Goal: Task Accomplishment & Management: Manage account settings

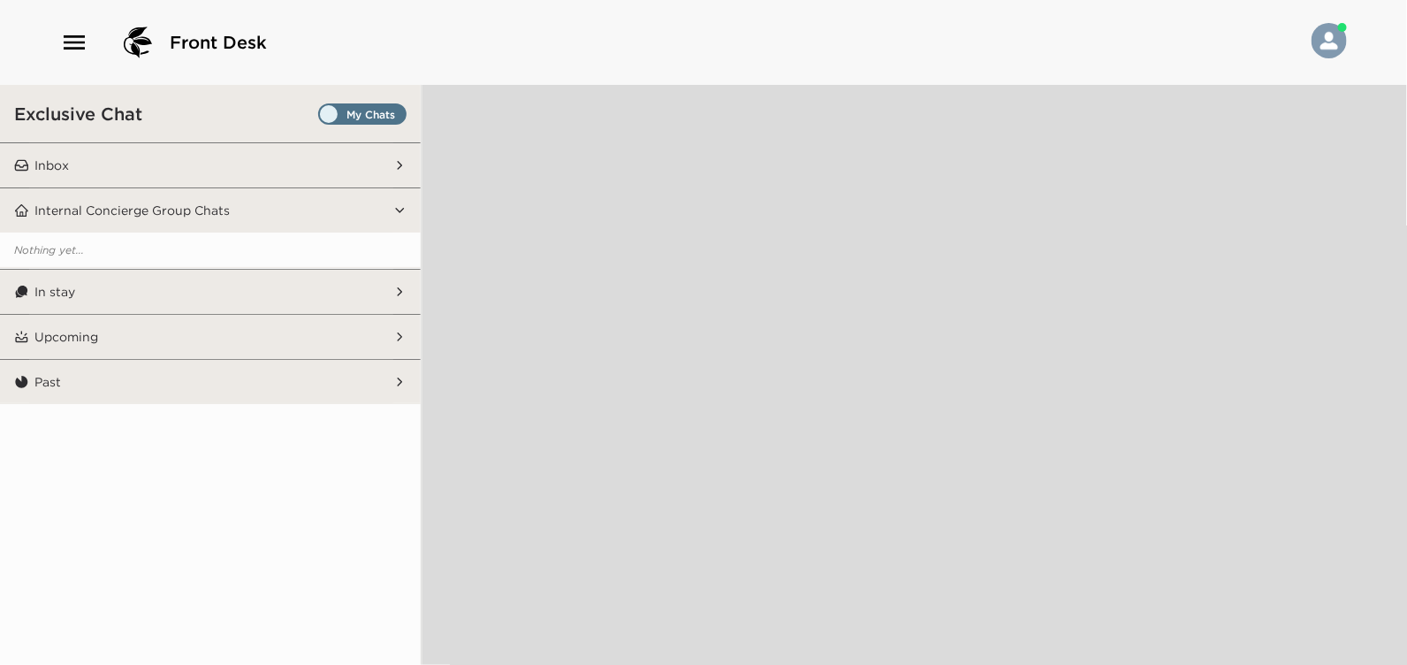
click at [73, 40] on icon "button" at bounding box center [74, 42] width 28 height 28
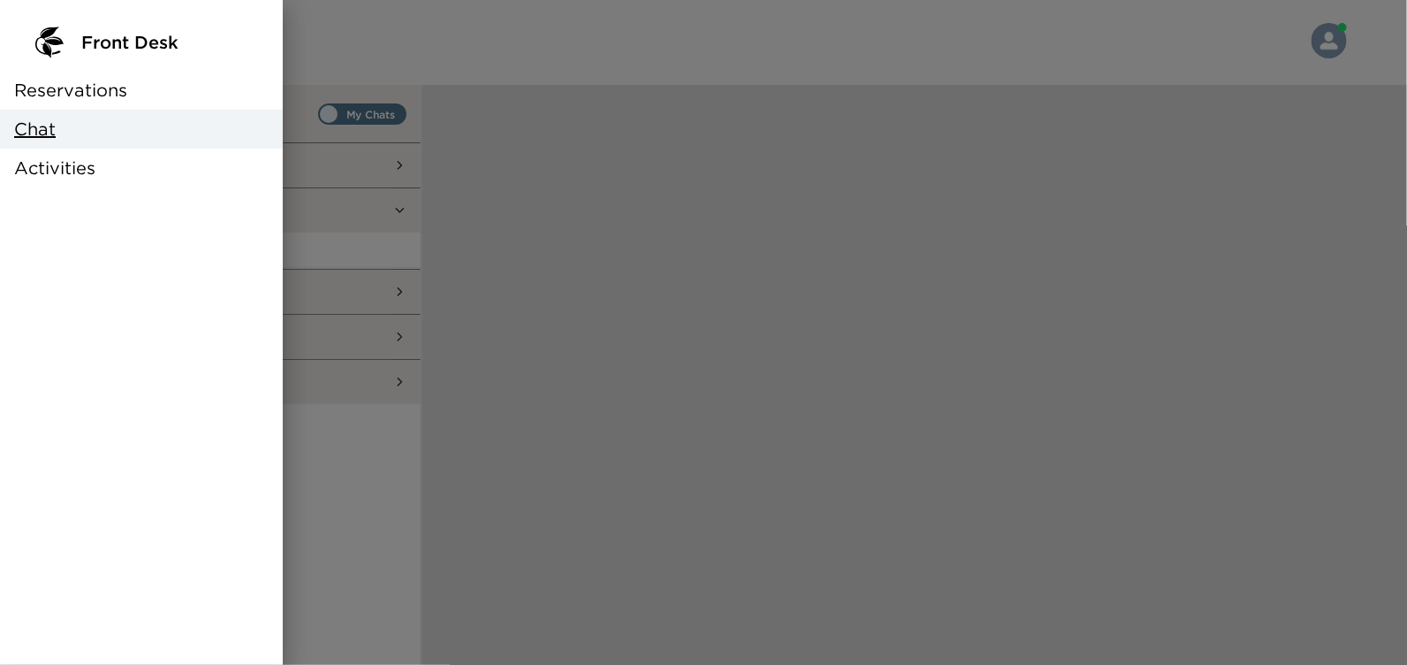
click at [73, 90] on span "Reservations" at bounding box center [70, 90] width 113 height 25
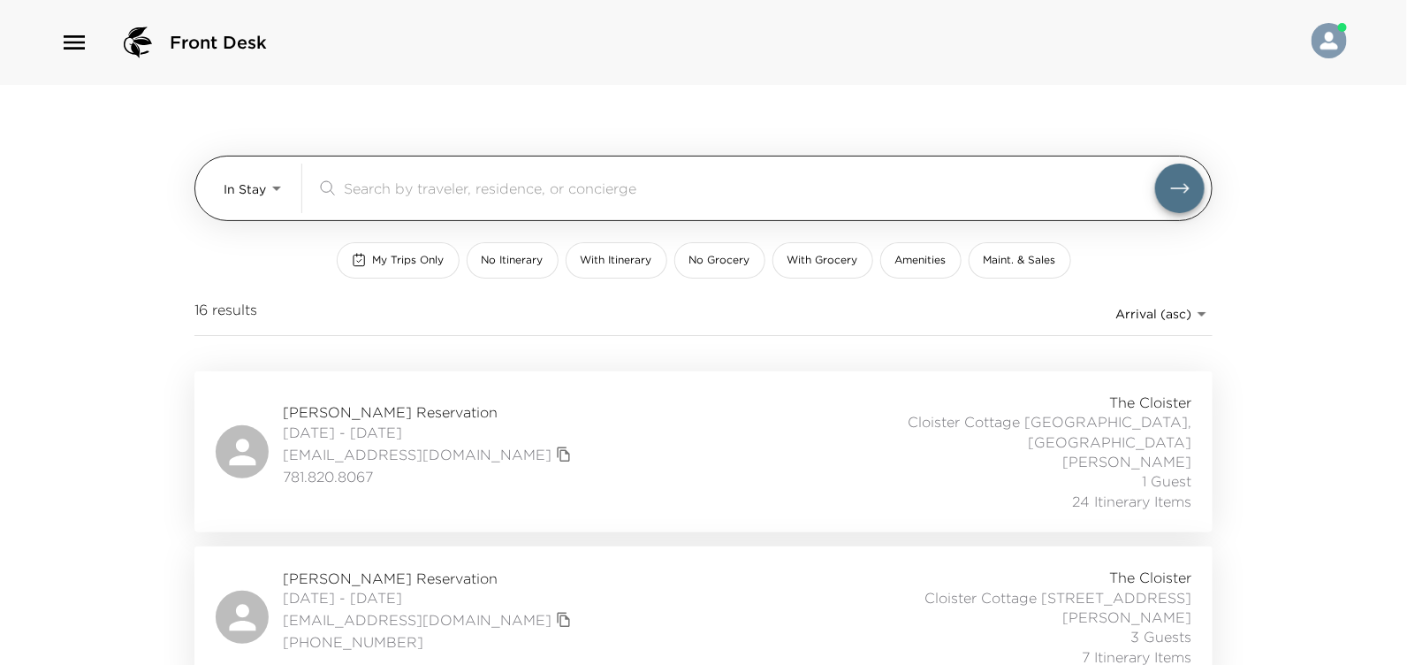
click at [267, 191] on body "Front Desk In Stay In-Stay ​ My Trips Only No Itinerary With Itinerary No Groce…" at bounding box center [703, 332] width 1407 height 665
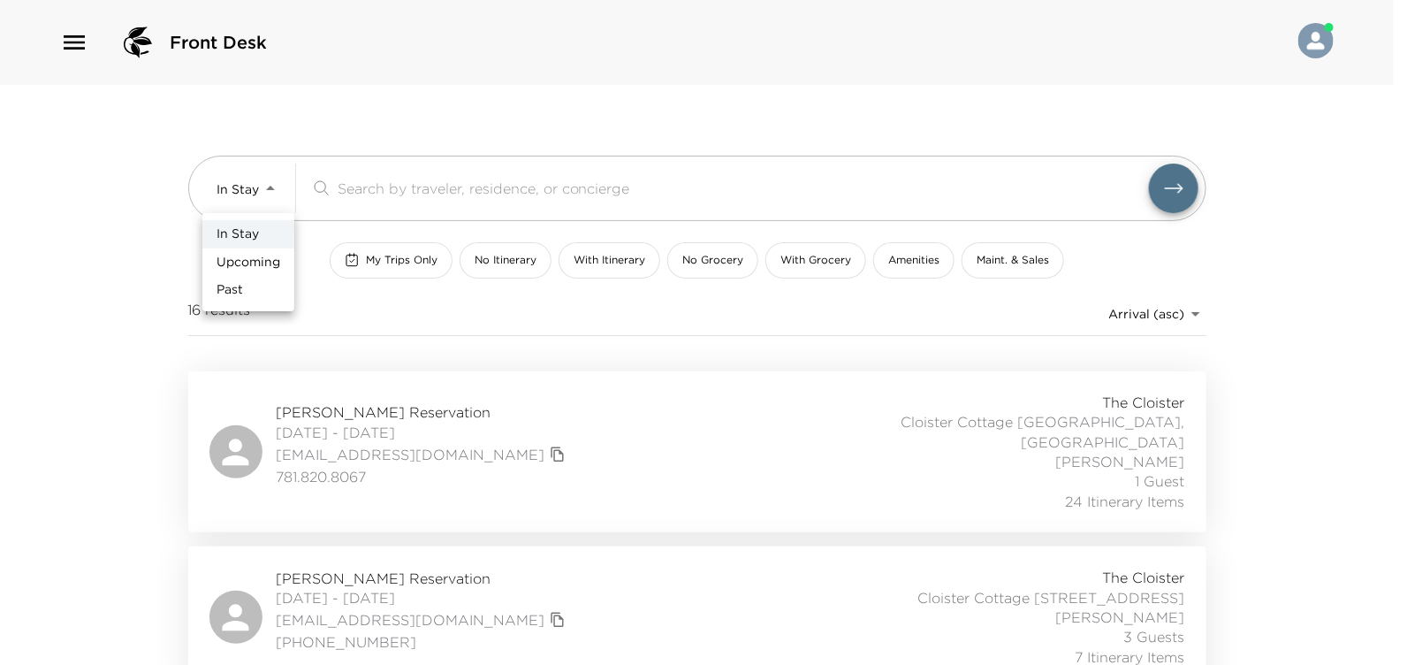
click at [255, 250] on li "Upcoming" at bounding box center [248, 262] width 92 height 28
type input "Upcoming"
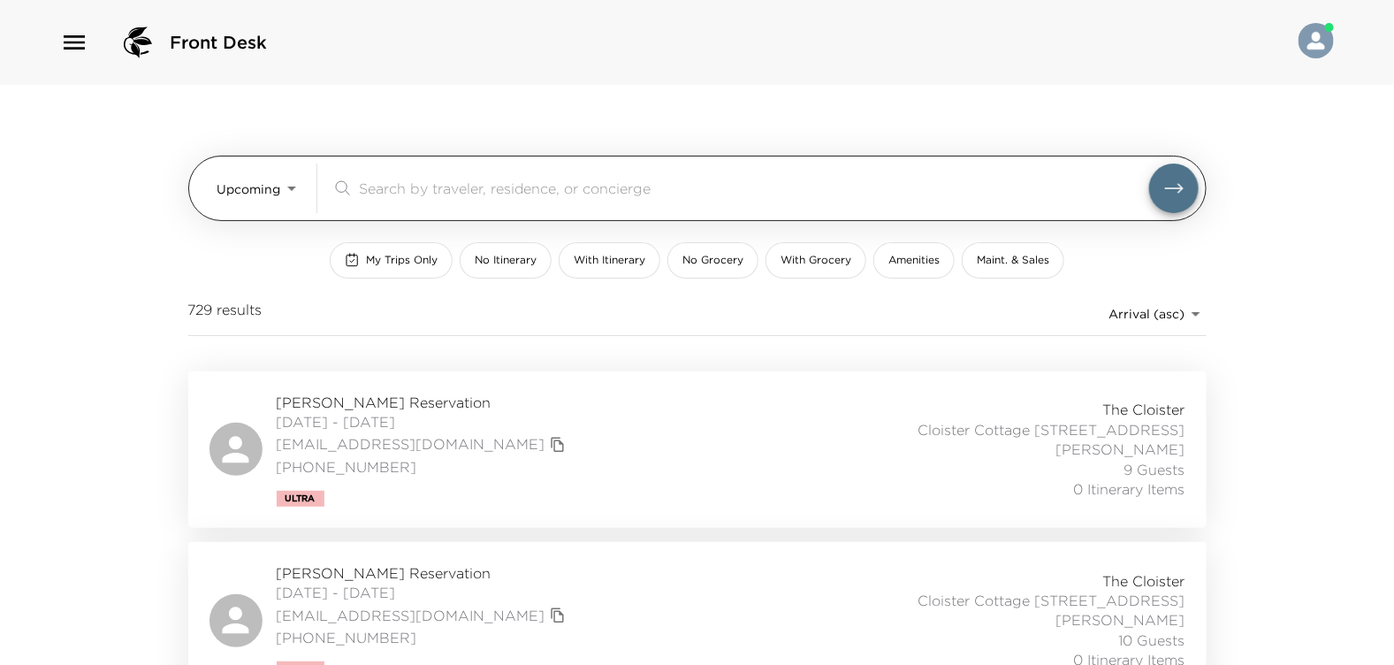
click at [353, 184] on div "​" at bounding box center [740, 188] width 818 height 21
click at [365, 185] on input "search" at bounding box center [754, 188] width 790 height 20
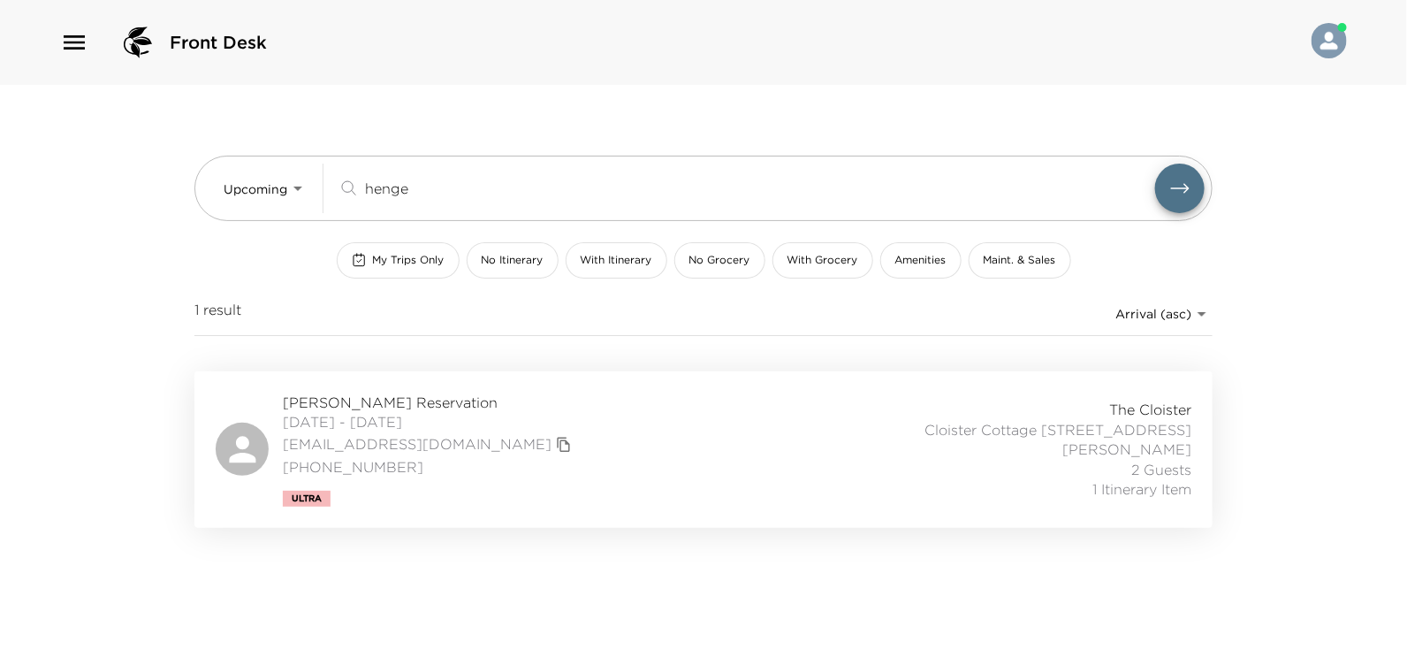
type input "henge"
click at [363, 407] on span "Jordan Hengemuhle Reservation" at bounding box center [429, 401] width 293 height 19
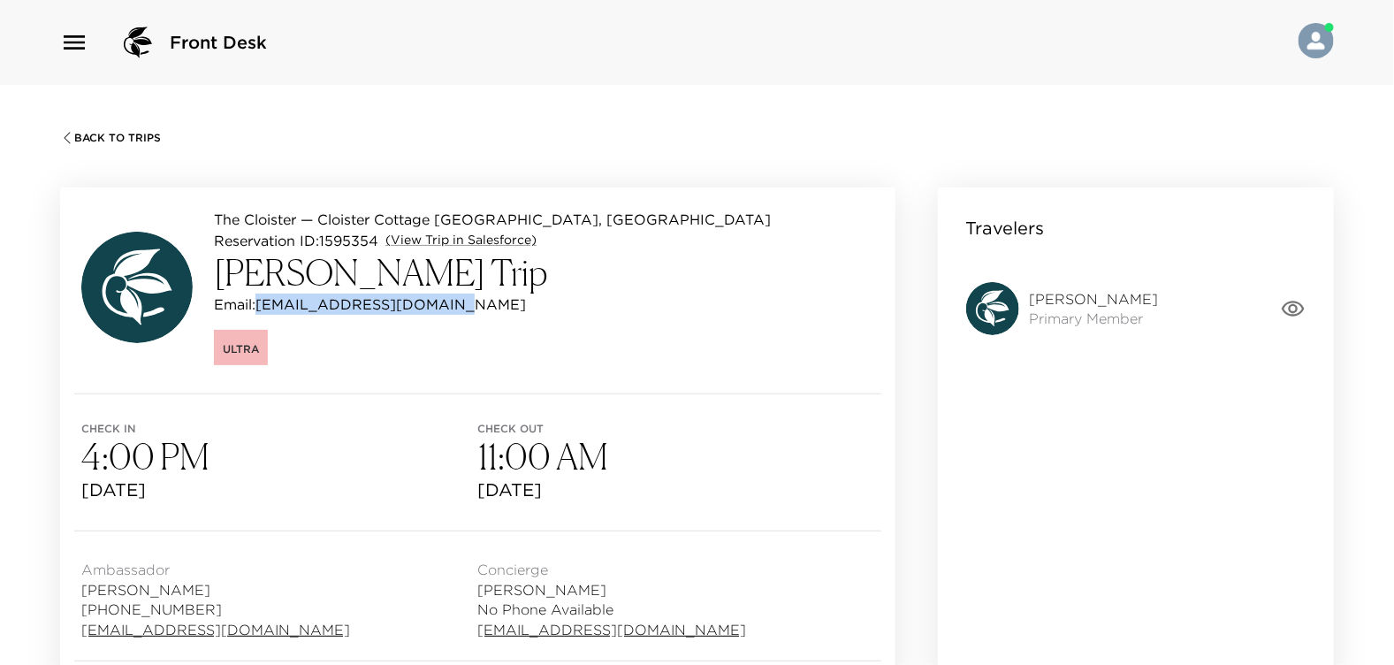
drag, startPoint x: 259, startPoint y: 303, endPoint x: 456, endPoint y: 308, distance: 197.2
click at [456, 308] on div "Email: jordankostylo@gmail.com" at bounding box center [492, 303] width 557 height 21
drag, startPoint x: 456, startPoint y: 308, endPoint x: 324, endPoint y: 299, distance: 132.9
copy p "[EMAIL_ADDRESS][DOMAIN_NAME]"
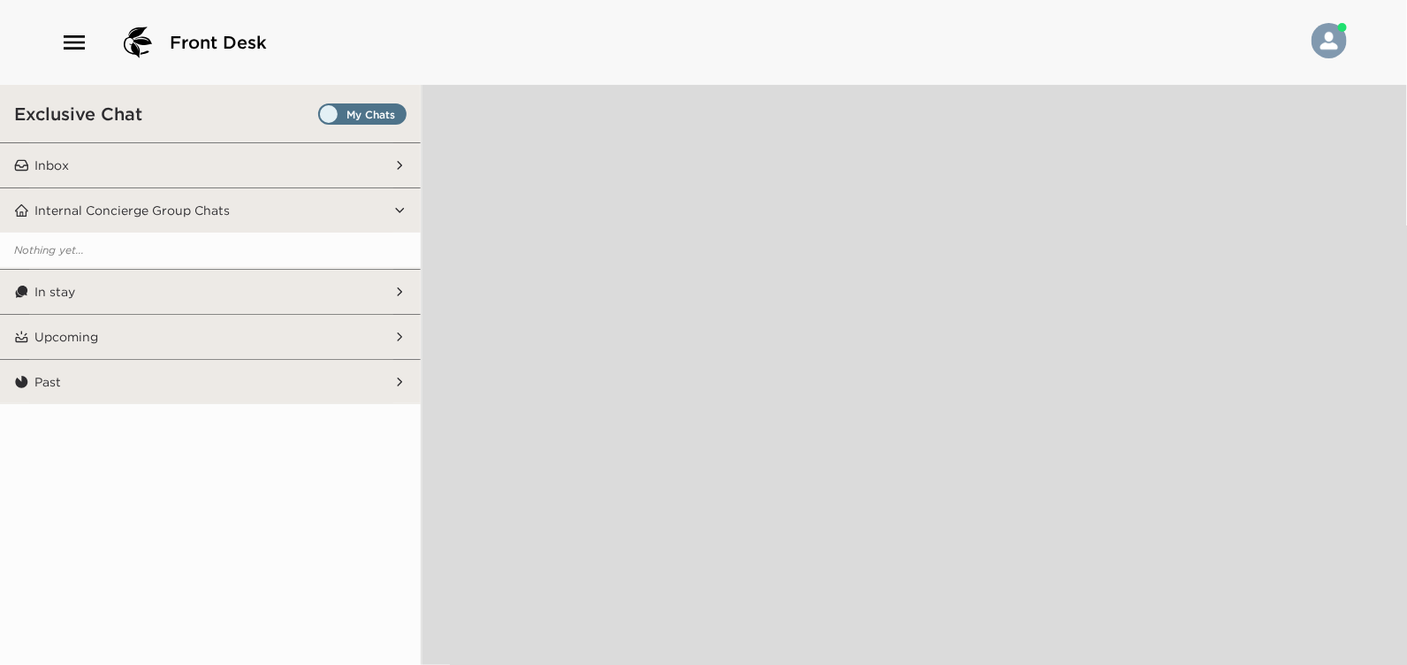
click at [76, 44] on icon "button" at bounding box center [74, 42] width 28 height 28
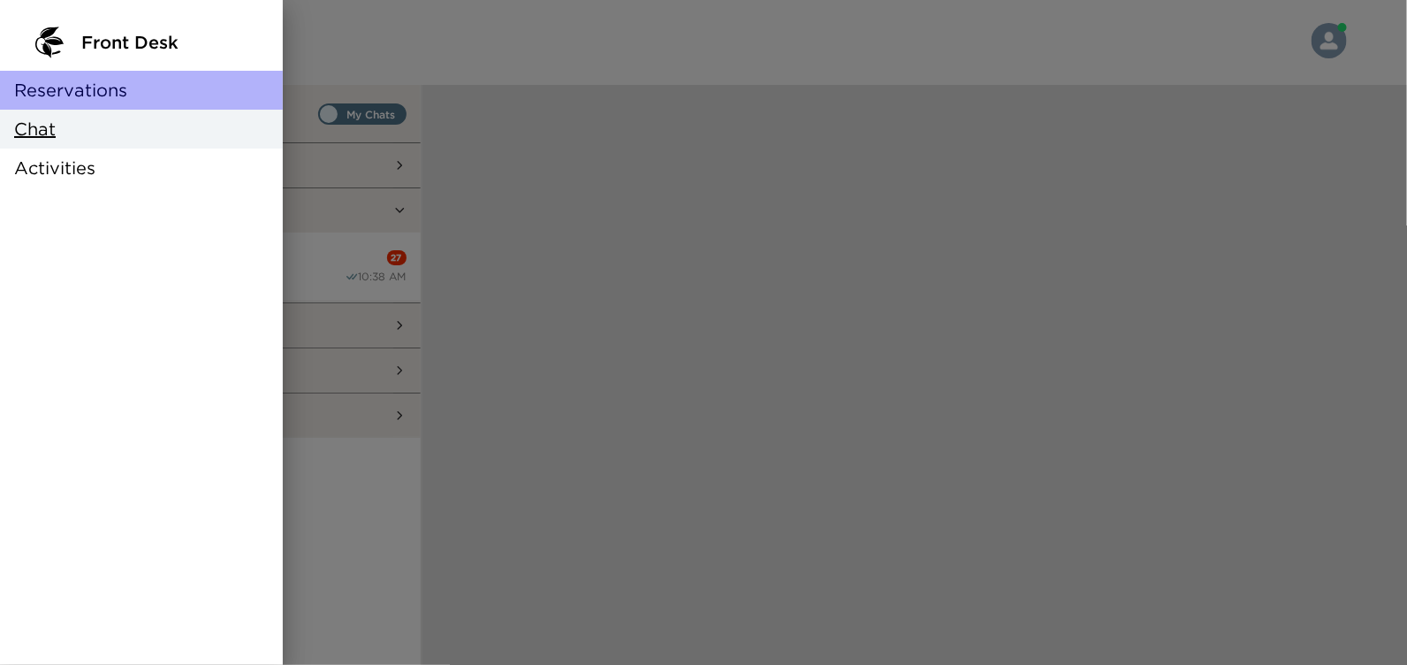
click at [63, 86] on span "Reservations" at bounding box center [70, 90] width 113 height 25
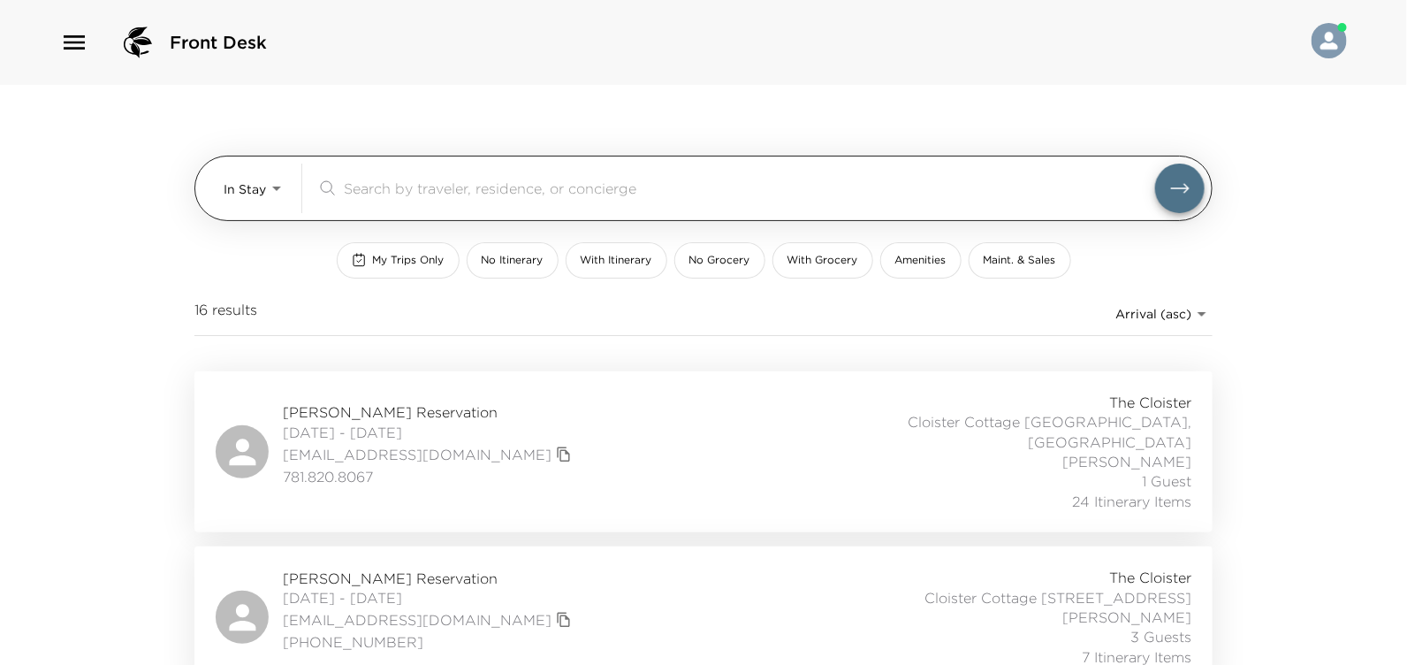
click at [277, 183] on body "Front Desk In Stay In-Stay ​ My Trips Only No Itinerary With Itinerary No Groce…" at bounding box center [703, 332] width 1407 height 665
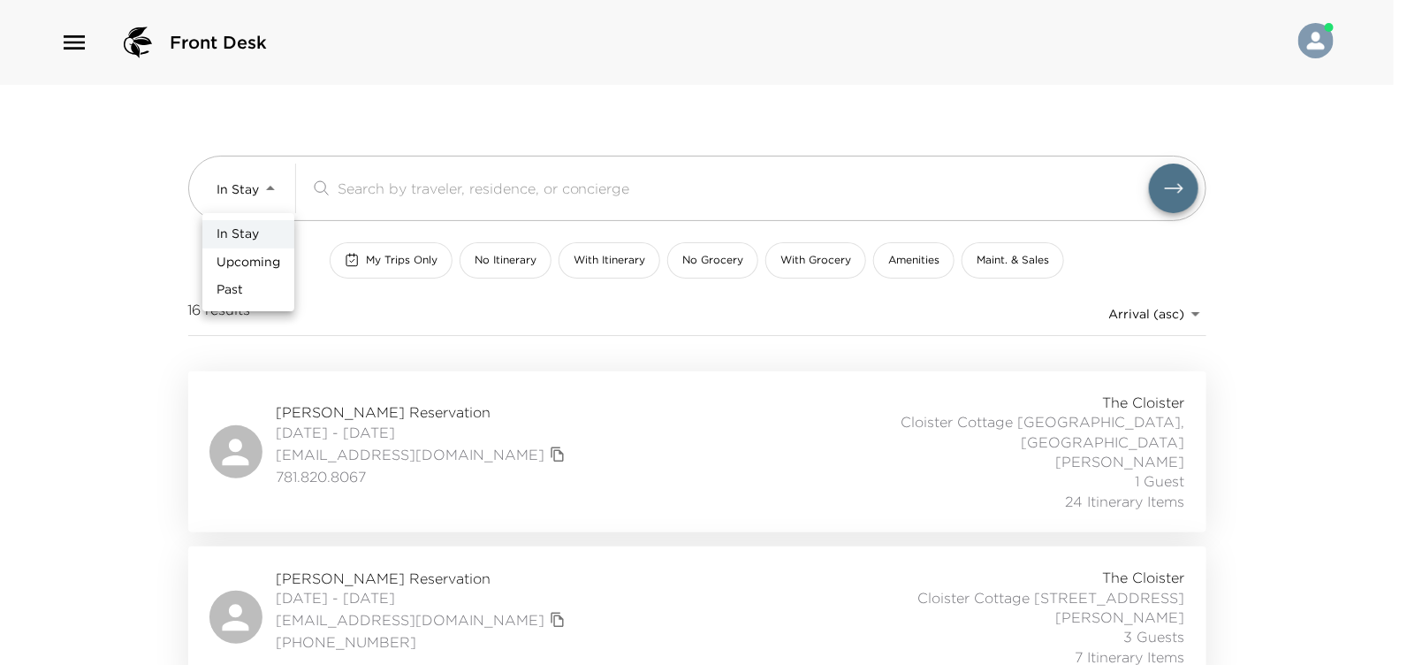
drag, startPoint x: 255, startPoint y: 262, endPoint x: 276, endPoint y: 251, distance: 23.7
click at [255, 262] on span "Upcoming" at bounding box center [249, 263] width 64 height 18
type input "Upcoming"
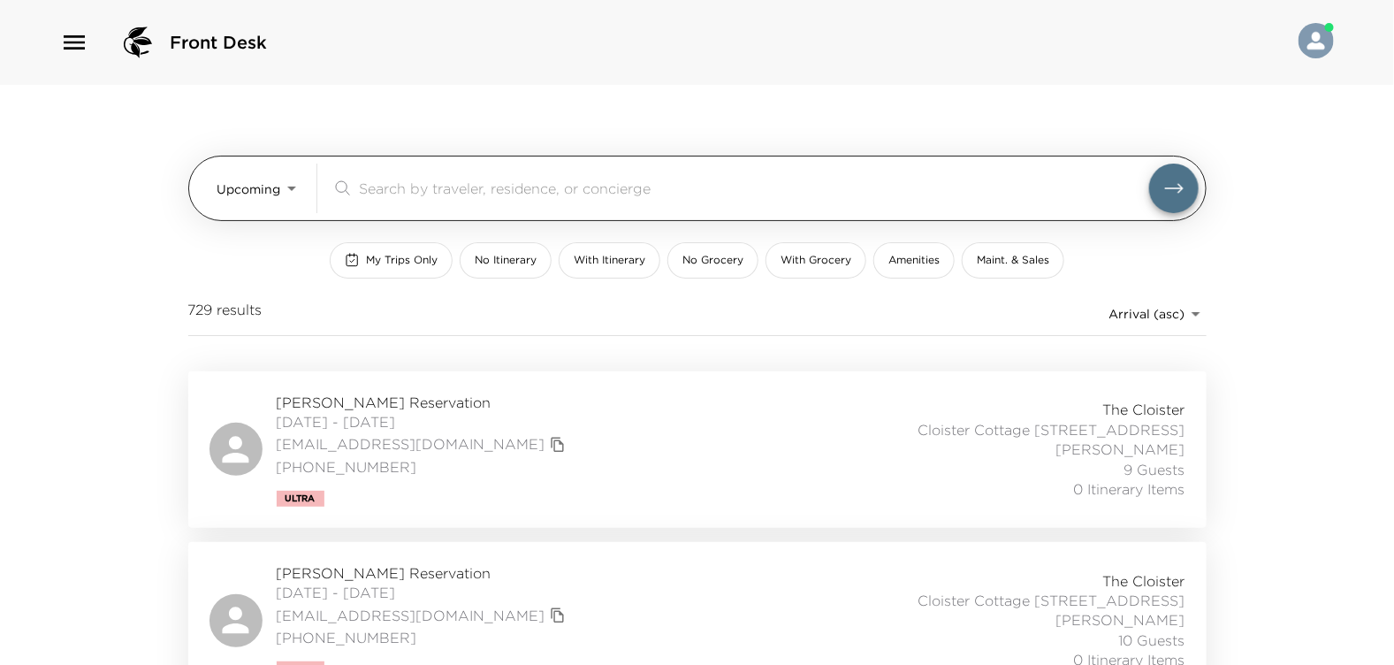
click at [370, 179] on input "search" at bounding box center [754, 188] width 790 height 20
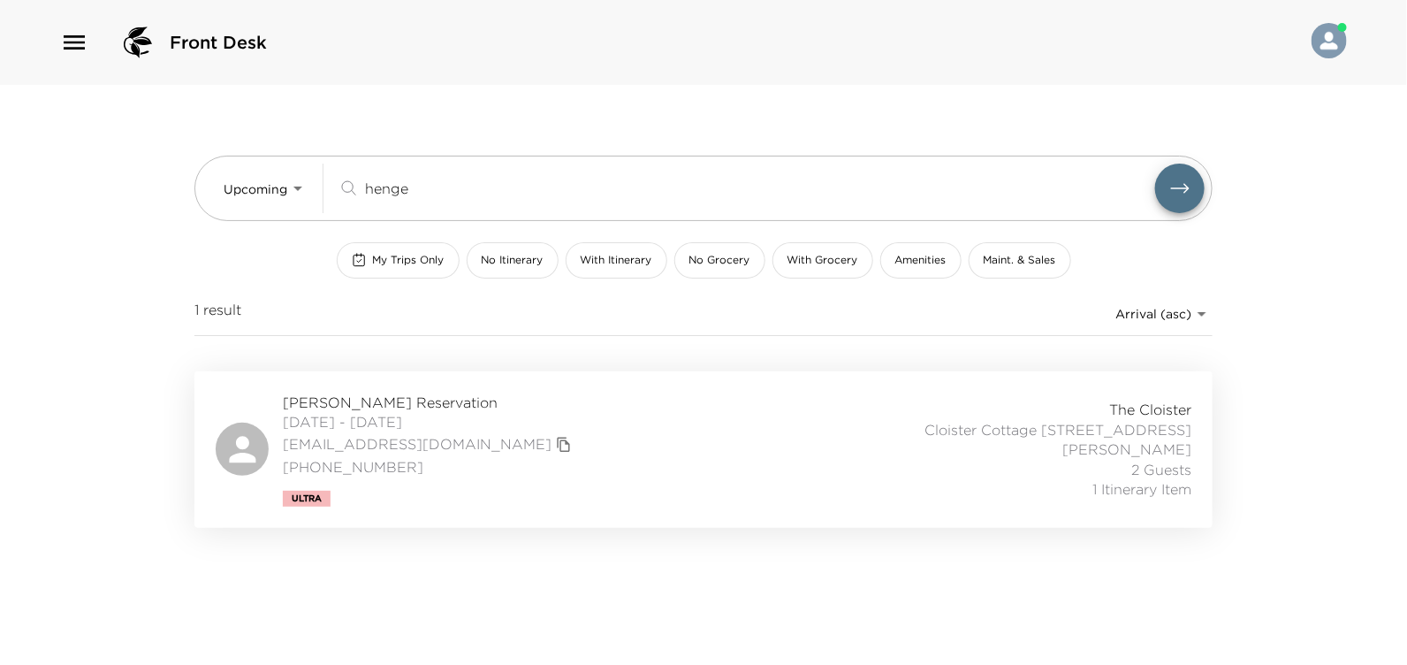
type input "henge"
click at [389, 401] on span "Jordan Hengemuhle Reservation" at bounding box center [429, 401] width 293 height 19
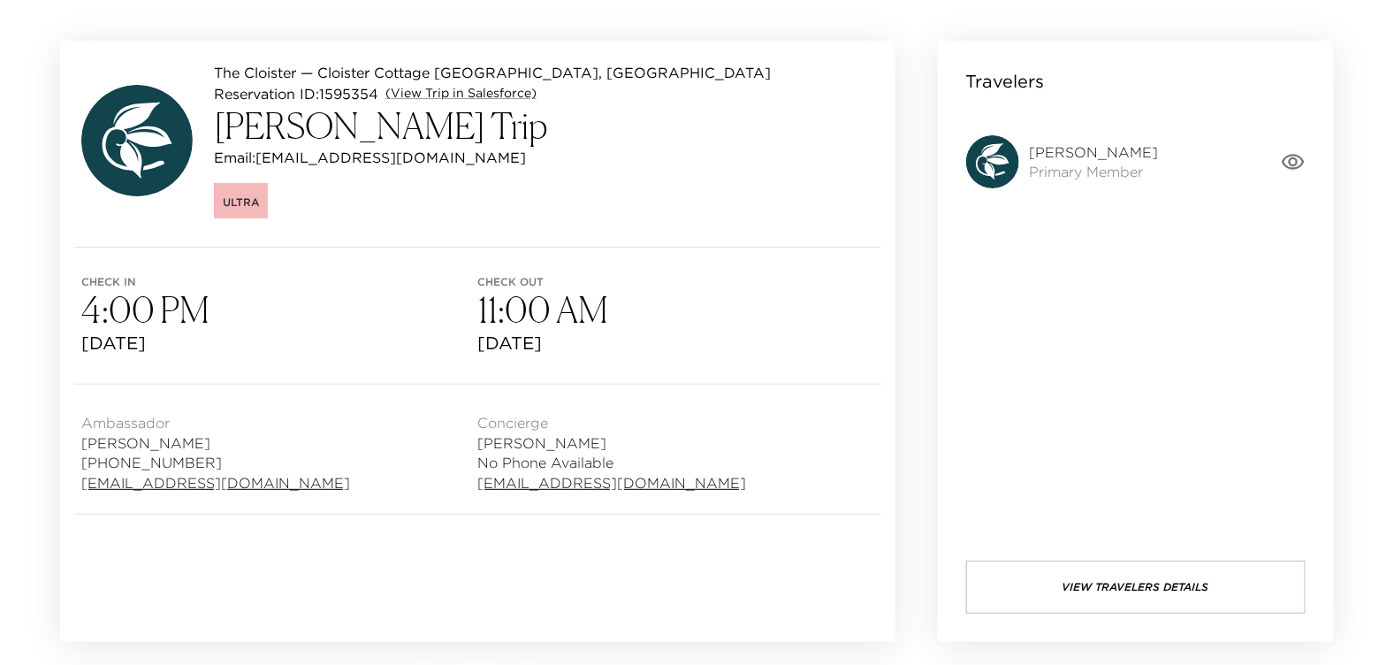
scroll to position [176, 0]
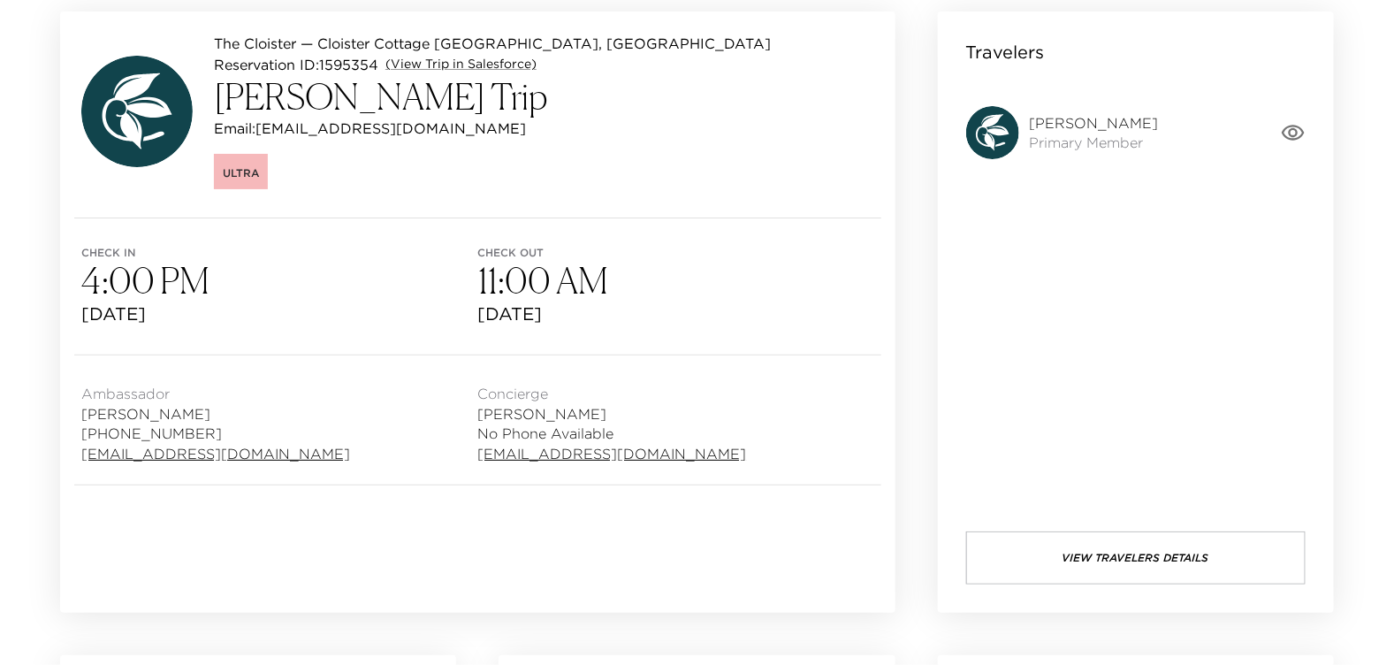
click at [1062, 122] on span "Jordan Hengemuhle" at bounding box center [1094, 122] width 129 height 19
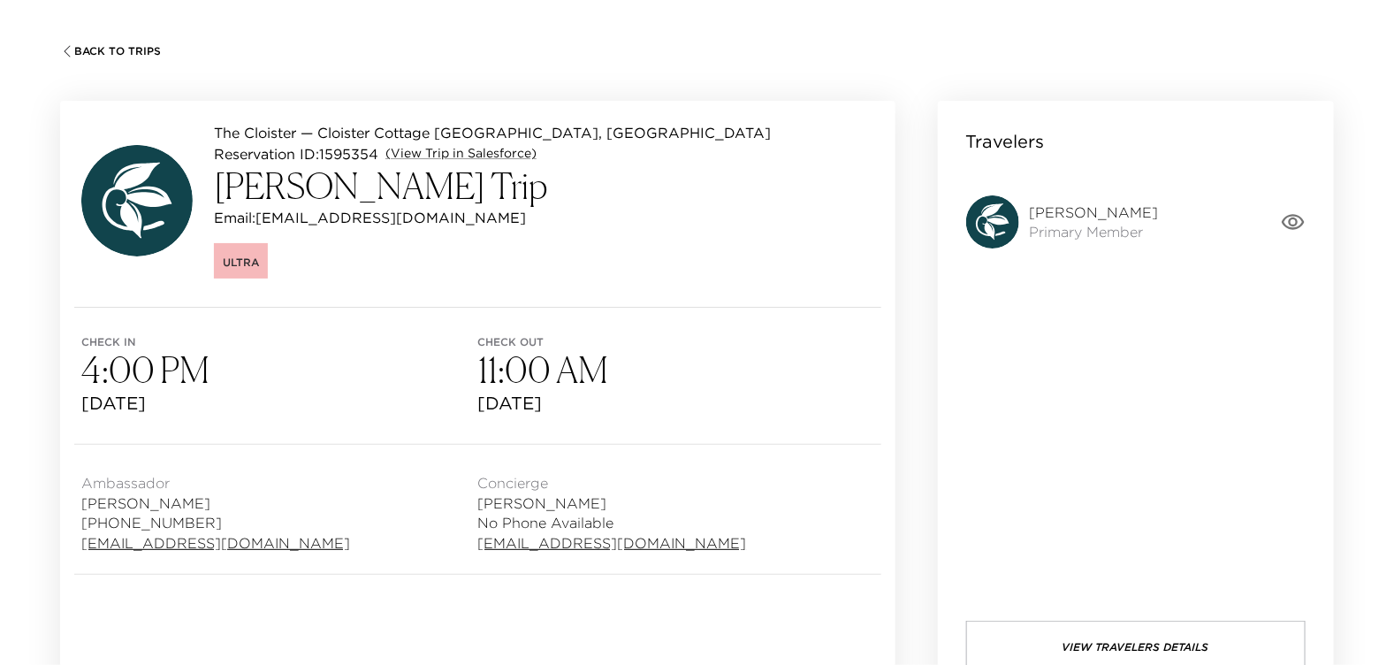
scroll to position [0, 0]
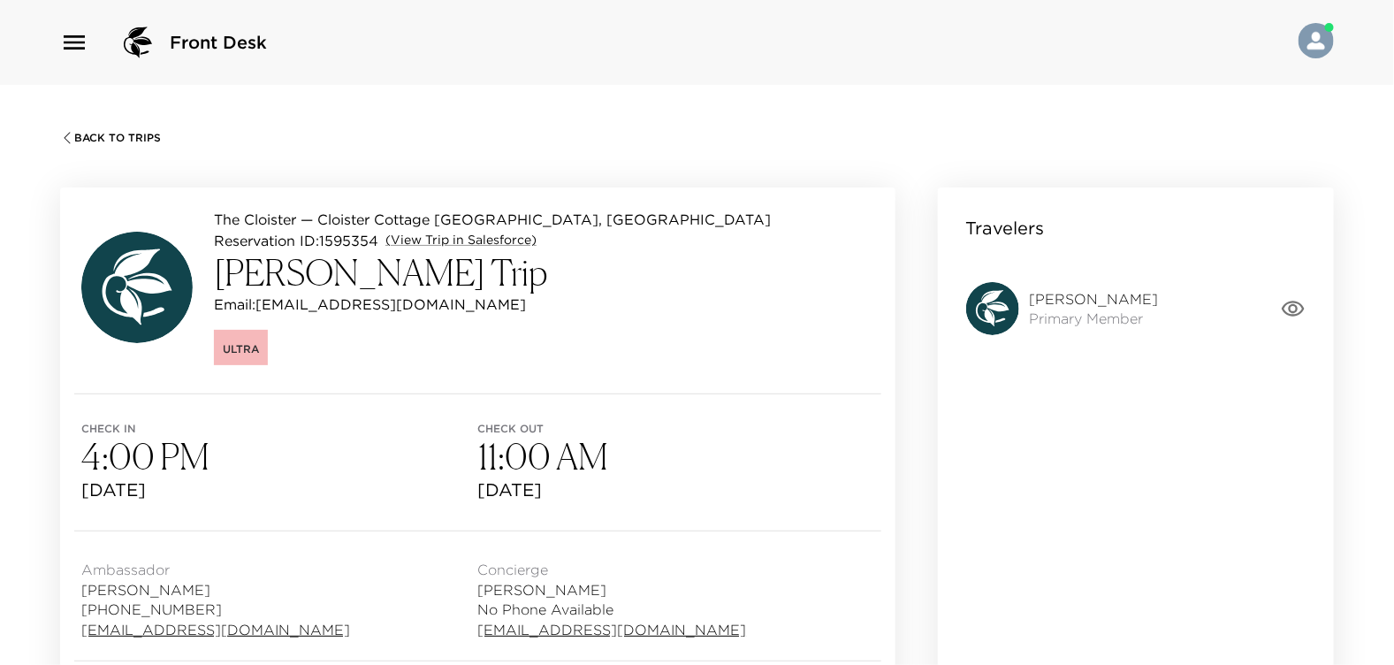
click at [364, 278] on h3 "Jordan Hengemuhle Trip" at bounding box center [492, 272] width 557 height 42
click at [338, 279] on h3 "Jordan Hengemuhle Trip" at bounding box center [492, 272] width 557 height 42
click at [349, 209] on p "The Cloister — Cloister Cottage 910 Sea Island, GA" at bounding box center [492, 219] width 557 height 21
click at [1041, 293] on span "Jordan Hengemuhle" at bounding box center [1094, 298] width 129 height 19
click at [1043, 293] on span "Jordan Hengemuhle" at bounding box center [1094, 298] width 129 height 19
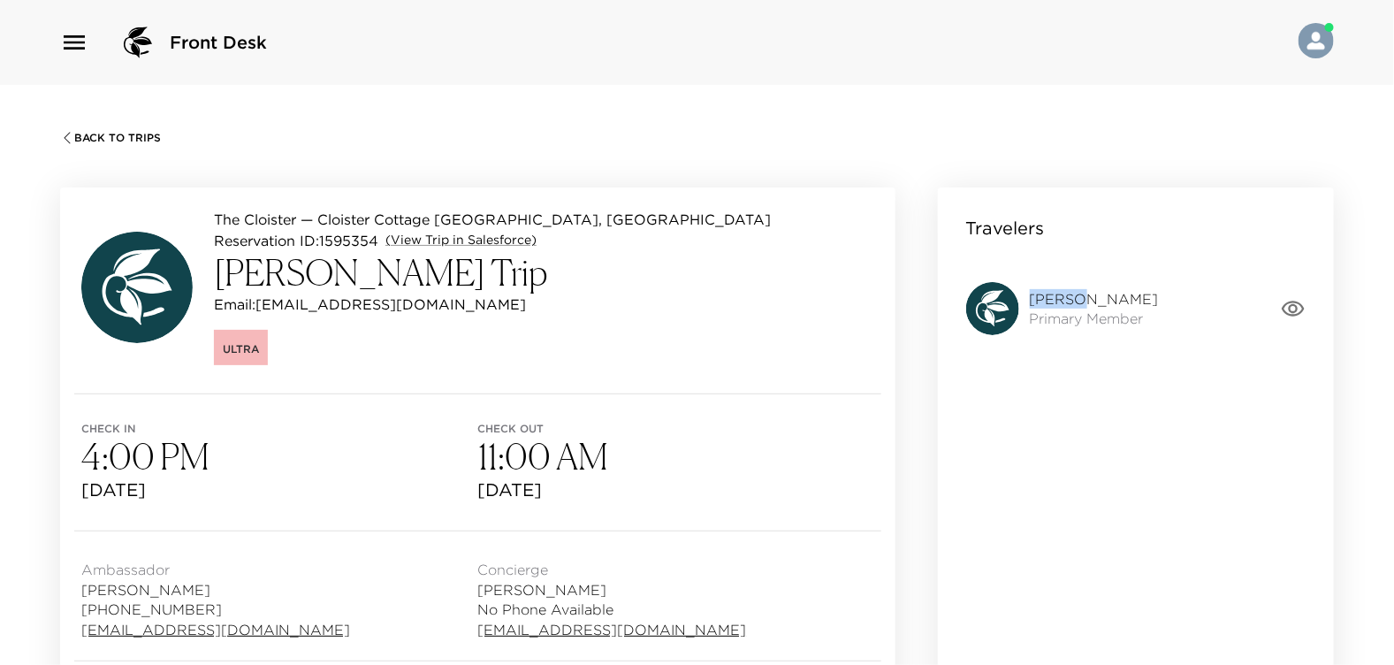
drag, startPoint x: 1043, startPoint y: 293, endPoint x: 1000, endPoint y: 310, distance: 46.5
click at [1000, 310] on img at bounding box center [992, 308] width 53 height 53
click at [1000, 309] on img at bounding box center [992, 308] width 53 height 53
drag, startPoint x: 1000, startPoint y: 309, endPoint x: 733, endPoint y: 328, distance: 267.6
click at [733, 328] on div "The Cloister — Cloister Cottage 910 Sea Island, GA Reservation ID: 1595354 (Vie…" at bounding box center [477, 290] width 835 height 206
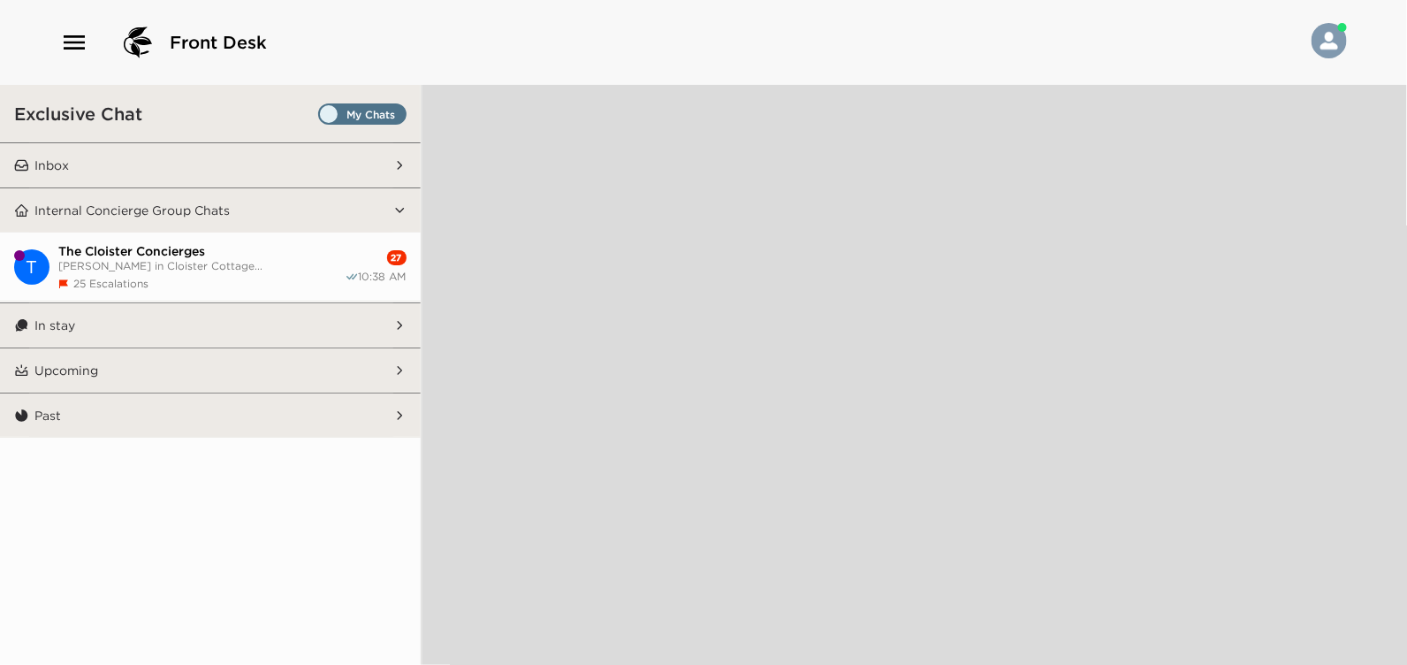
click at [73, 40] on icon "button" at bounding box center [74, 42] width 28 height 28
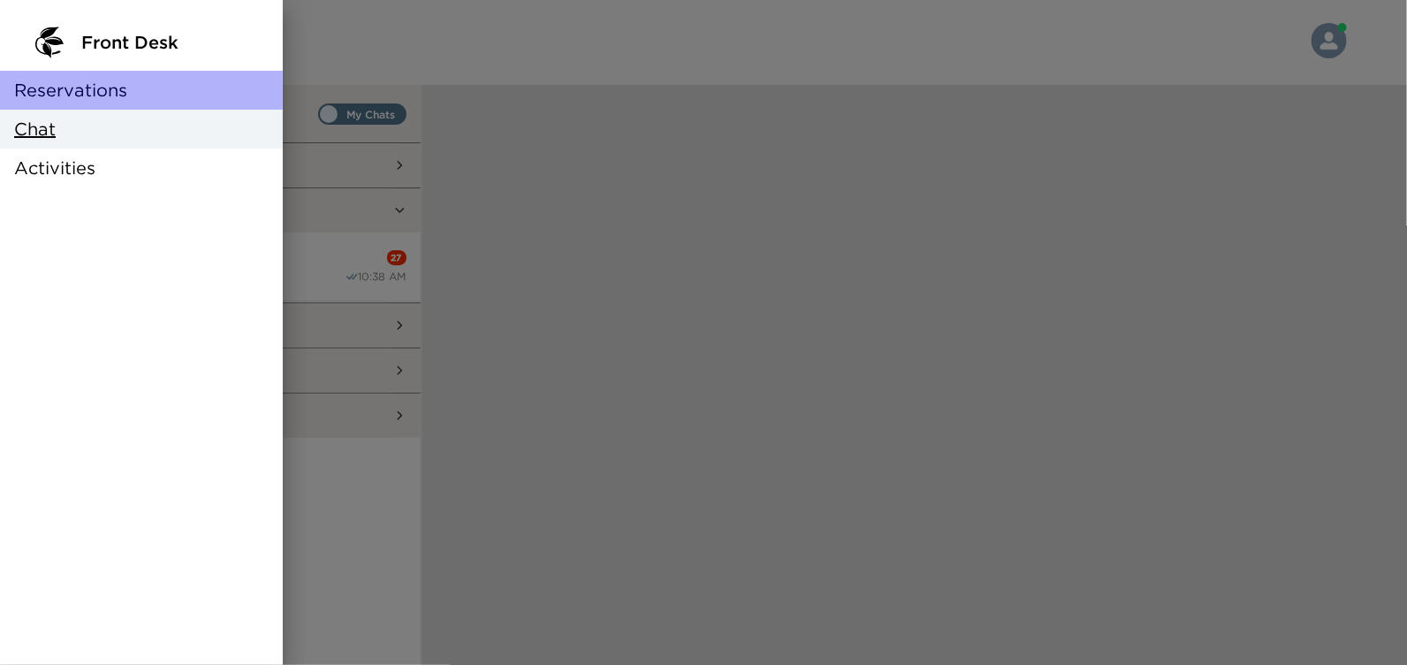
click at [65, 86] on span "Reservations" at bounding box center [70, 90] width 113 height 25
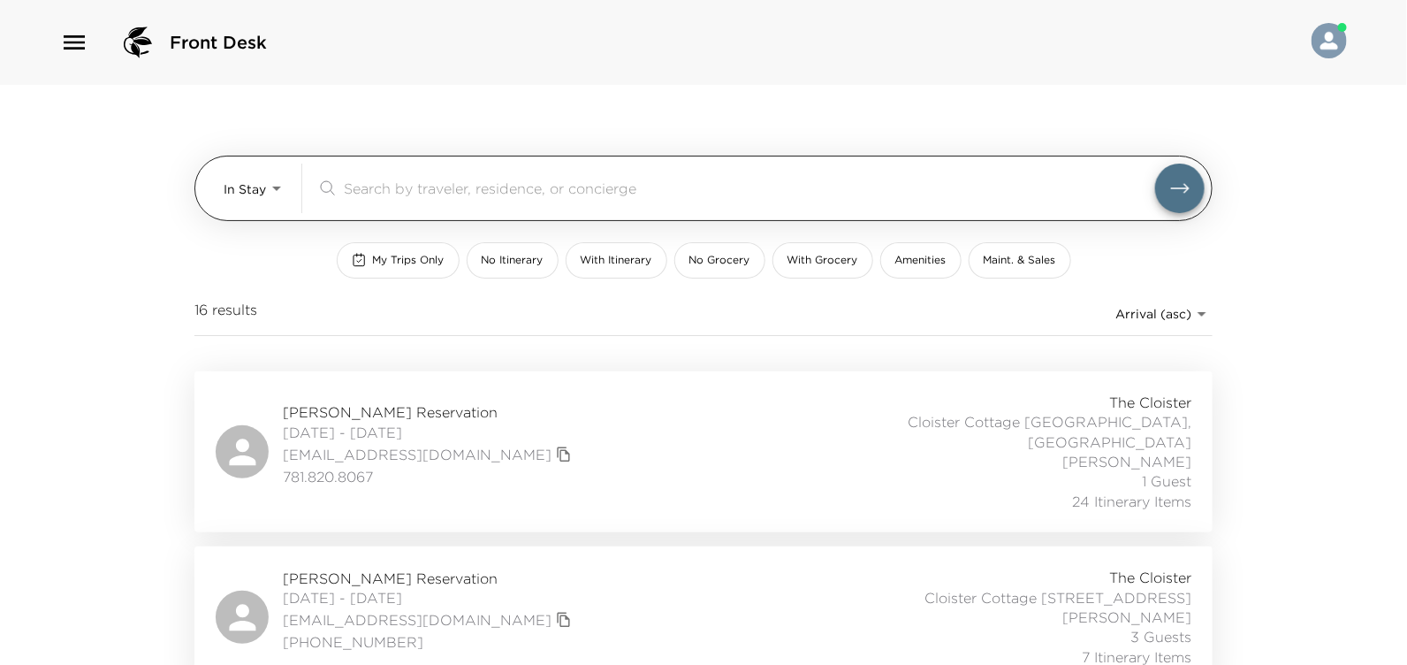
click at [270, 187] on body "Front Desk In Stay In-Stay ​ My Trips Only No Itinerary With Itinerary No Groce…" at bounding box center [703, 332] width 1407 height 665
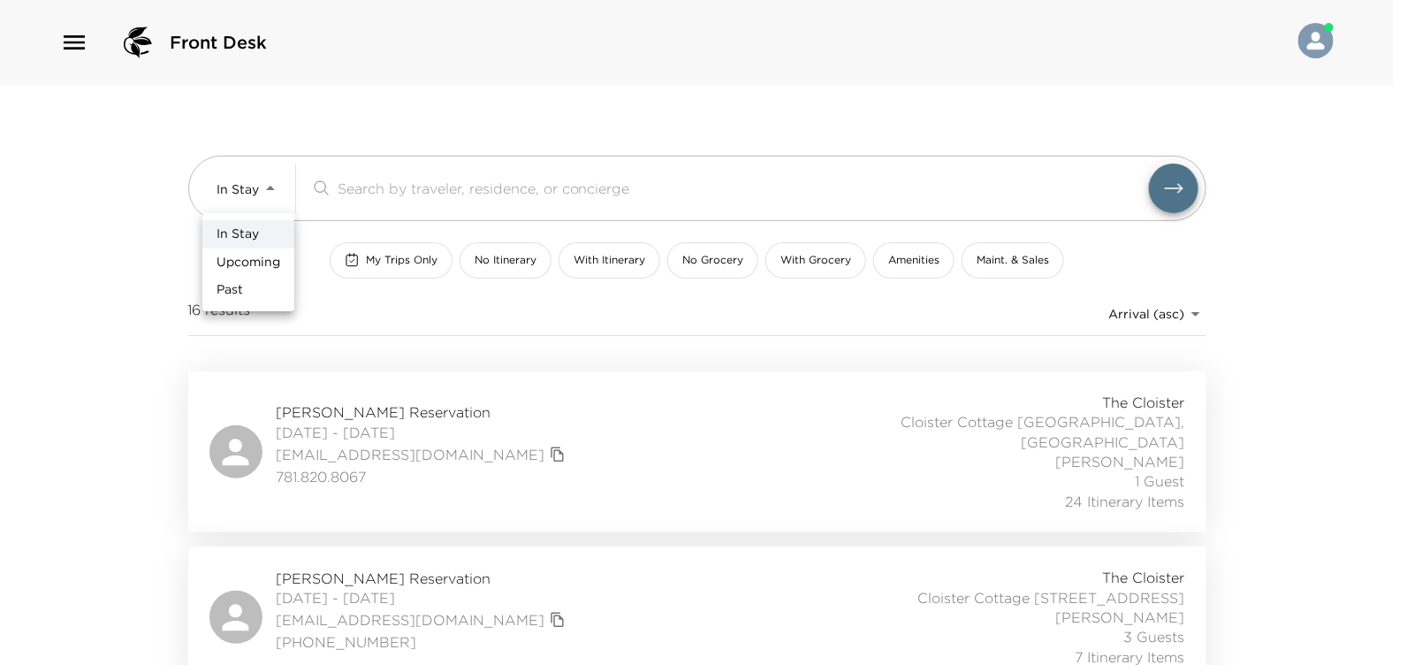
click at [246, 261] on span "Upcoming" at bounding box center [249, 263] width 64 height 18
type input "Upcoming"
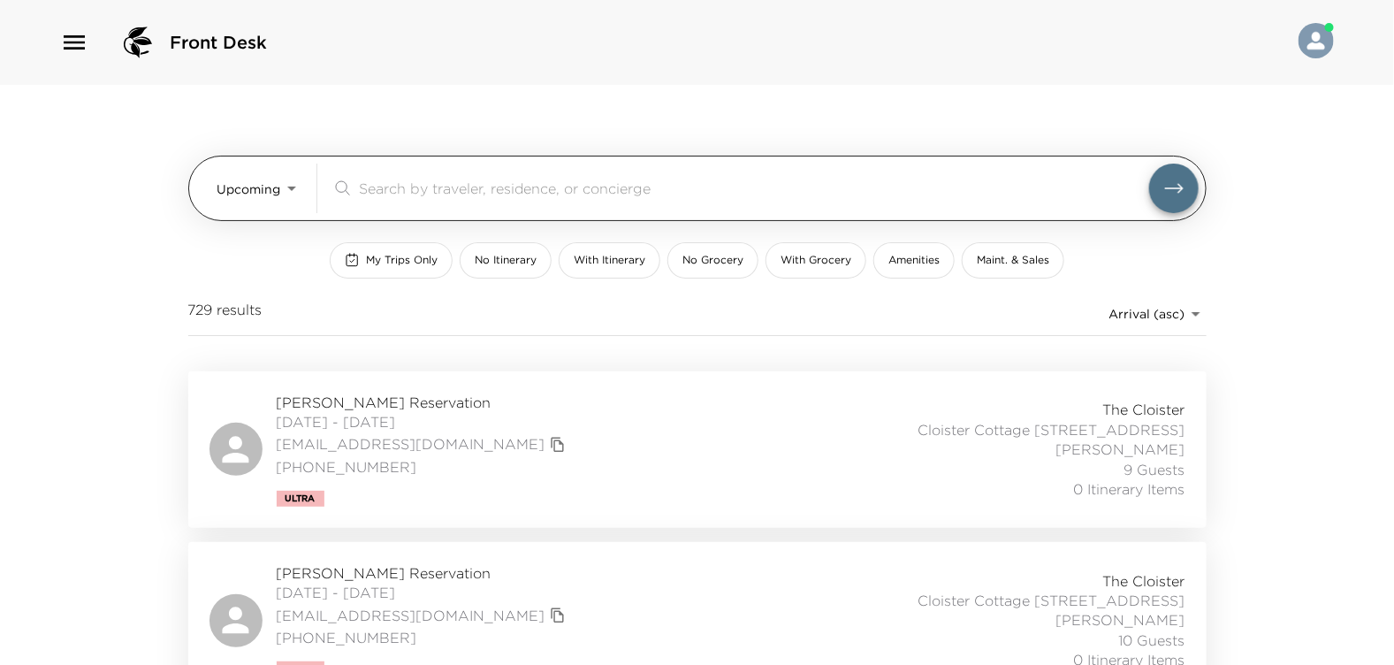
click at [361, 187] on input "search" at bounding box center [754, 188] width 790 height 20
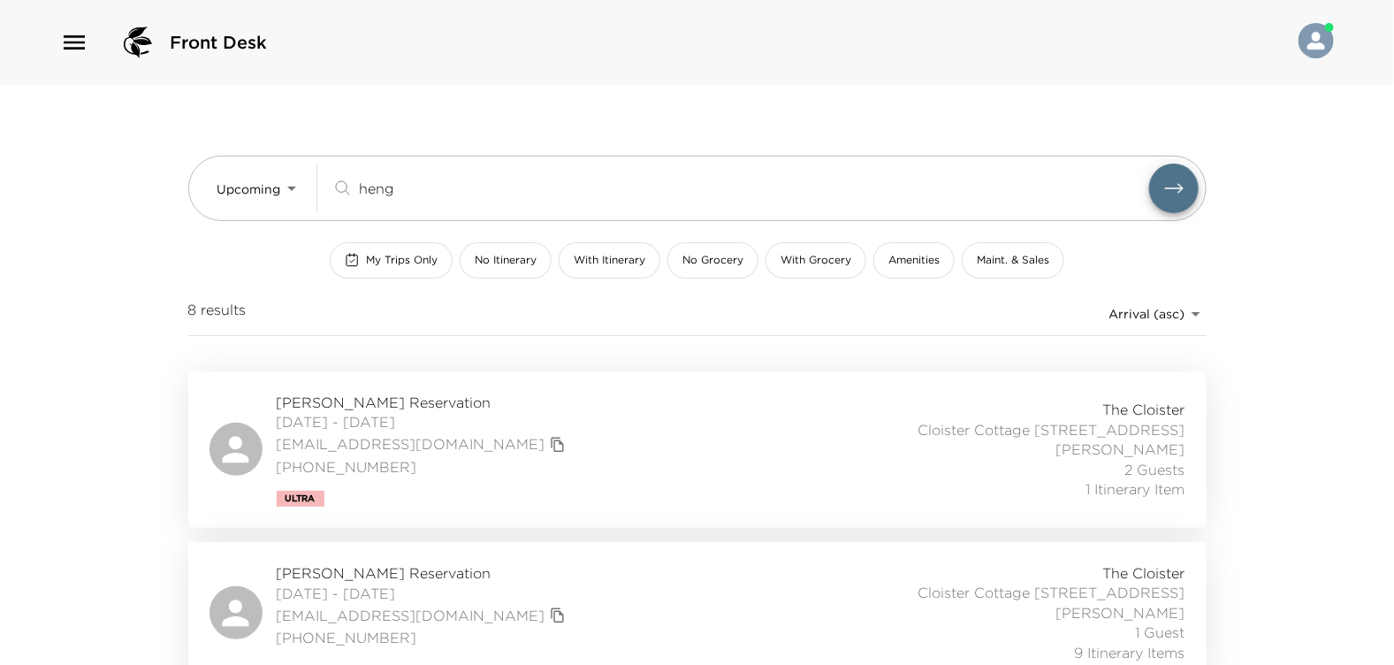
type input "heng"
click at [360, 400] on span "[PERSON_NAME] Reservation" at bounding box center [423, 401] width 293 height 19
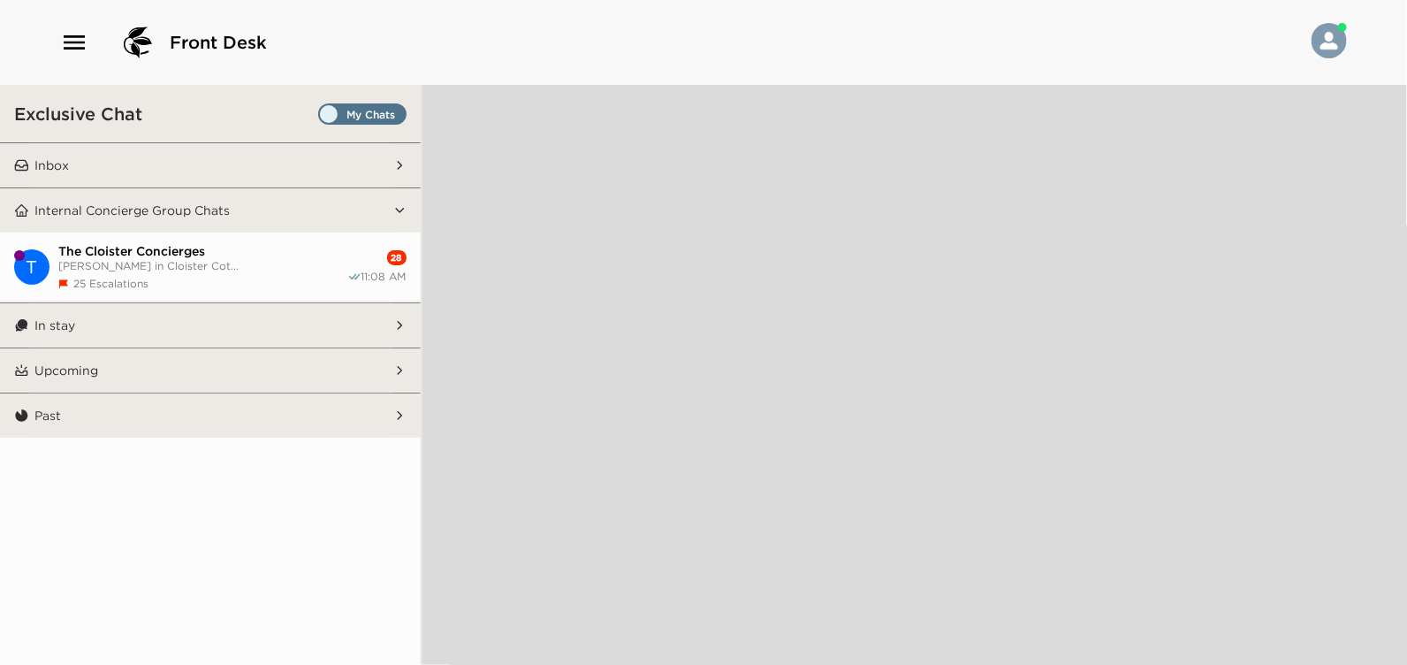
click at [73, 41] on icon "button" at bounding box center [74, 42] width 28 height 28
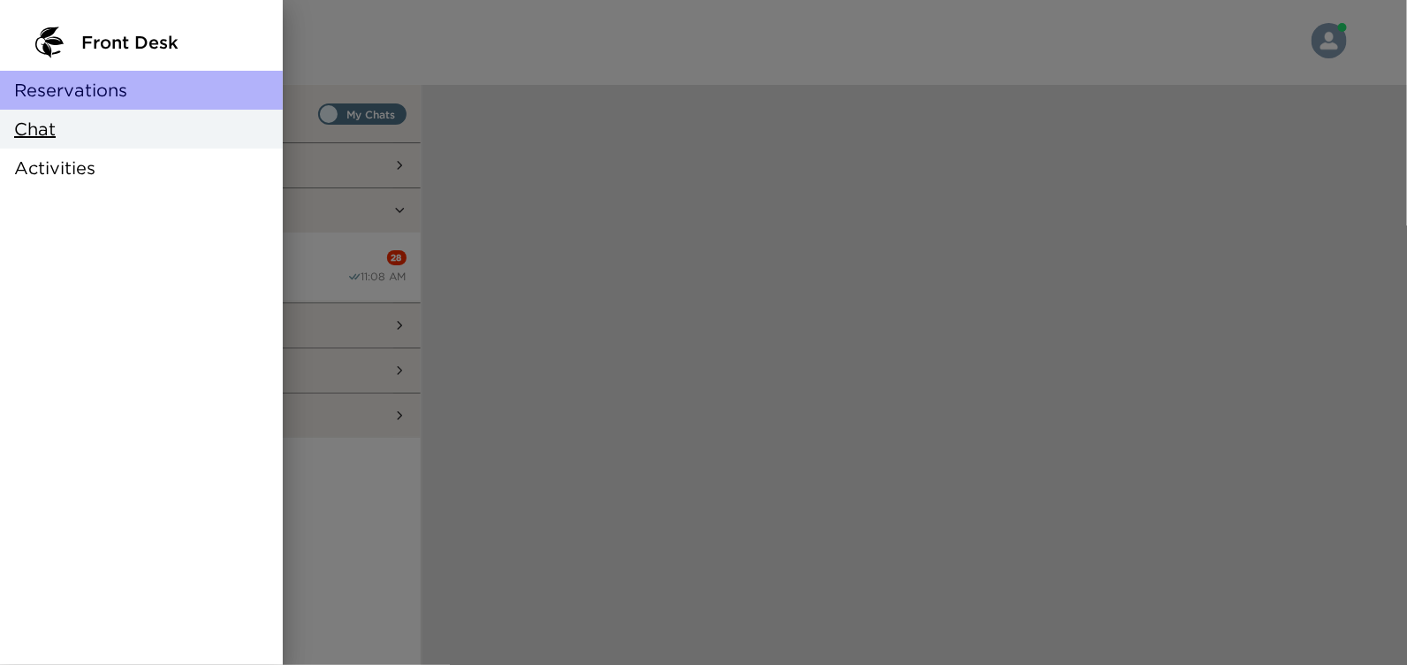
click at [30, 92] on span "Reservations" at bounding box center [70, 90] width 113 height 25
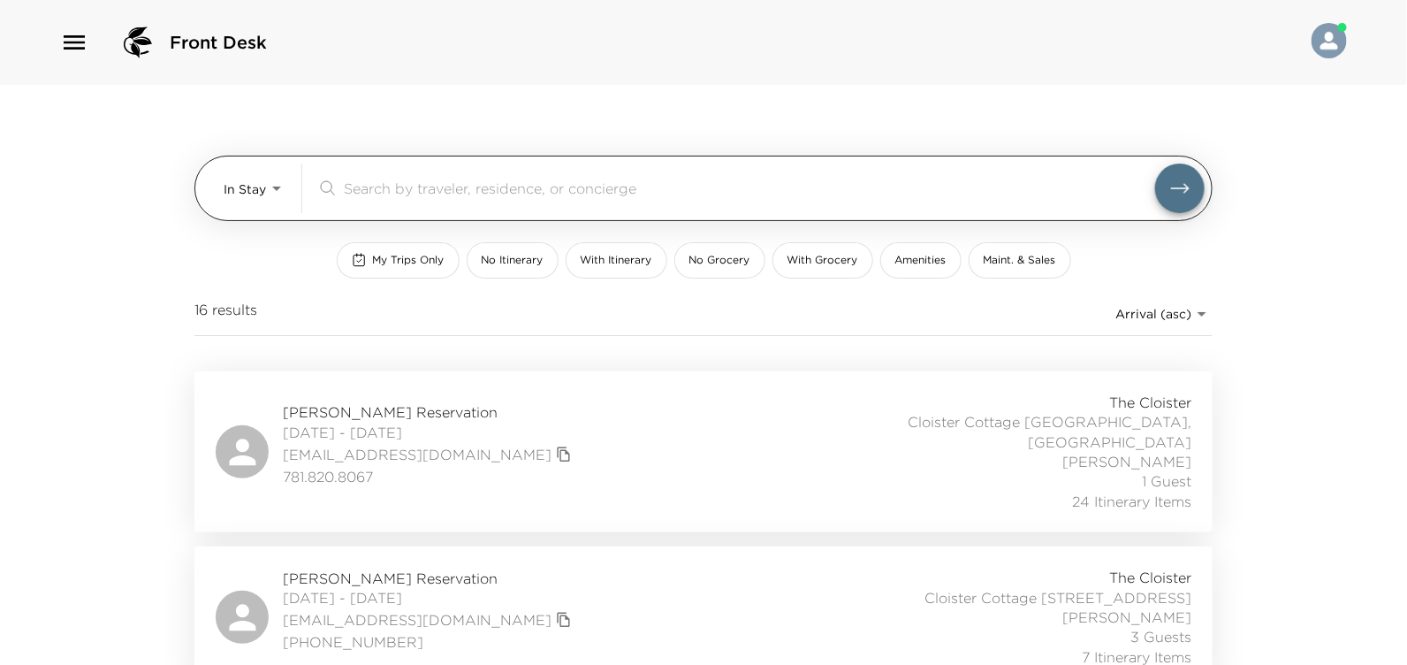
click at [266, 187] on body "Front Desk In Stay In-Stay ​ My Trips Only No Itinerary With Itinerary No Groce…" at bounding box center [703, 332] width 1407 height 665
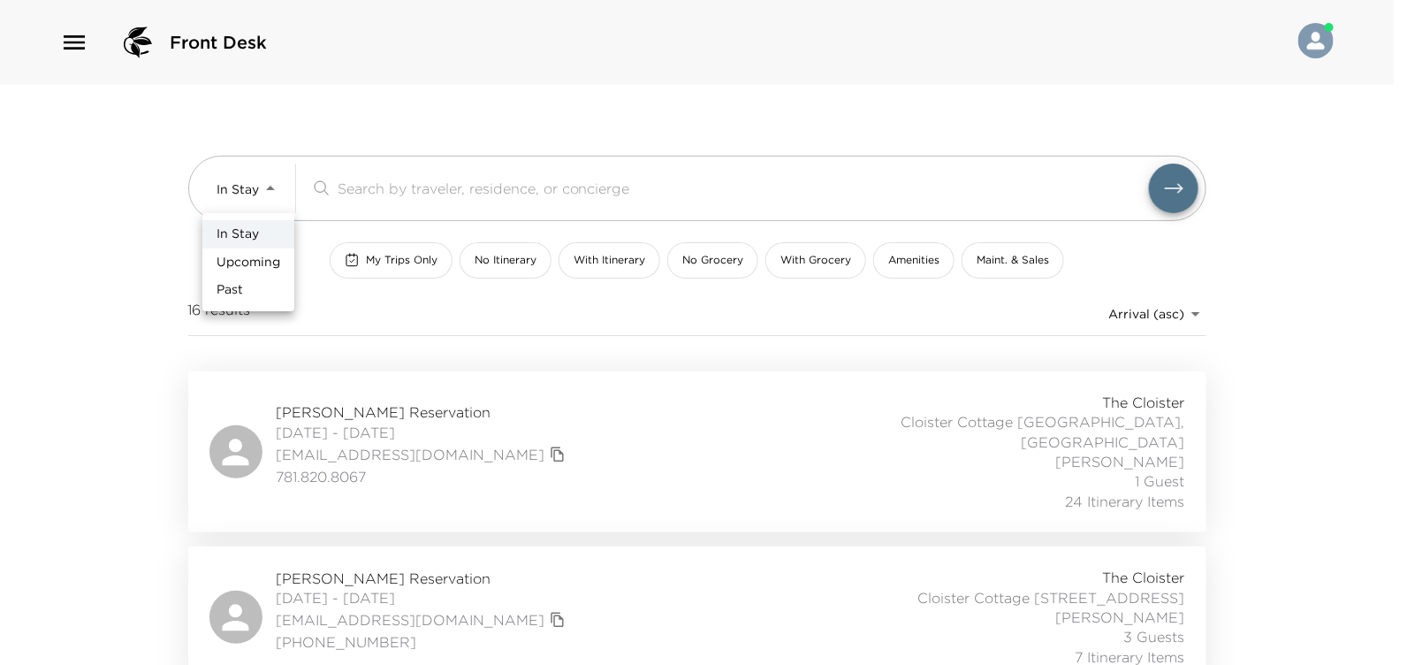
click at [257, 266] on span "Upcoming" at bounding box center [249, 263] width 64 height 18
type input "Upcoming"
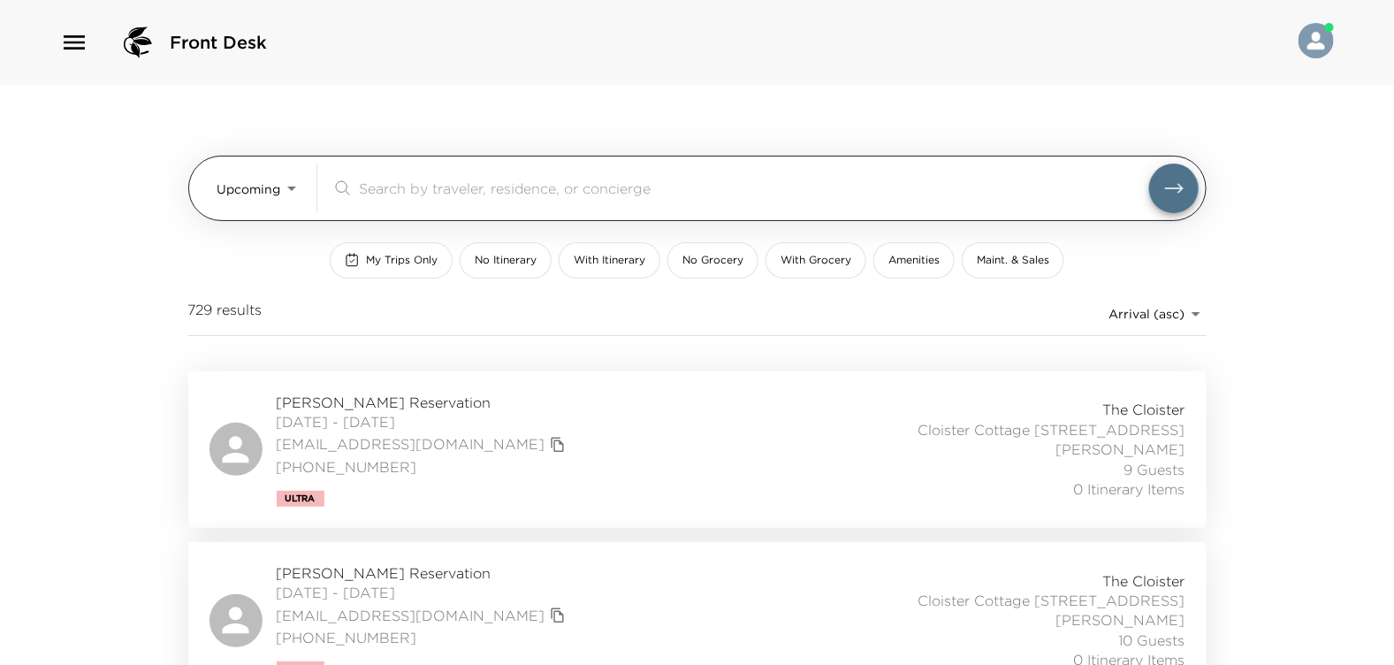
click at [369, 183] on input "search" at bounding box center [754, 188] width 790 height 20
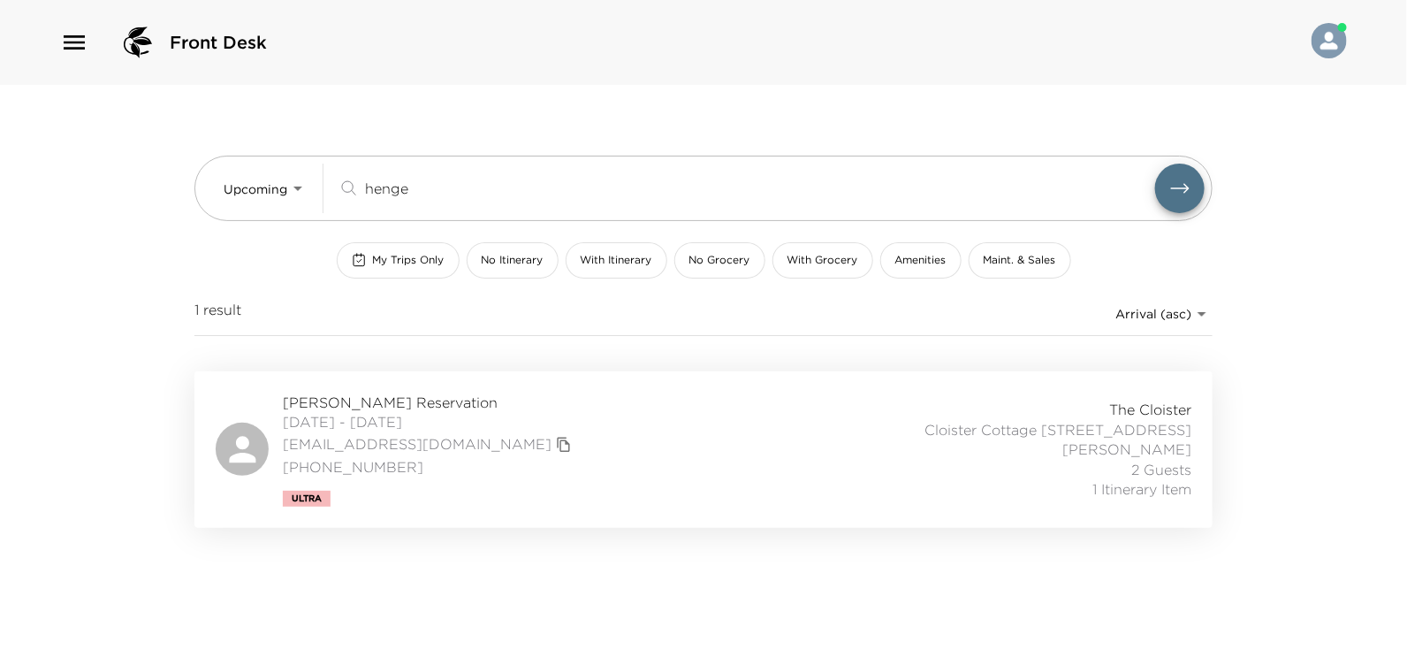
type input "henge"
click at [399, 423] on span "10/09/2025 - 10/13/2025" at bounding box center [429, 421] width 293 height 19
click at [606, 256] on span "With Itinerary" at bounding box center [617, 260] width 72 height 15
click at [635, 269] on button "With Itinerary" at bounding box center [617, 260] width 102 height 36
click at [345, 399] on span "Jordan Hengemuhle Reservation" at bounding box center [429, 401] width 293 height 19
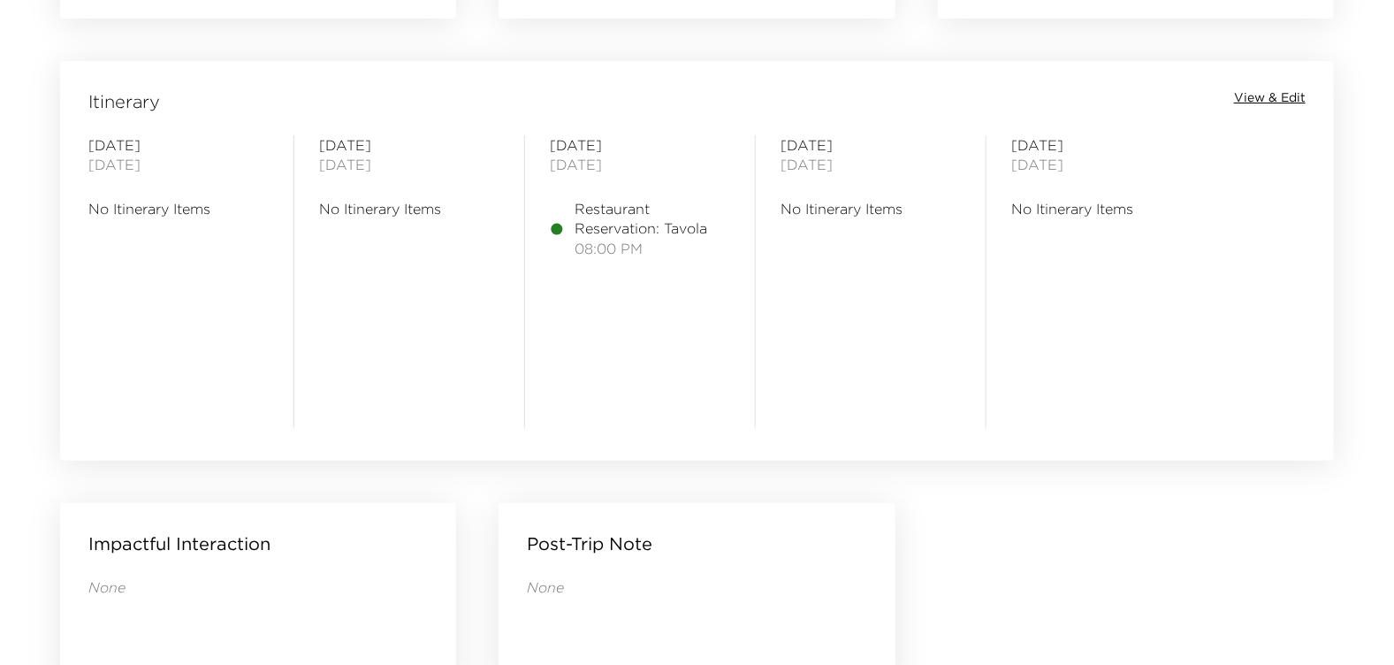
scroll to position [1149, 0]
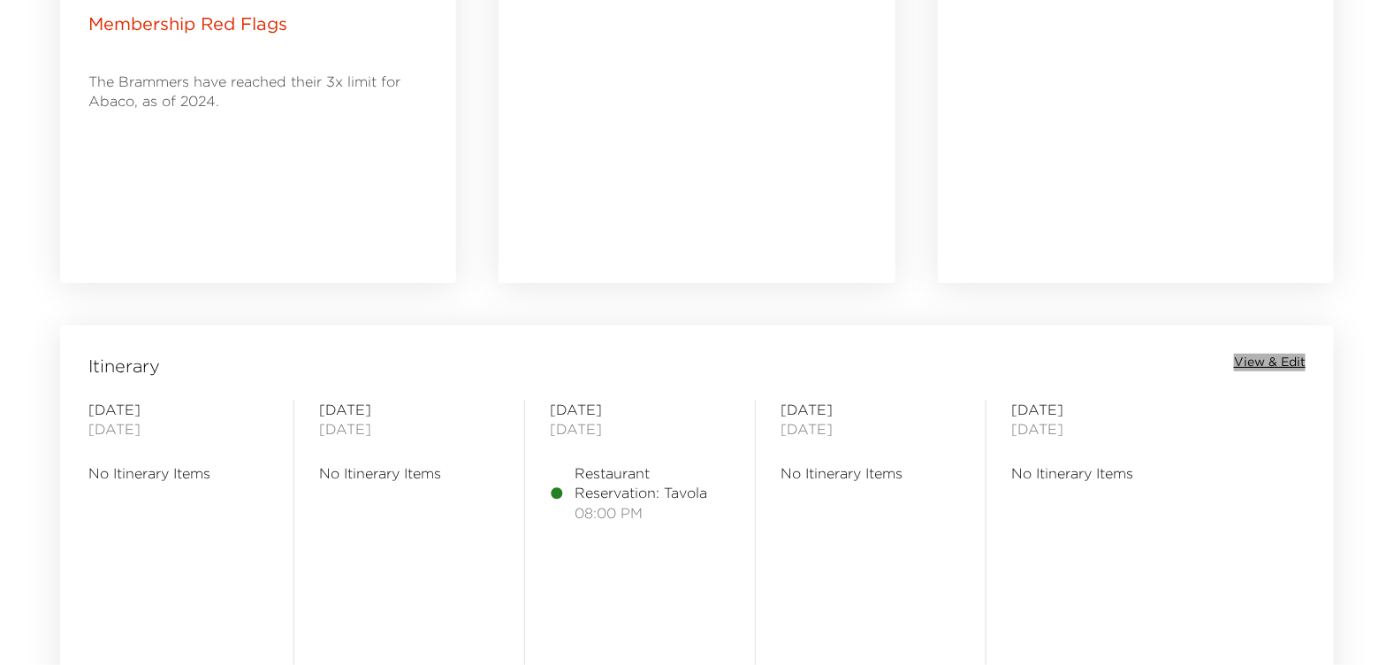
click at [1260, 358] on span "View & Edit" at bounding box center [1270, 363] width 72 height 18
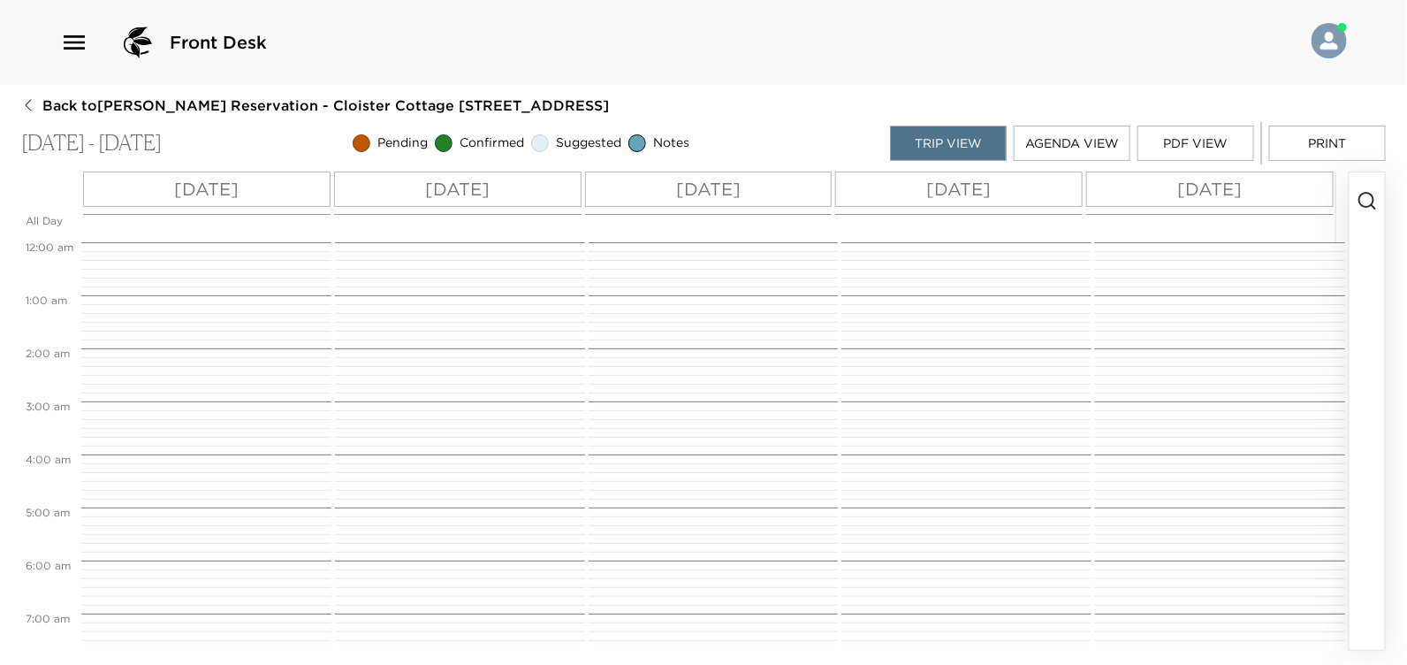
scroll to position [852, 0]
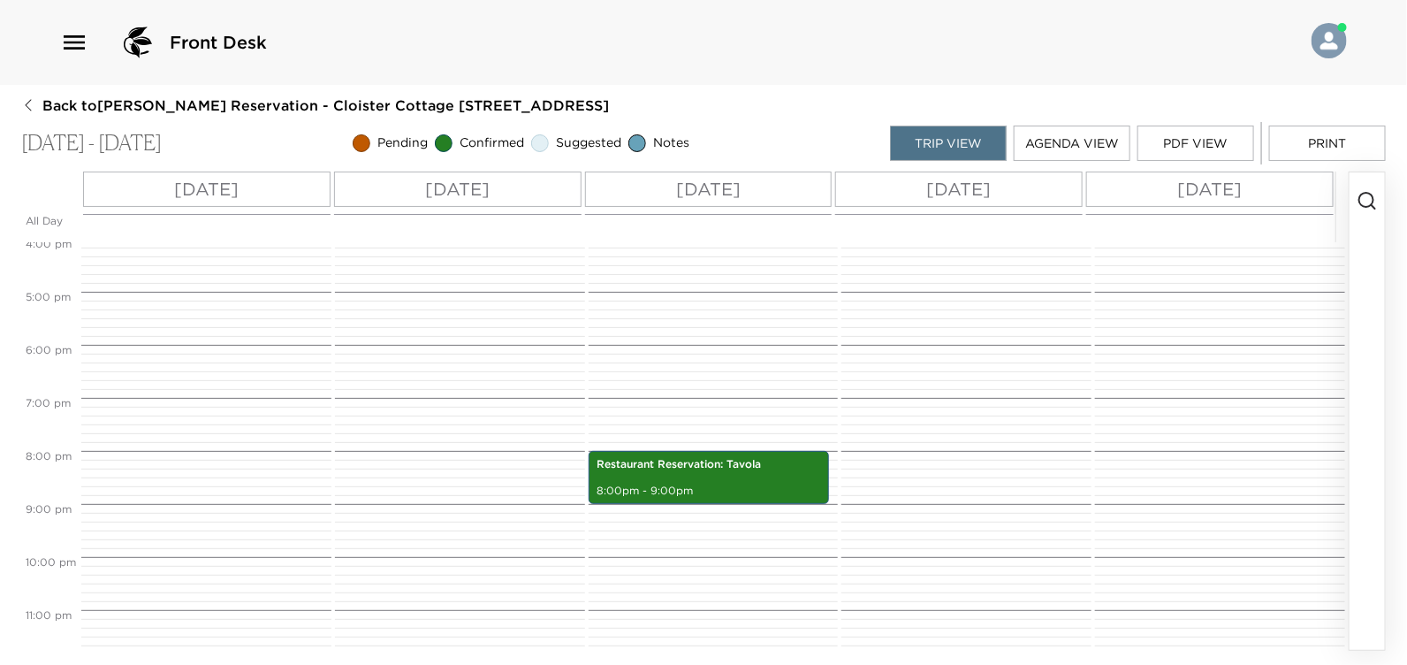
click at [200, 191] on p "Thu 10/09" at bounding box center [206, 189] width 65 height 27
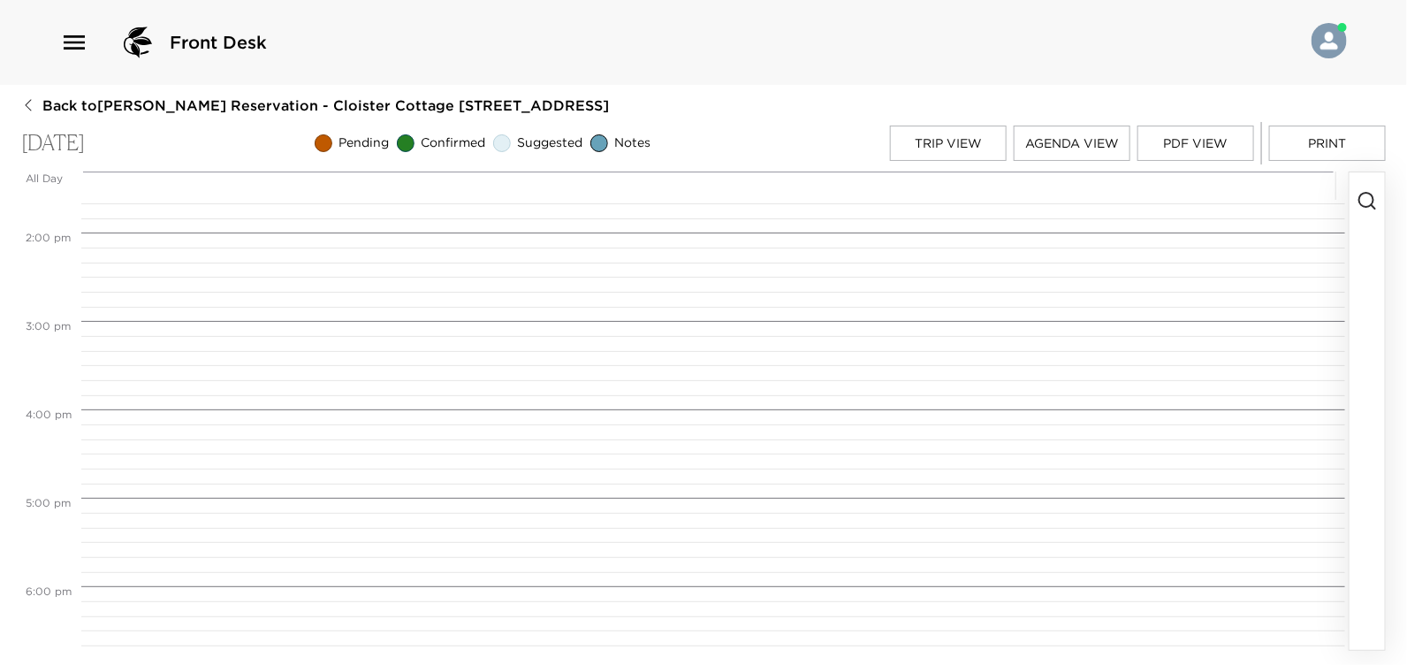
scroll to position [1502, 0]
click at [51, 384] on span "7:00 PM" at bounding box center [48, 382] width 54 height 13
click at [486, 134] on span "Confirmed" at bounding box center [454, 143] width 65 height 18
click at [414, 146] on rect at bounding box center [405, 143] width 17 height 17
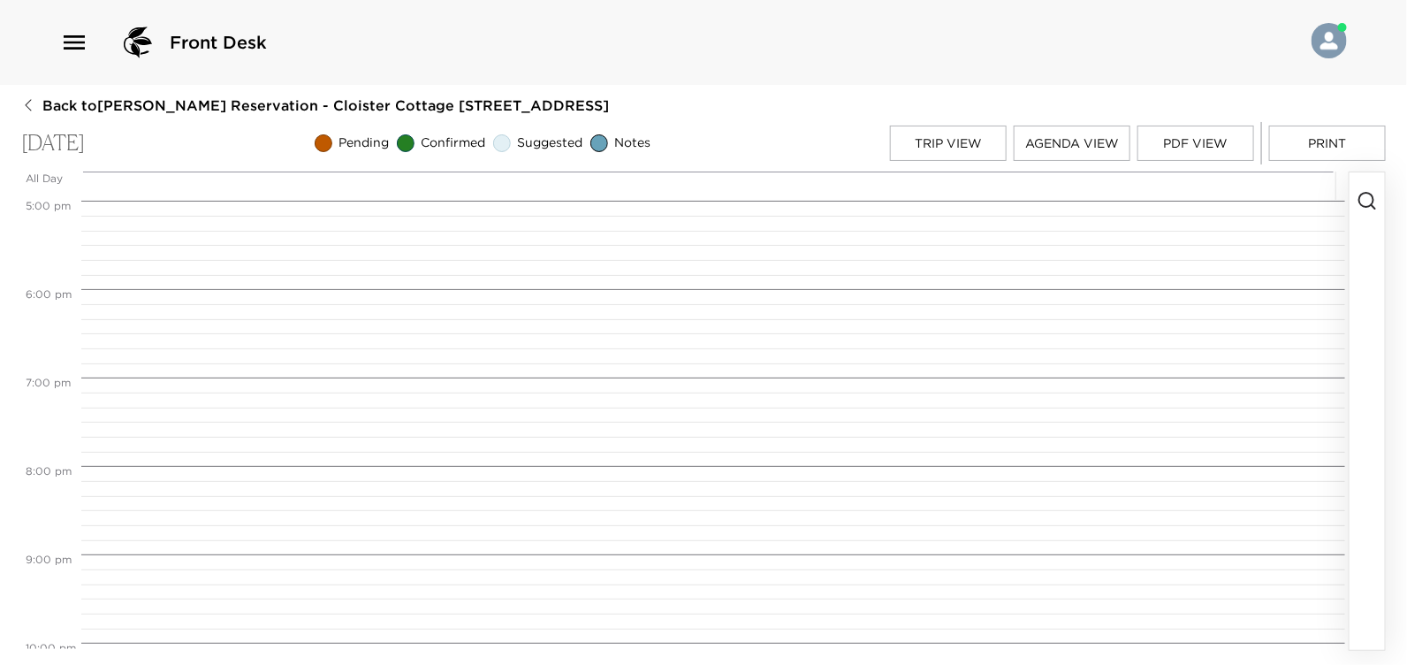
click at [486, 137] on span "Confirmed" at bounding box center [454, 143] width 65 height 18
click at [1337, 37] on img at bounding box center [1329, 40] width 35 height 35
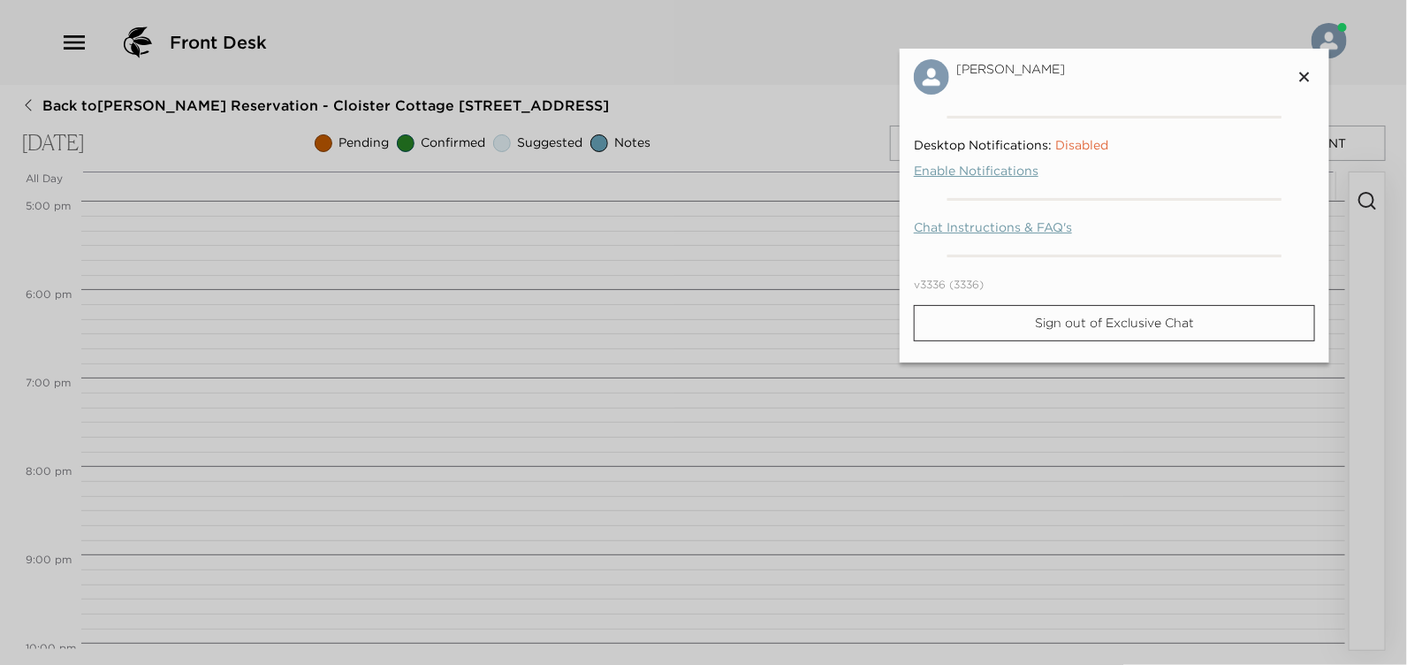
click at [1336, 37] on div at bounding box center [703, 332] width 1407 height 665
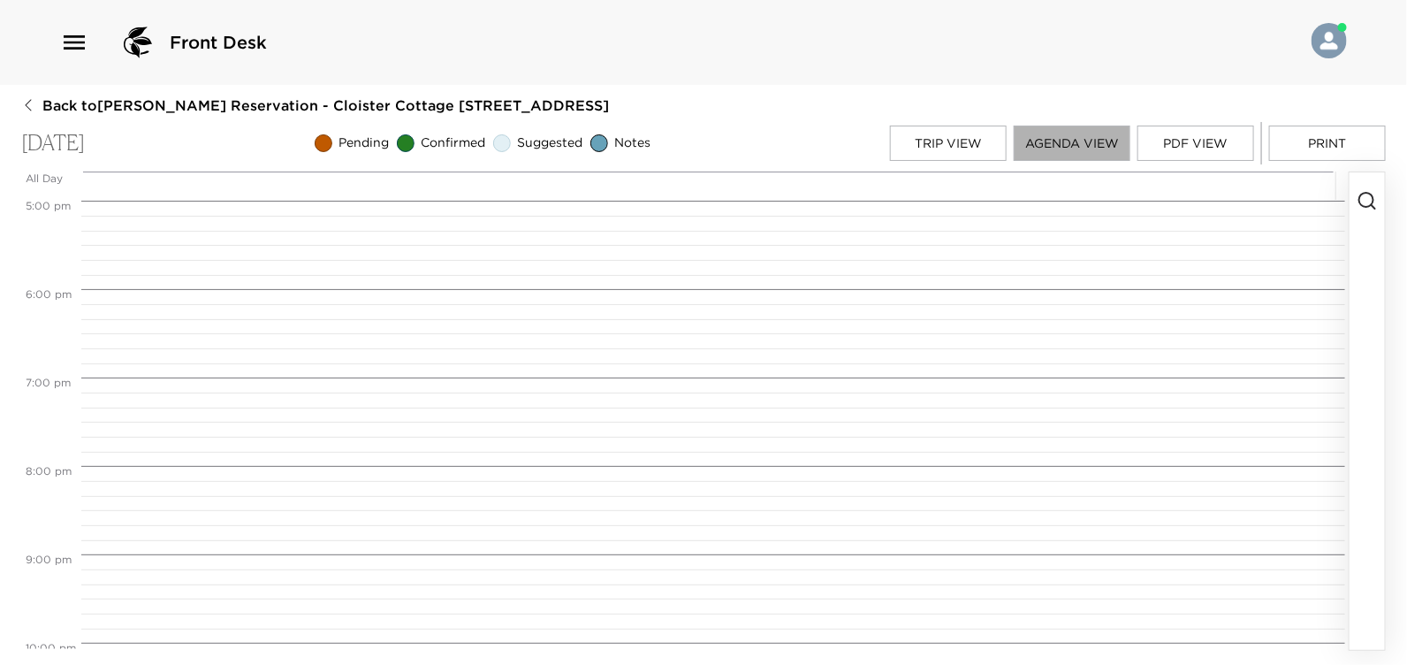
click at [1043, 142] on button "Agenda View" at bounding box center [1072, 143] width 117 height 35
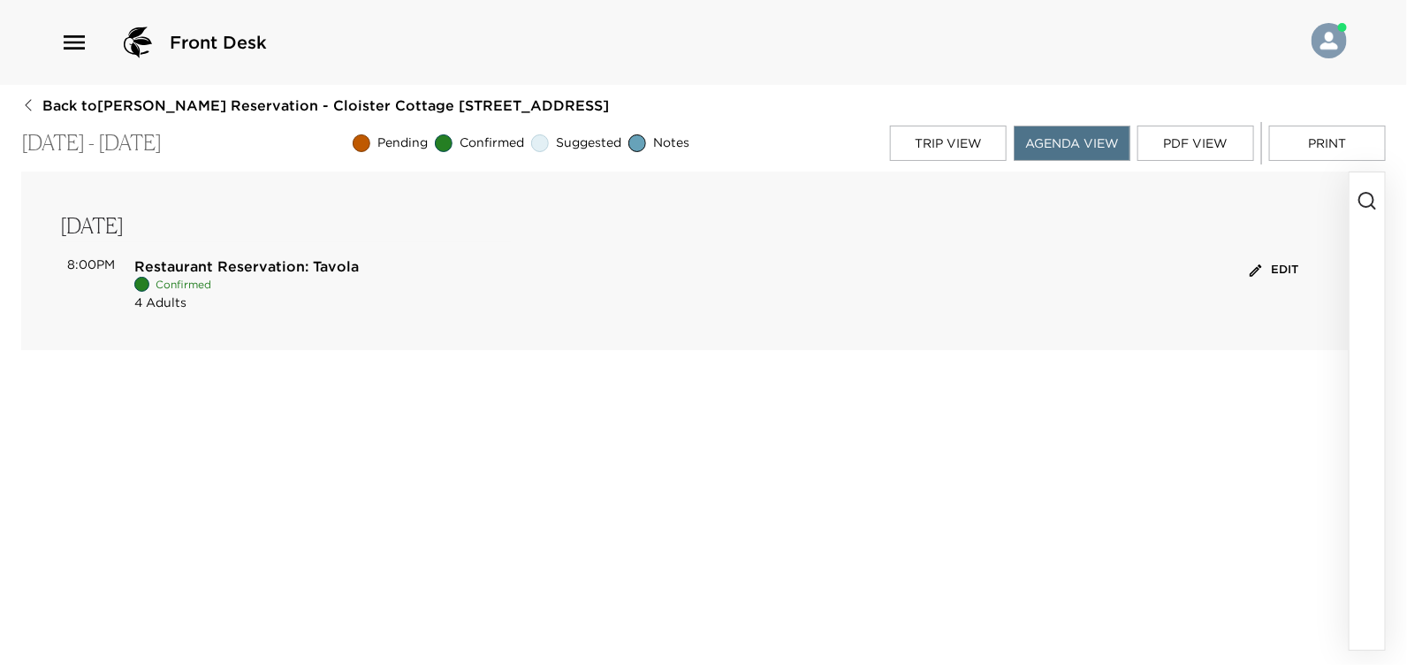
click at [963, 138] on button "Trip View" at bounding box center [948, 143] width 117 height 35
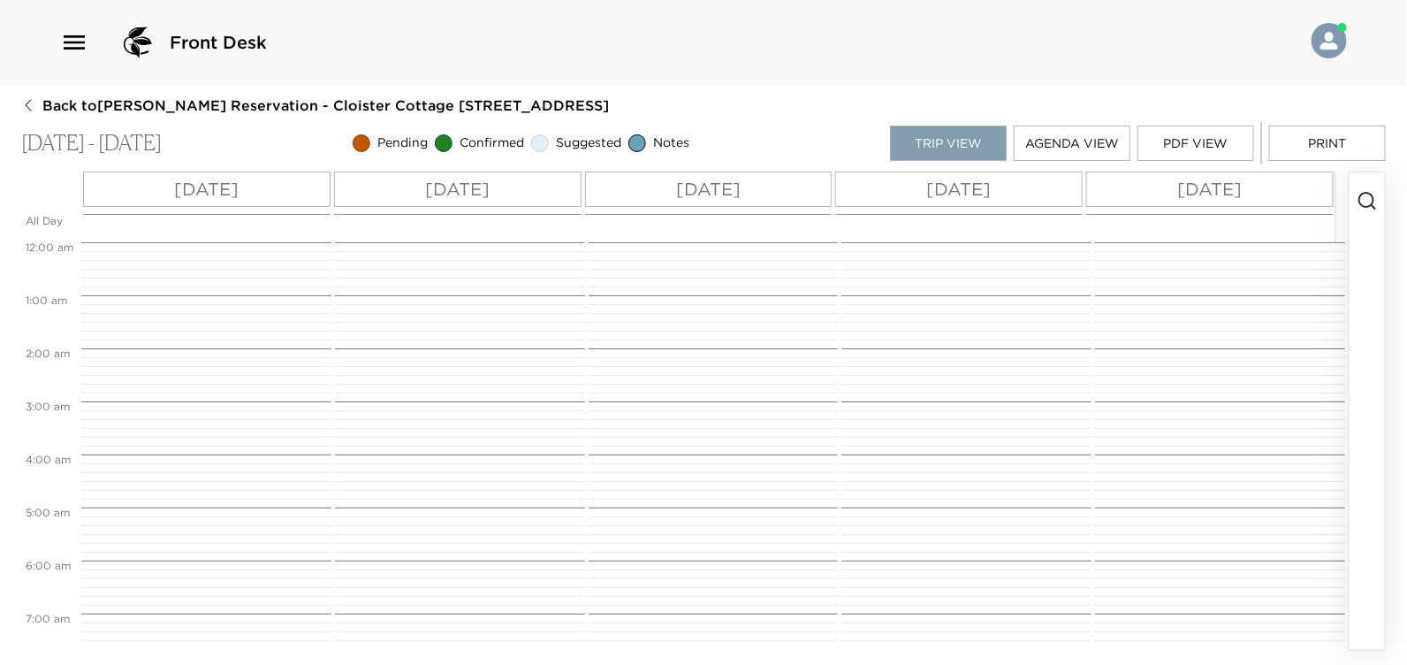
click at [963, 138] on button "Trip View" at bounding box center [948, 143] width 117 height 35
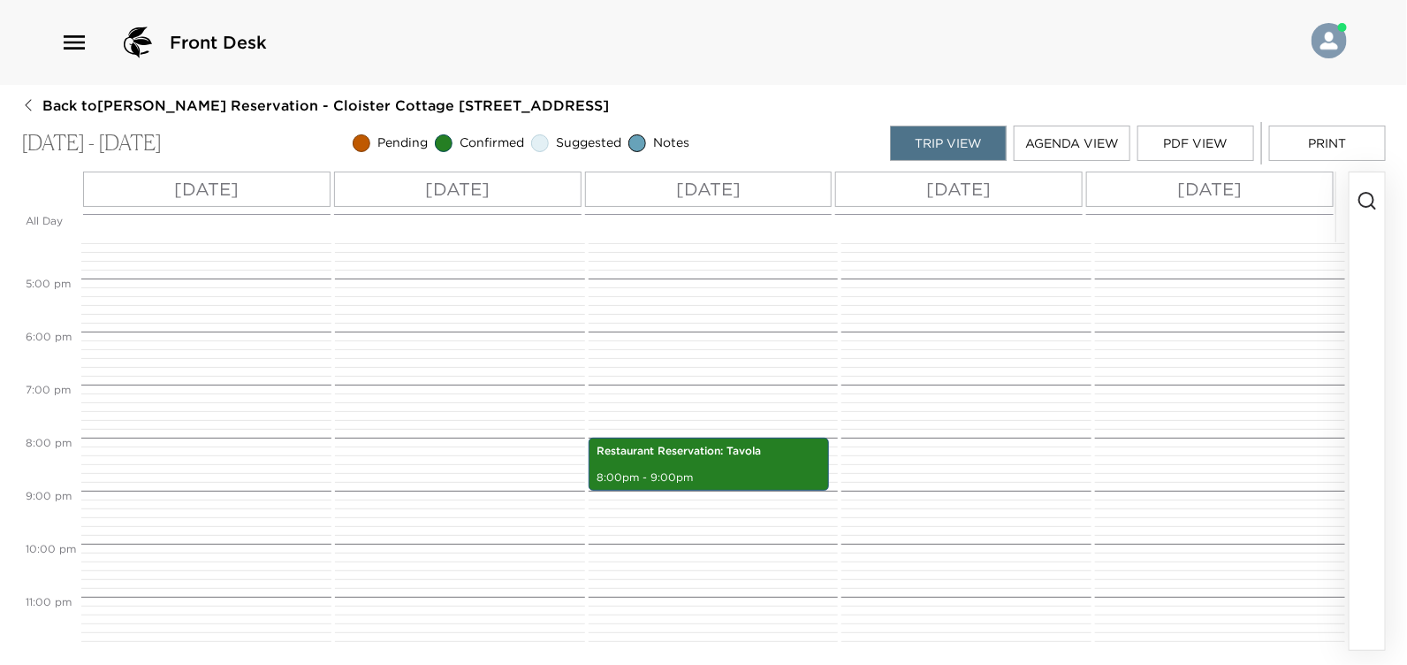
click at [187, 190] on p "[DATE]" at bounding box center [206, 189] width 65 height 27
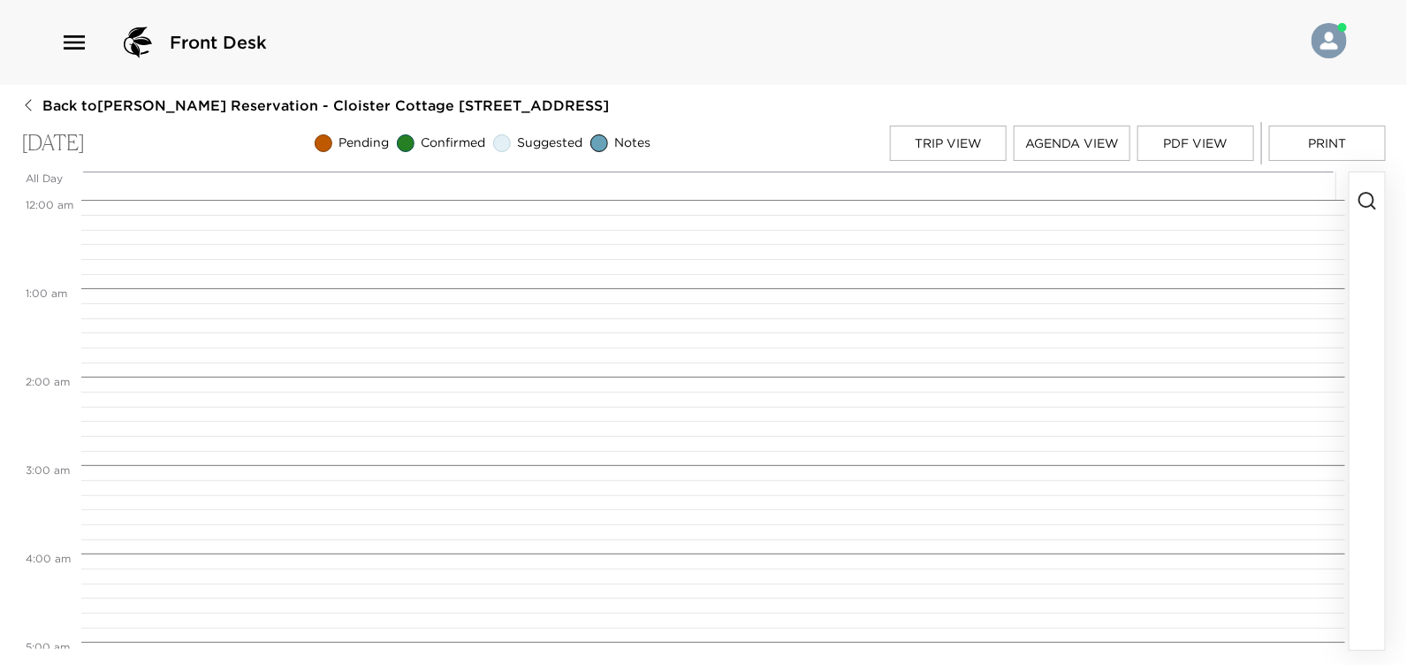
scroll to position [706, 0]
click at [414, 142] on rect at bounding box center [405, 143] width 17 height 17
click at [486, 140] on span "Confirmed" at bounding box center [454, 143] width 65 height 18
click at [481, 156] on div "Pending Confirmed Suggested Notes" at bounding box center [488, 143] width 354 height 25
click at [944, 142] on button "Trip View" at bounding box center [948, 143] width 117 height 35
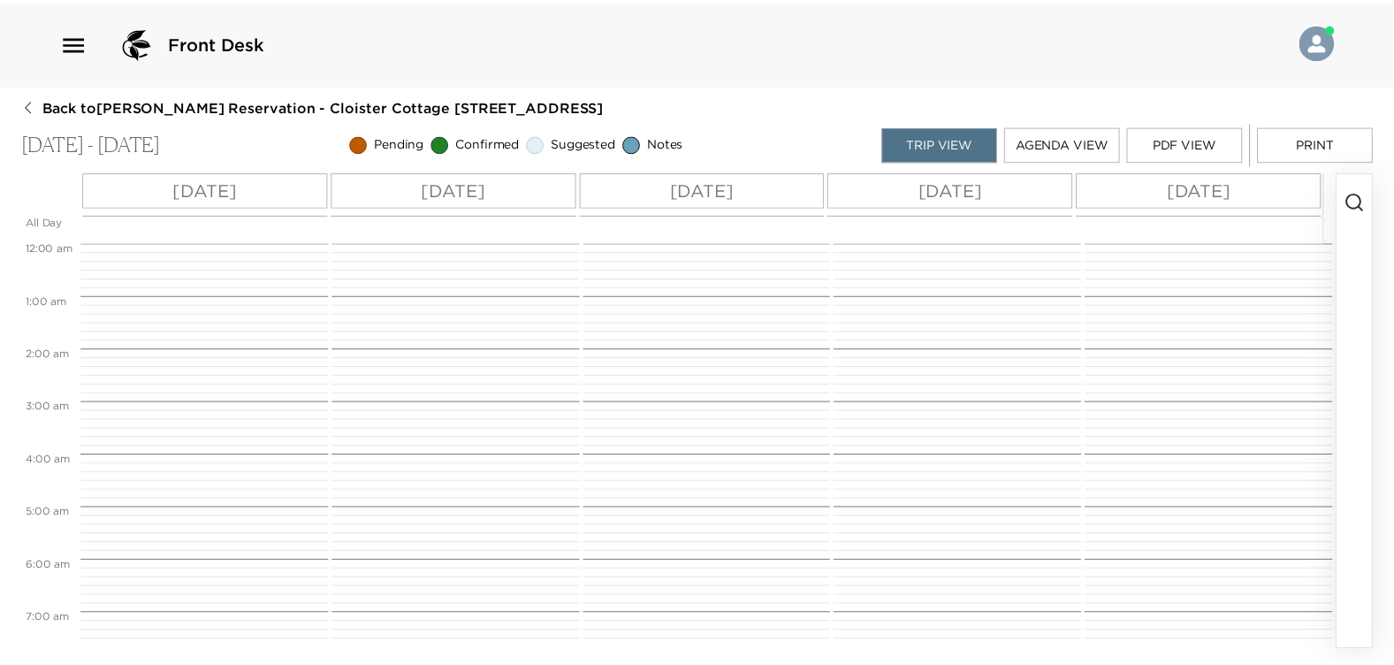
scroll to position [865, 0]
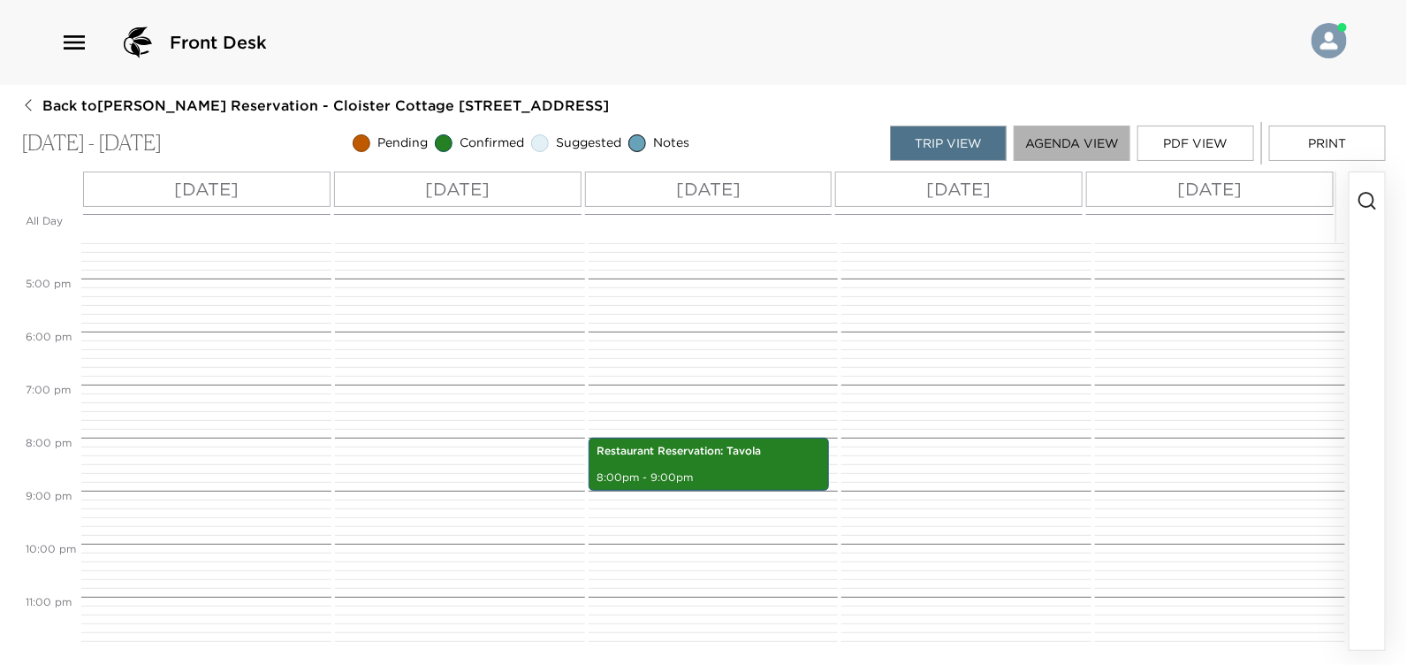
click at [1050, 142] on button "Agenda View" at bounding box center [1072, 143] width 117 height 35
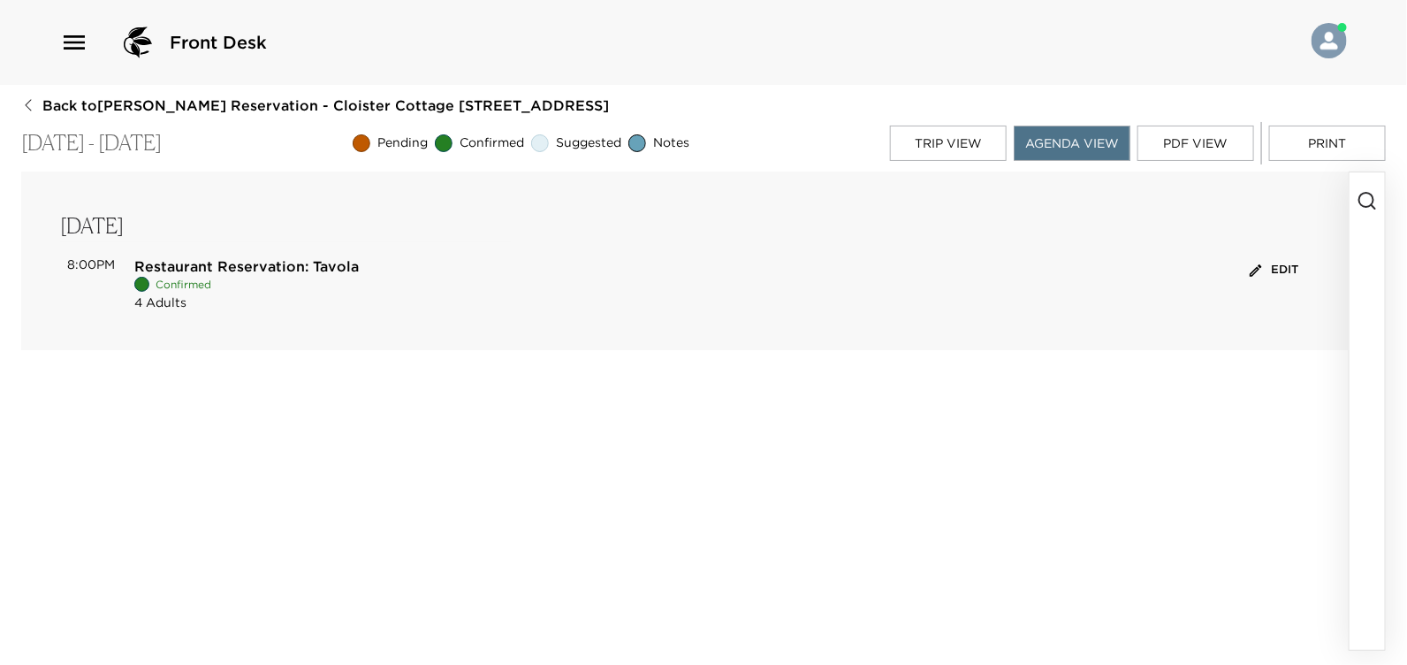
click at [1256, 269] on icon "button" at bounding box center [1256, 270] width 12 height 12
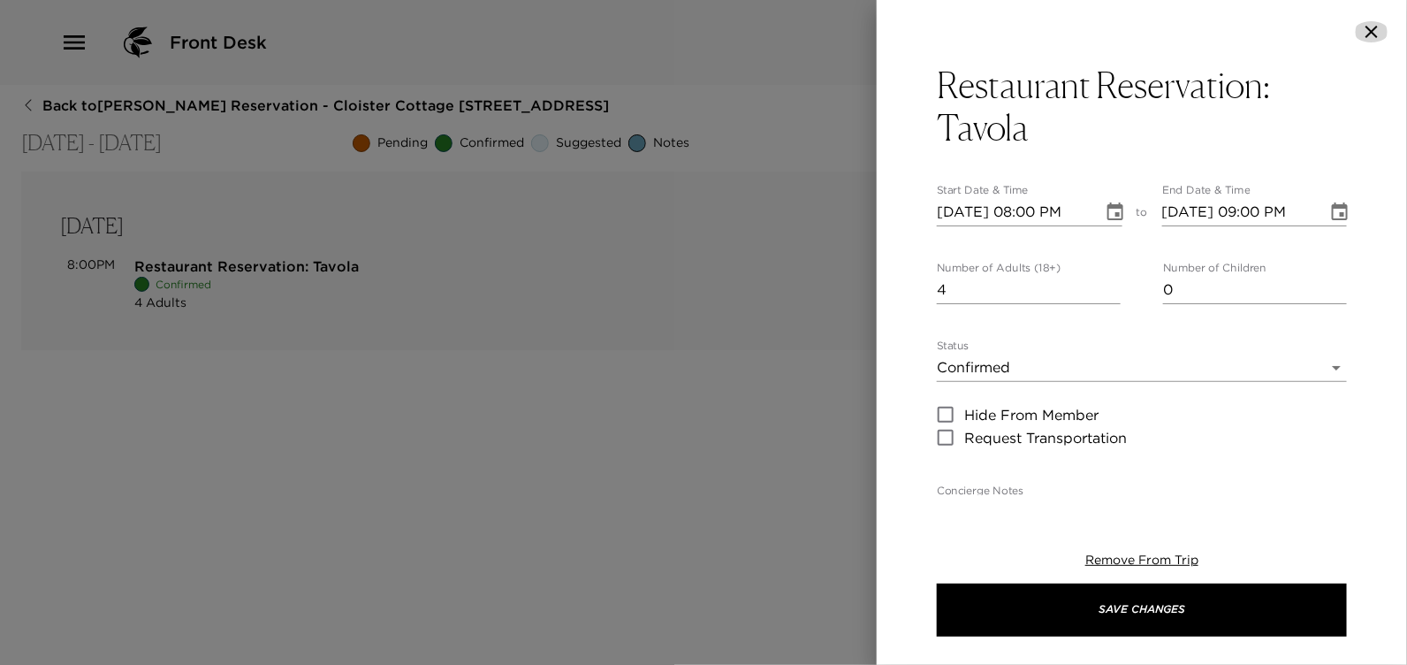
click at [1371, 32] on icon "button" at bounding box center [1371, 31] width 21 height 21
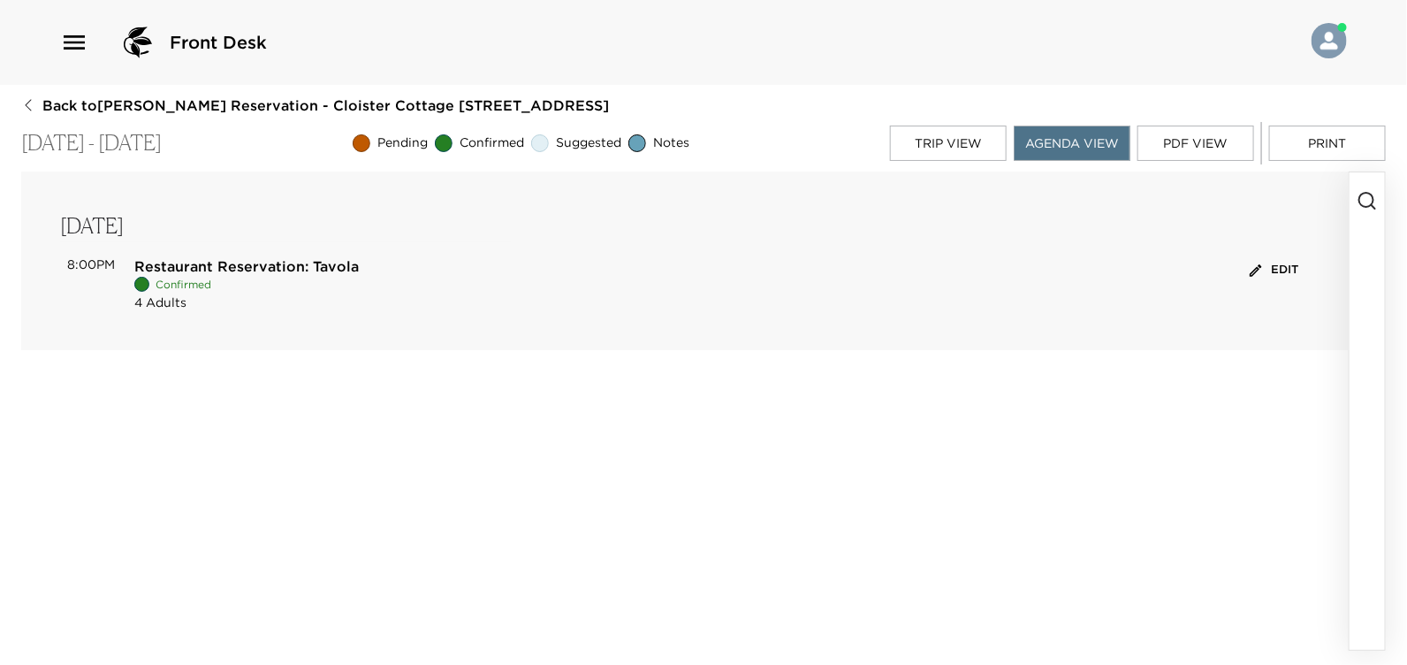
click at [27, 107] on icon "button" at bounding box center [28, 105] width 6 height 11
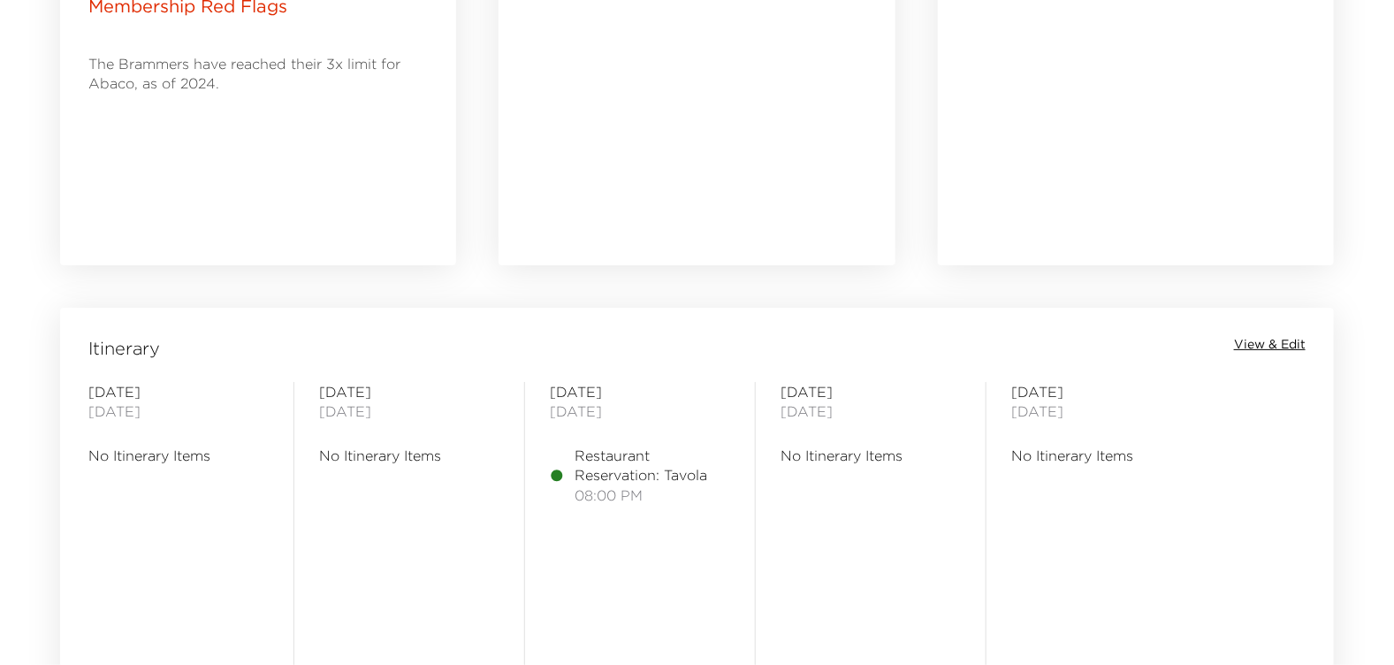
scroll to position [1237, 0]
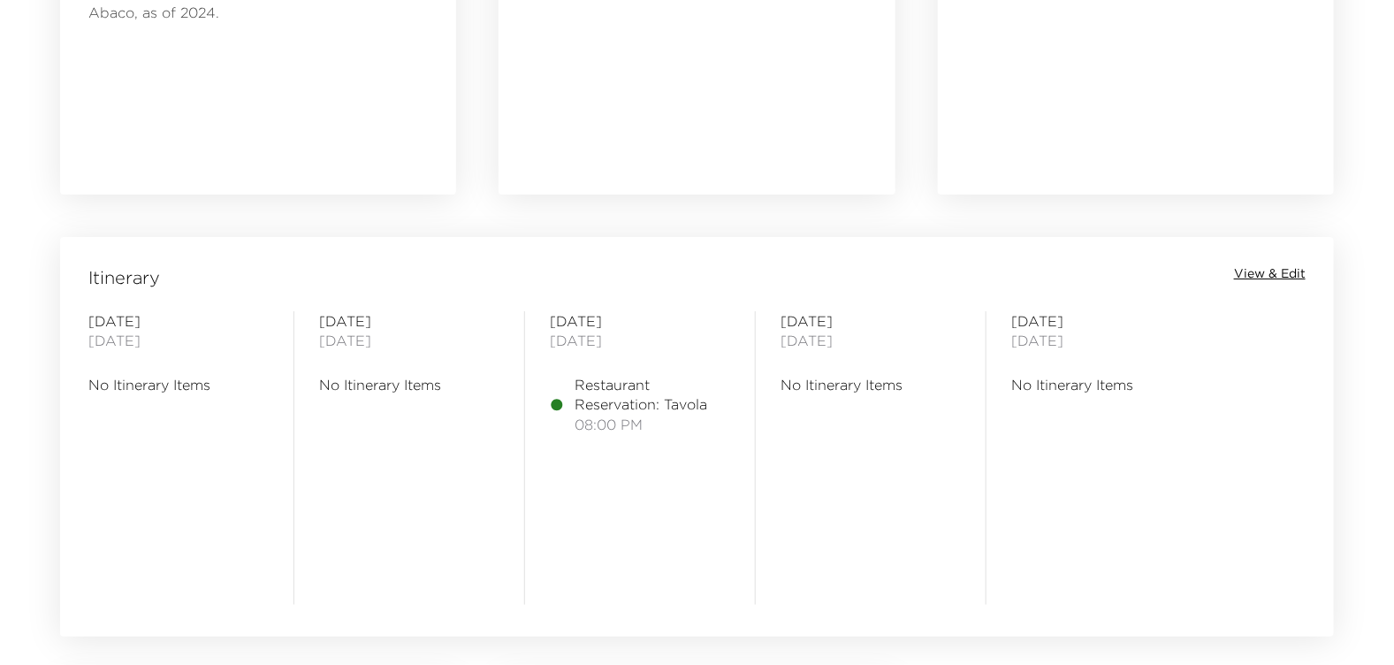
drag, startPoint x: 188, startPoint y: 352, endPoint x: 87, endPoint y: 331, distance: 103.8
drag, startPoint x: 87, startPoint y: 331, endPoint x: 126, endPoint y: 316, distance: 42.2
click at [126, 316] on span "[DATE]" at bounding box center [178, 320] width 180 height 19
click at [126, 318] on span "[DATE]" at bounding box center [178, 320] width 180 height 19
click at [124, 337] on span "[DATE]" at bounding box center [178, 340] width 180 height 19
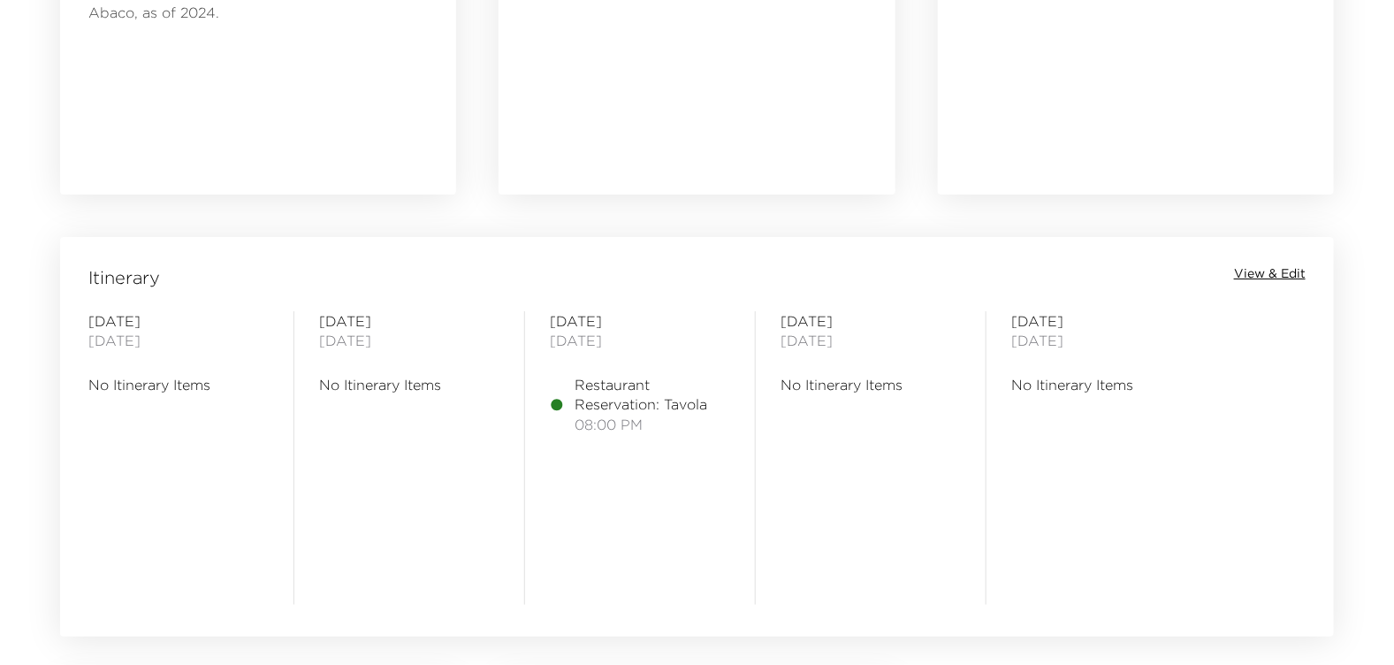
click at [126, 379] on span "No Itinerary Items" at bounding box center [178, 384] width 180 height 19
click at [1277, 273] on span "View & Edit" at bounding box center [1270, 274] width 72 height 18
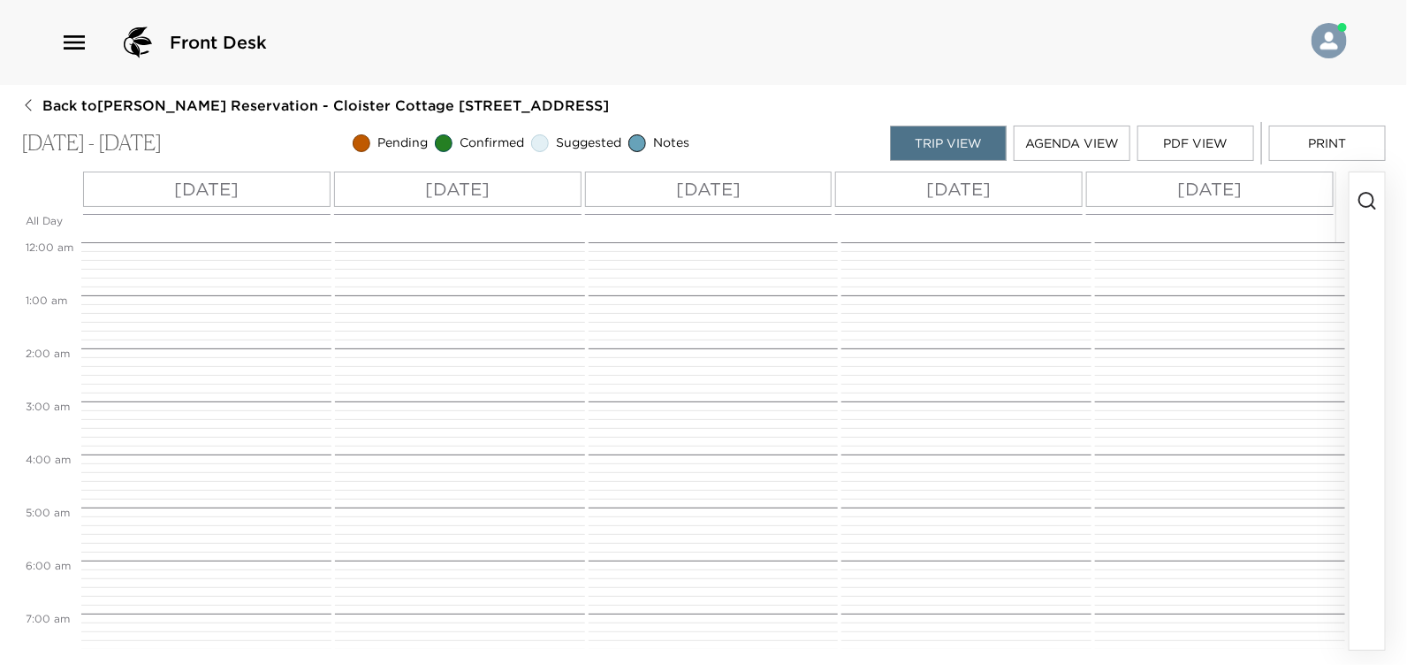
scroll to position [852, 0]
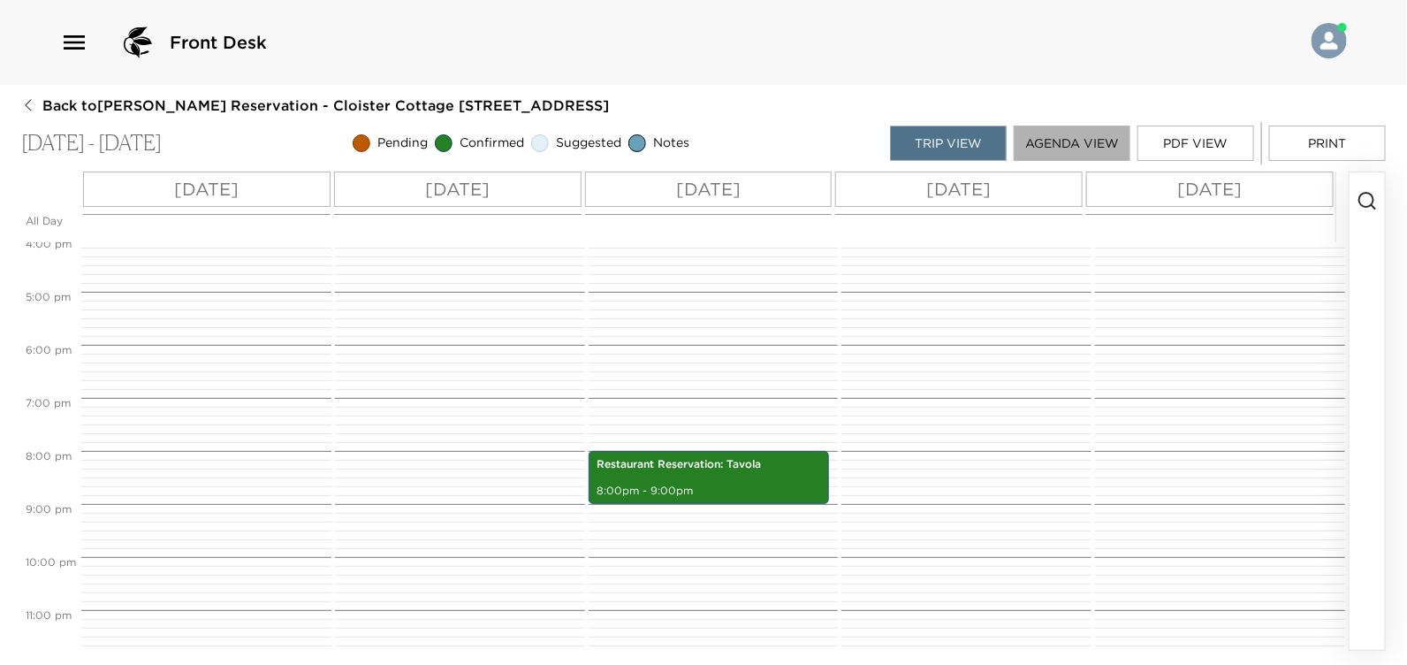
click at [1056, 137] on button "Agenda View" at bounding box center [1072, 143] width 117 height 35
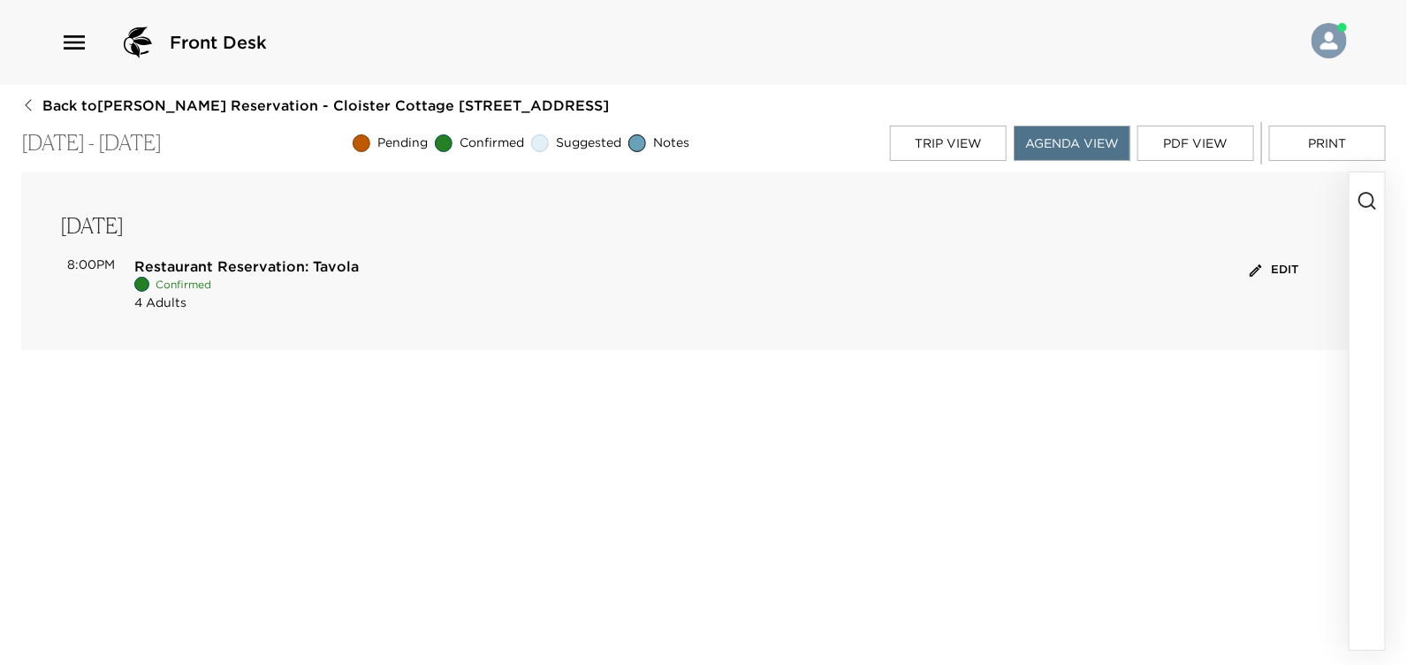
click at [1181, 142] on button "PDF View" at bounding box center [1196, 143] width 117 height 35
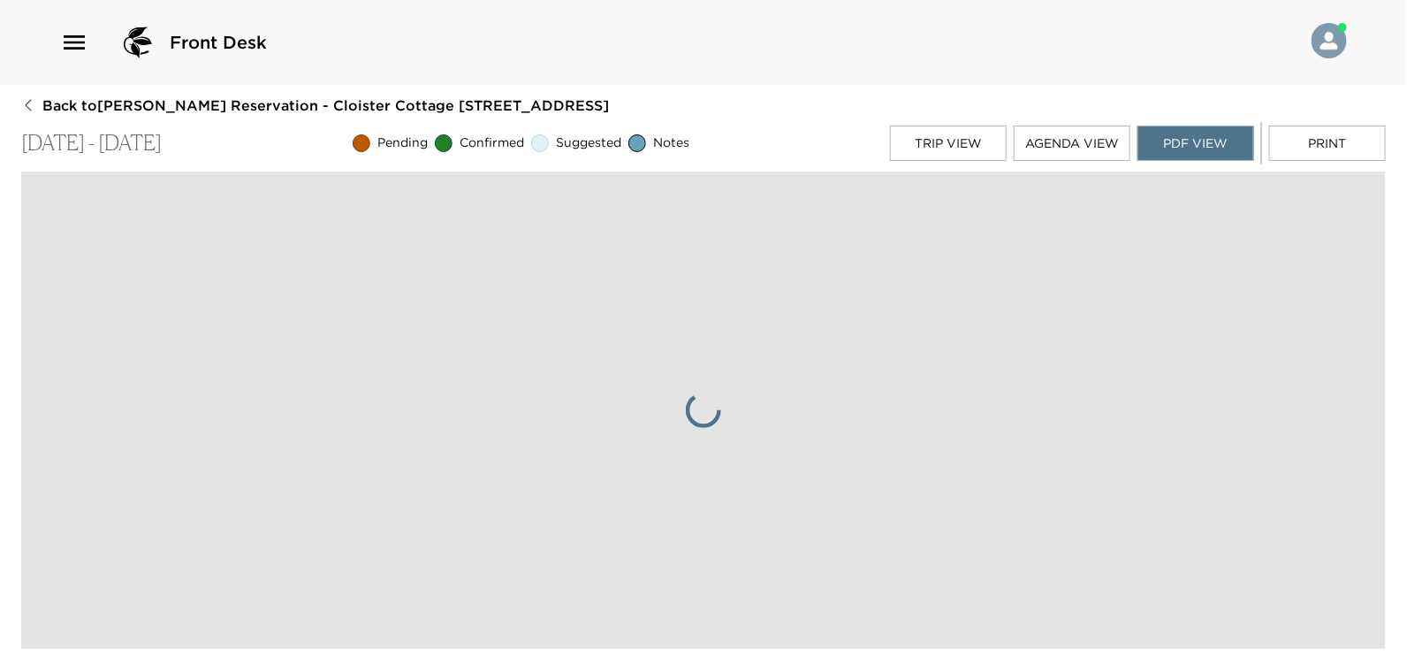
click at [954, 139] on button "Trip View" at bounding box center [948, 143] width 117 height 35
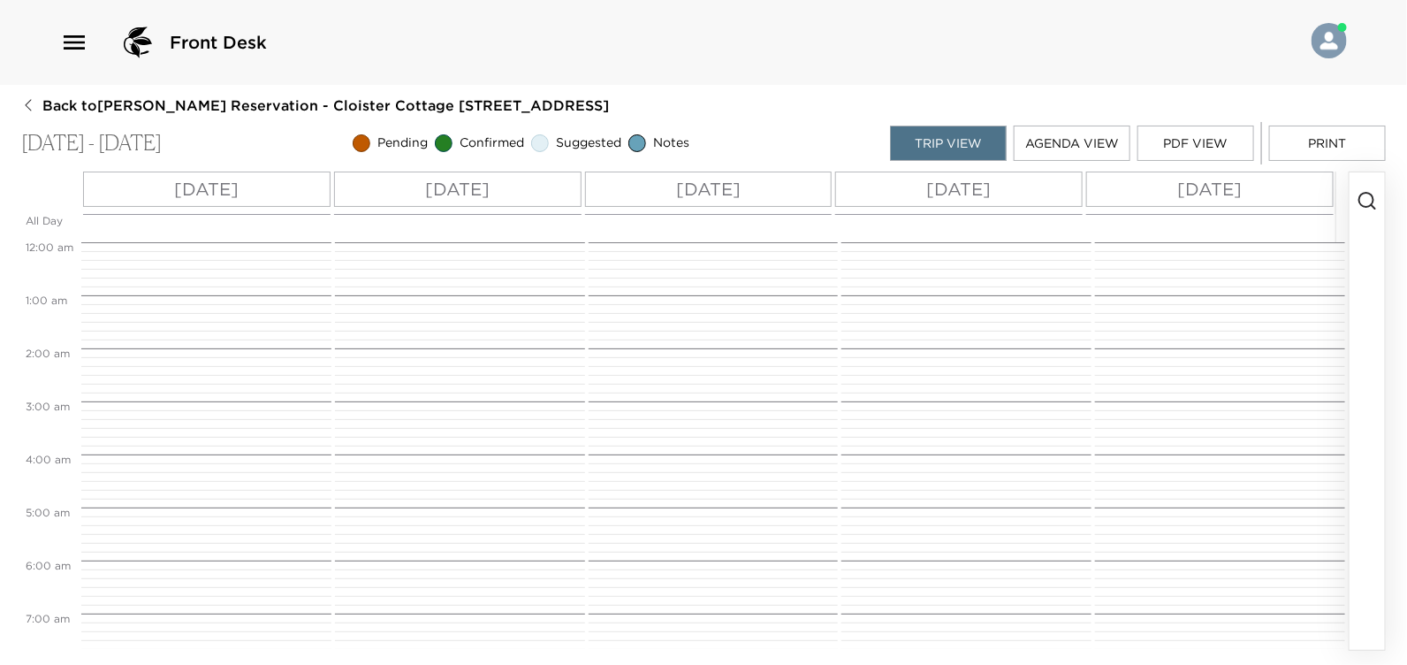
scroll to position [865, 0]
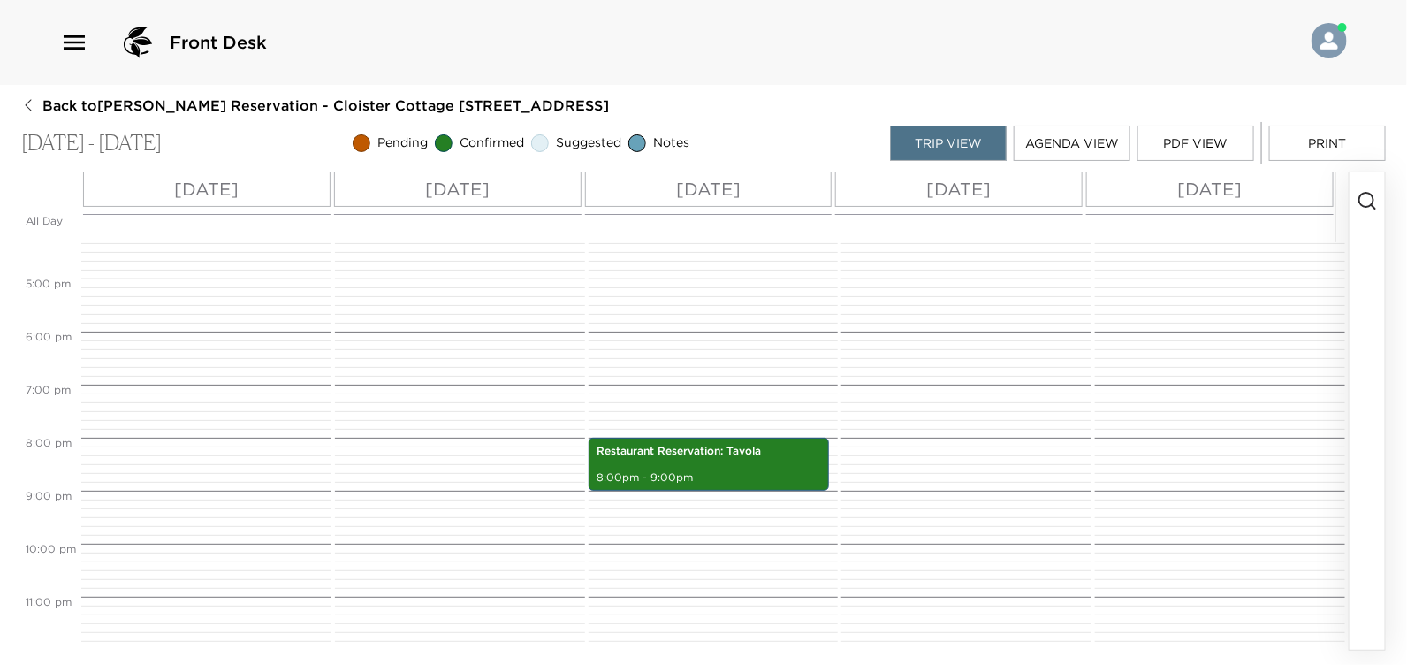
click at [182, 187] on p "[DATE]" at bounding box center [206, 189] width 65 height 27
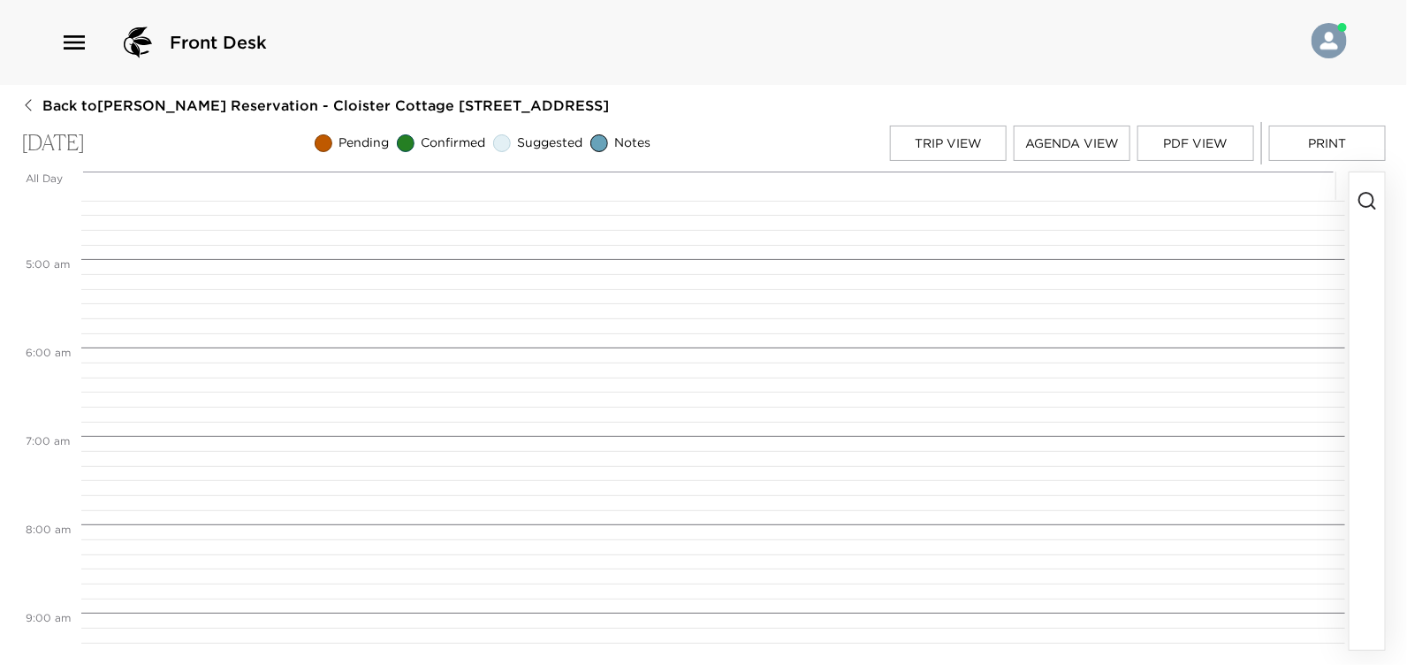
scroll to position [0, 0]
click at [1369, 198] on icon "button" at bounding box center [1367, 200] width 21 height 21
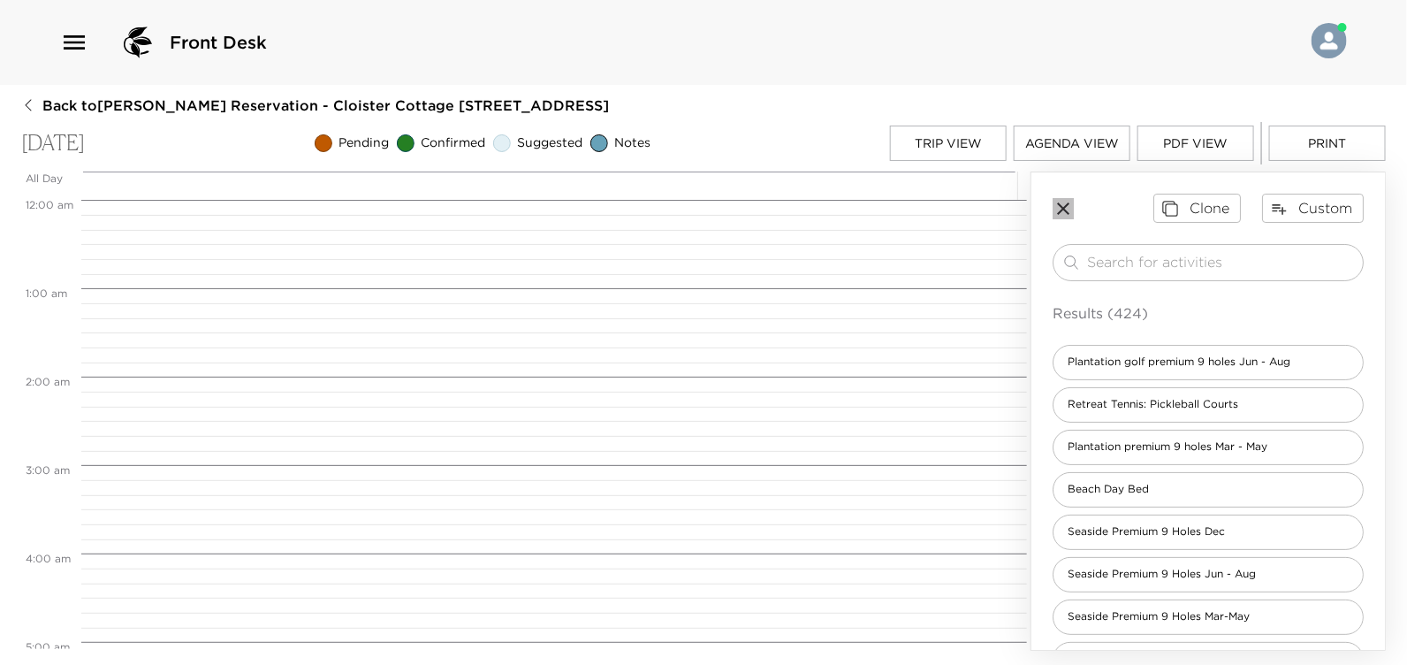
click at [1062, 210] on icon "button" at bounding box center [1063, 208] width 12 height 12
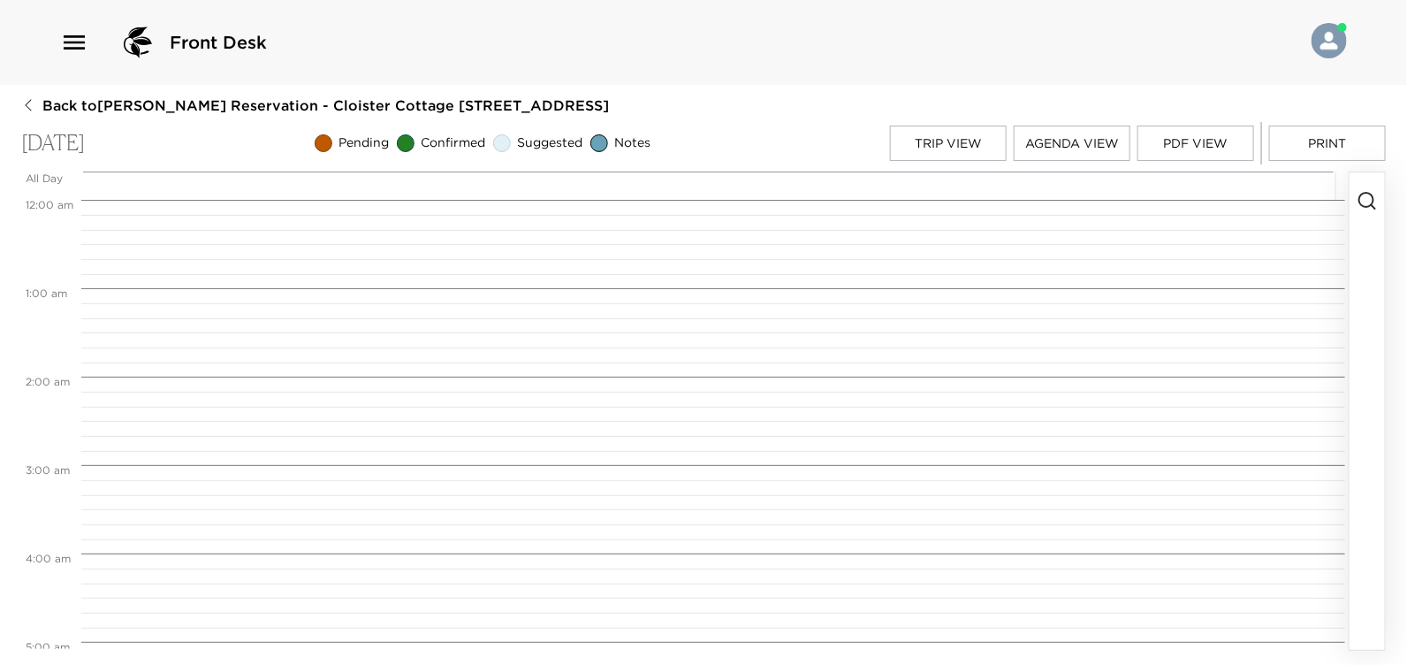
drag, startPoint x: 89, startPoint y: 217, endPoint x: 490, endPoint y: 144, distance: 406.9
click at [414, 144] on rect at bounding box center [405, 143] width 17 height 17
click at [486, 147] on span "Confirmed" at bounding box center [454, 143] width 65 height 18
click at [73, 42] on icon "button" at bounding box center [74, 42] width 21 height 14
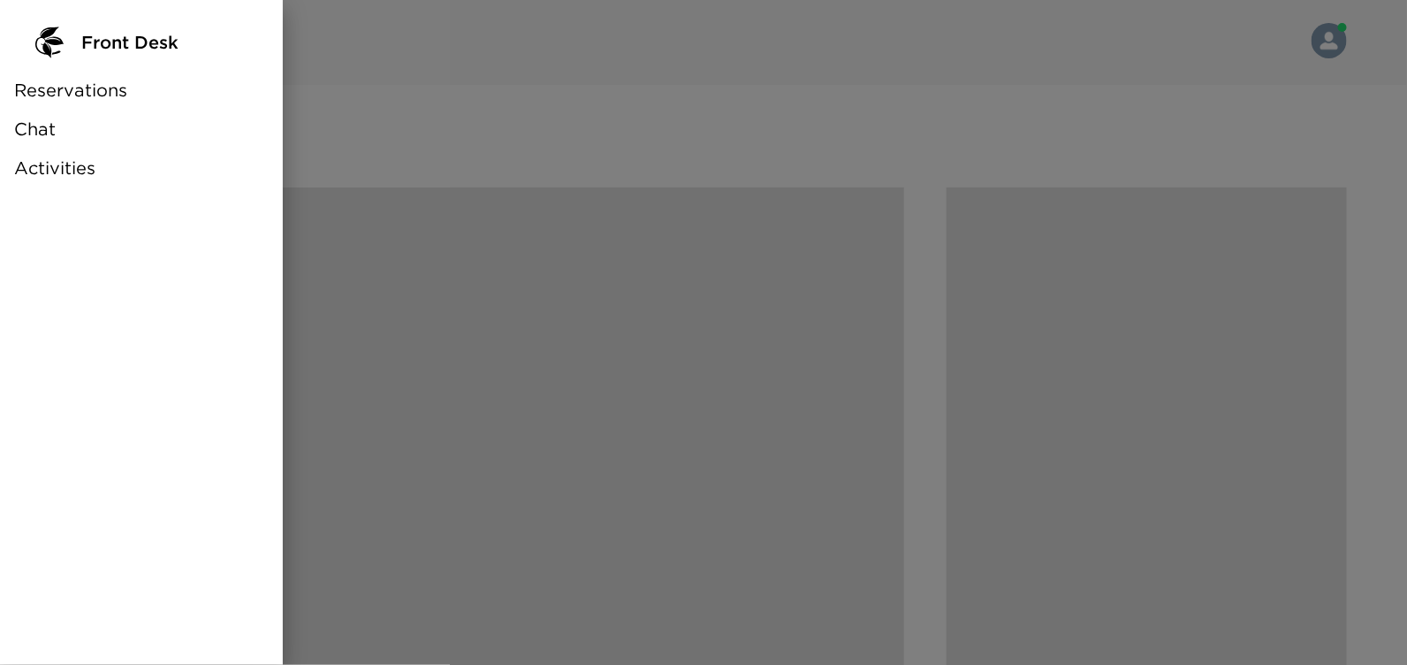
scroll to position [1237, 0]
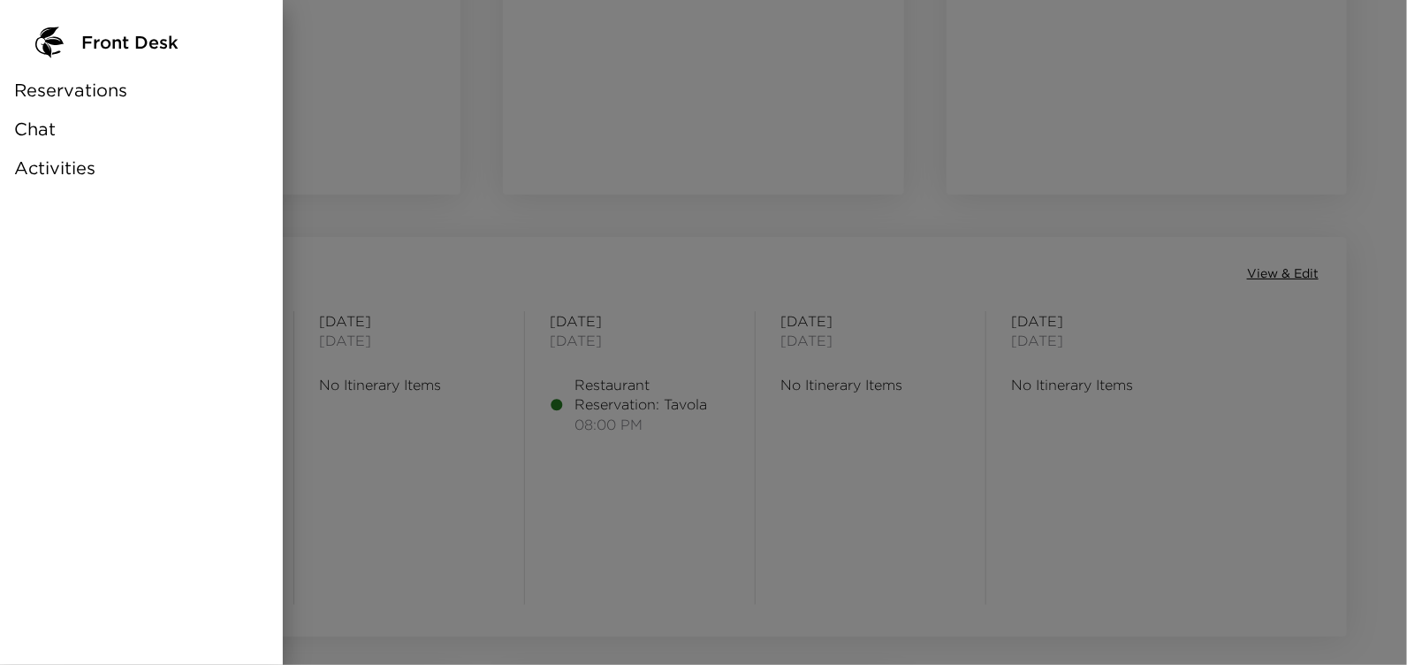
drag, startPoint x: 64, startPoint y: 1, endPoint x: 549, endPoint y: 138, distance: 504.2
click at [549, 138] on div at bounding box center [703, 332] width 1407 height 665
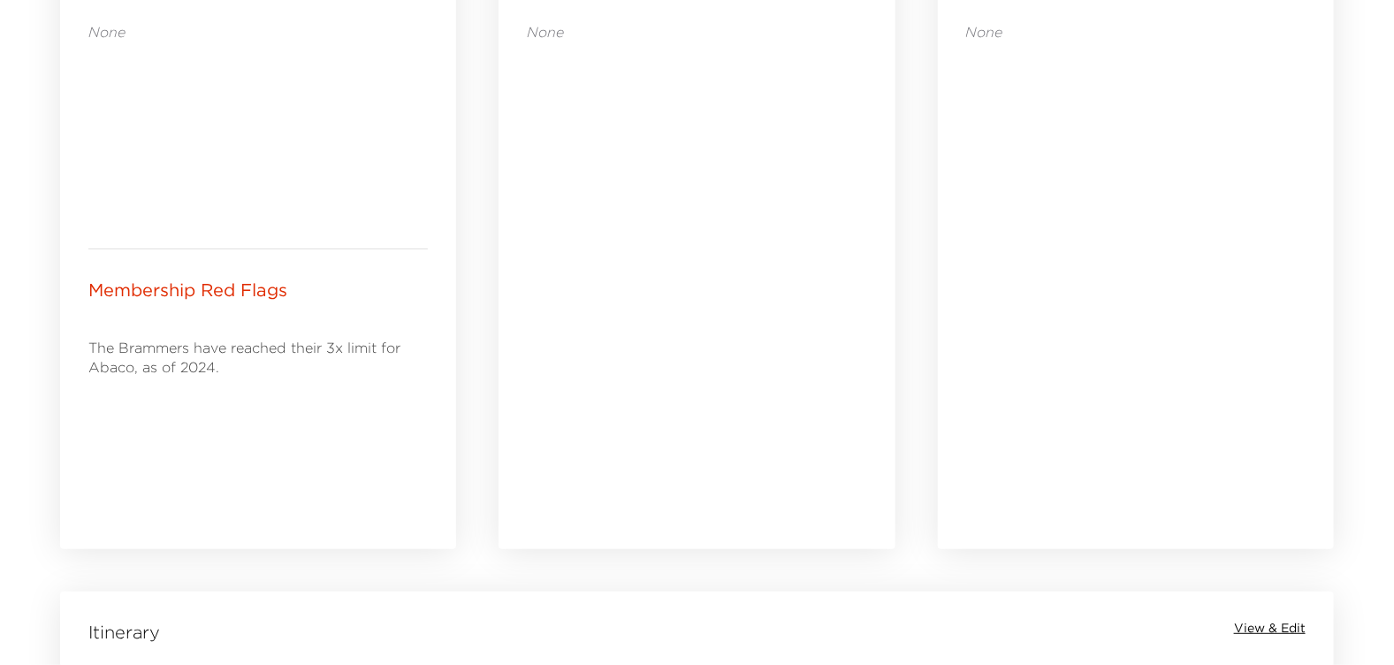
scroll to position [1149, 0]
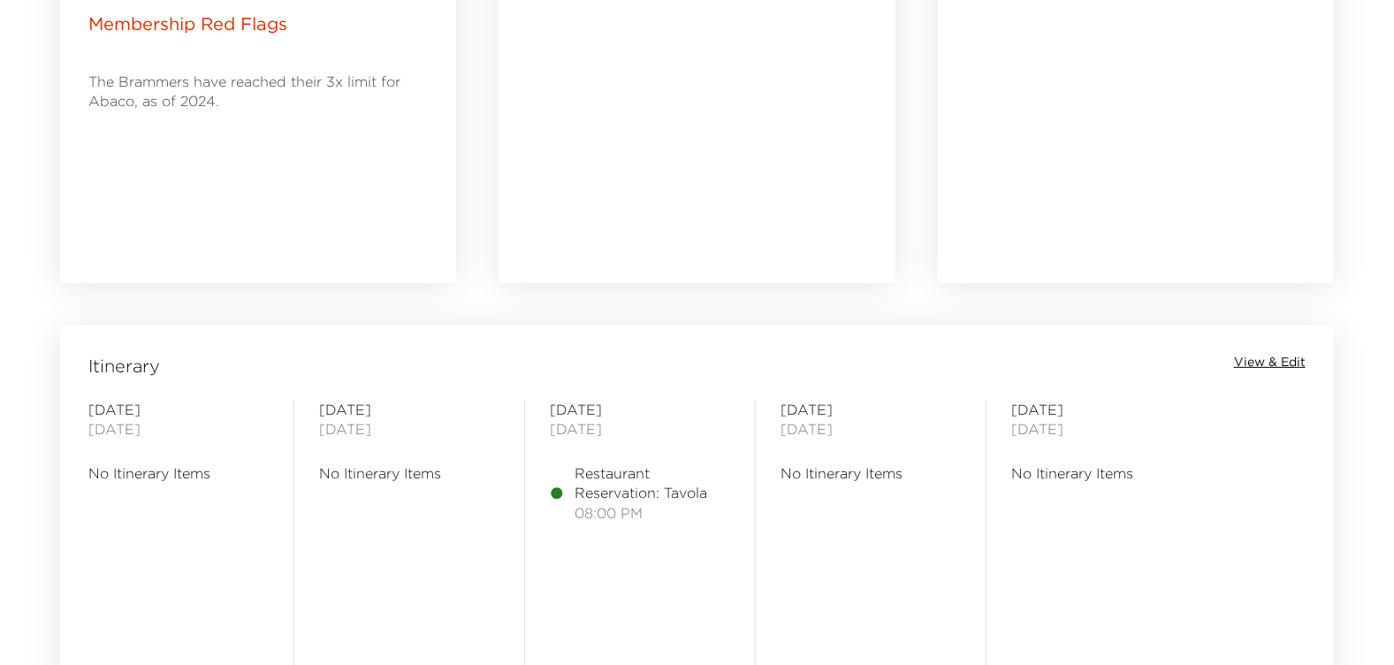
click at [121, 359] on span "Itinerary" at bounding box center [124, 366] width 72 height 25
click at [111, 402] on span "[DATE]" at bounding box center [178, 409] width 180 height 19
click at [111, 419] on span "[DATE]" at bounding box center [178, 428] width 180 height 19
drag, startPoint x: 118, startPoint y: 428, endPoint x: 118, endPoint y: 458, distance: 30.1
click at [118, 431] on span "[DATE]" at bounding box center [178, 428] width 180 height 19
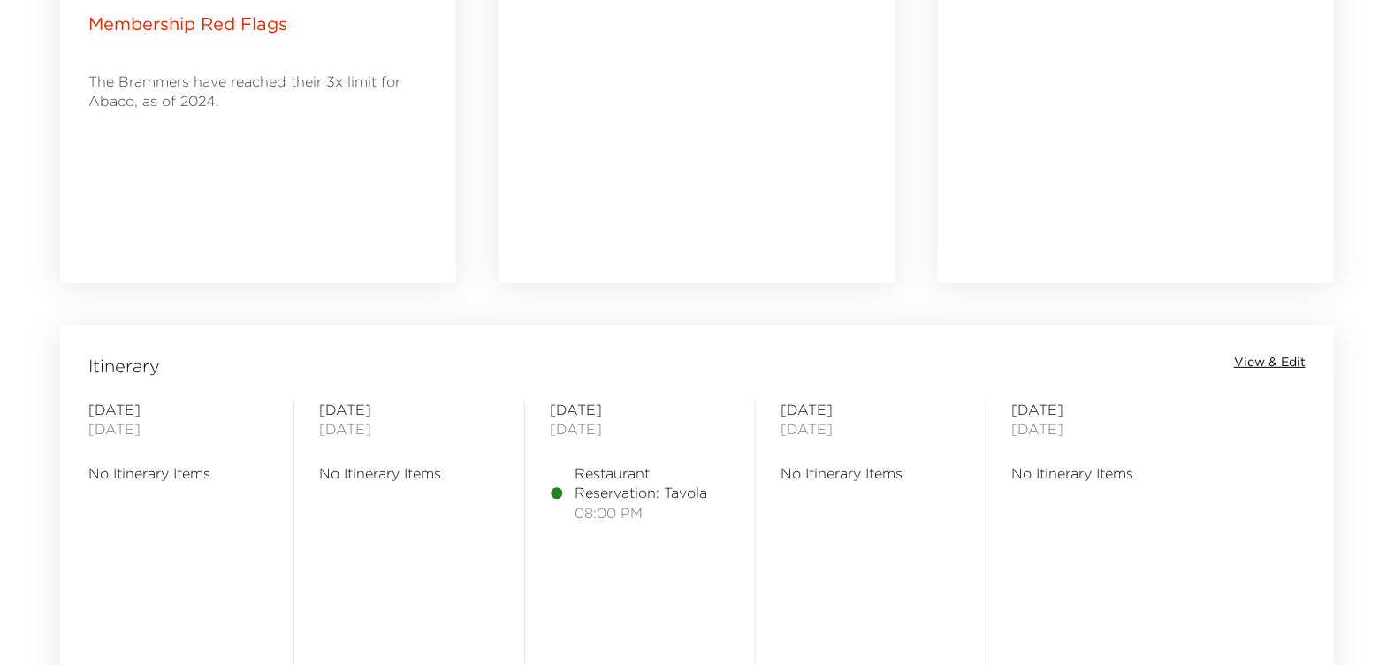
drag, startPoint x: 119, startPoint y: 459, endPoint x: 118, endPoint y: 468, distance: 9.0
click at [119, 461] on div "Thursday October 09, 2025 No Itinerary Items" at bounding box center [178, 546] width 180 height 293
click at [121, 471] on span "No Itinerary Items" at bounding box center [178, 472] width 180 height 19
drag, startPoint x: 1238, startPoint y: 369, endPoint x: 1274, endPoint y: 370, distance: 35.4
click at [1274, 370] on div "Itinerary View & Edit" at bounding box center [697, 366] width 1267 height 25
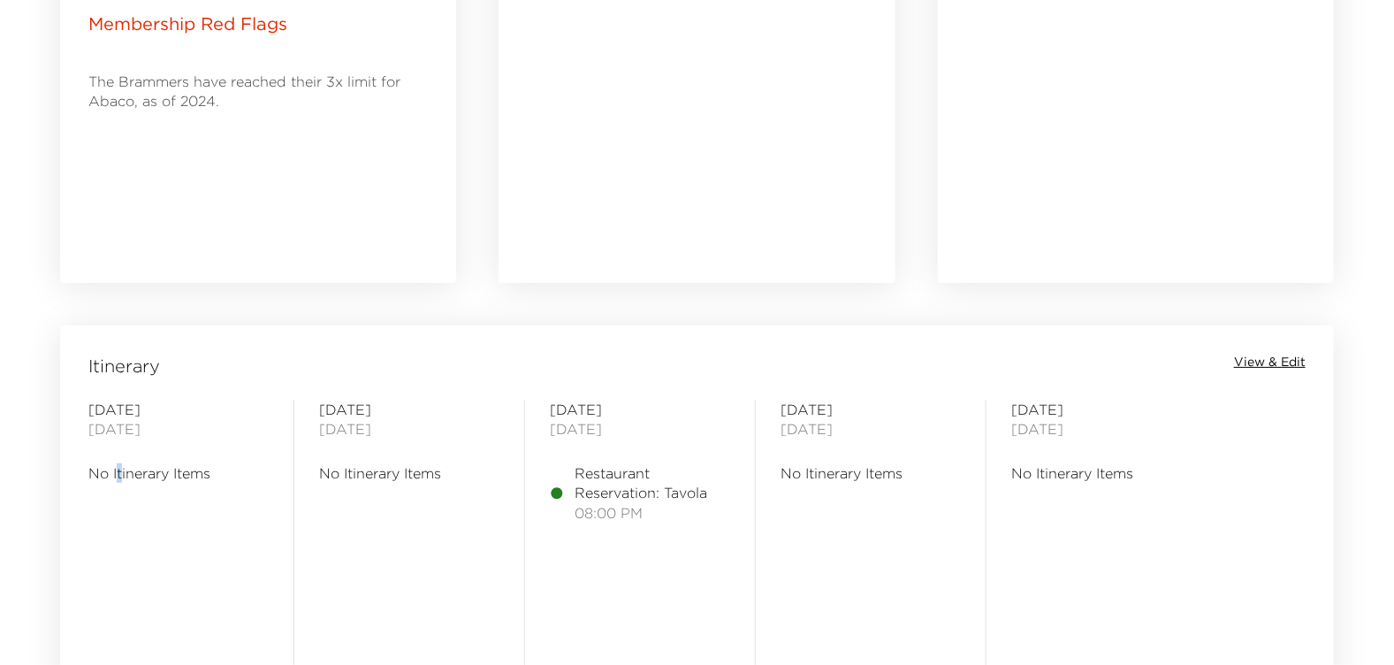
click at [1282, 362] on span "View & Edit" at bounding box center [1270, 363] width 72 height 18
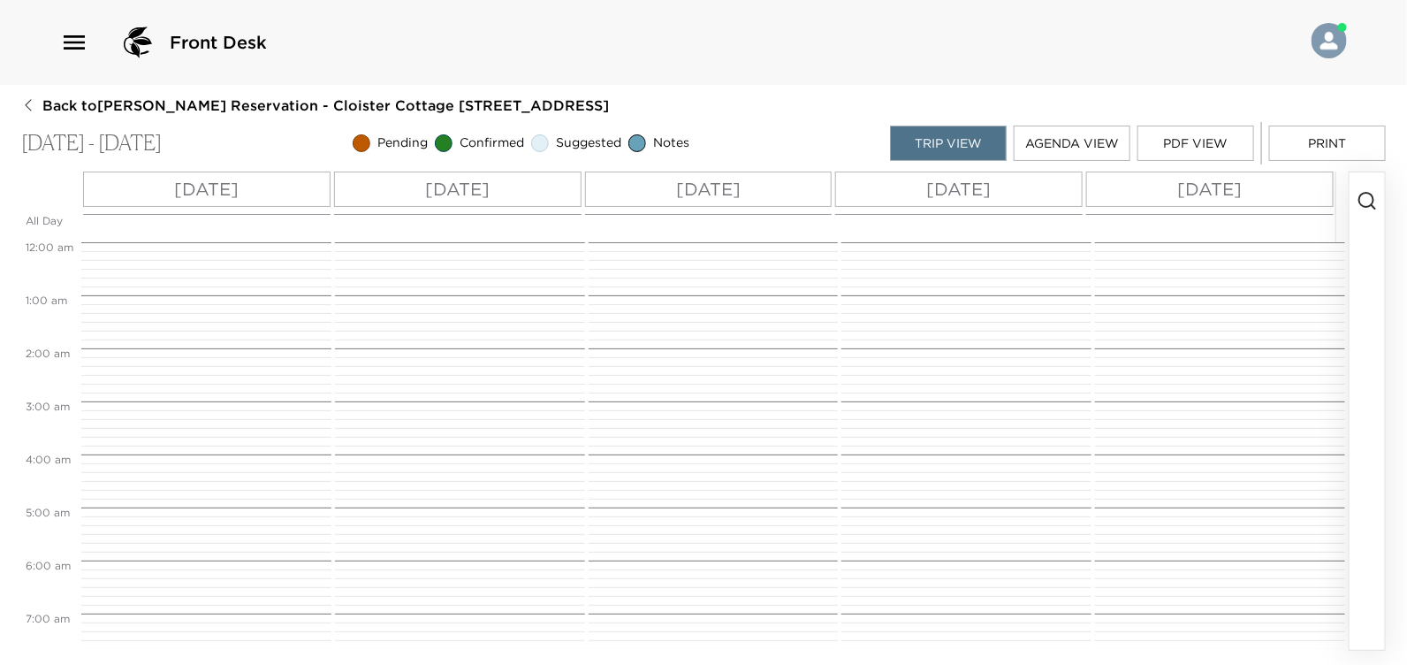
scroll to position [852, 0]
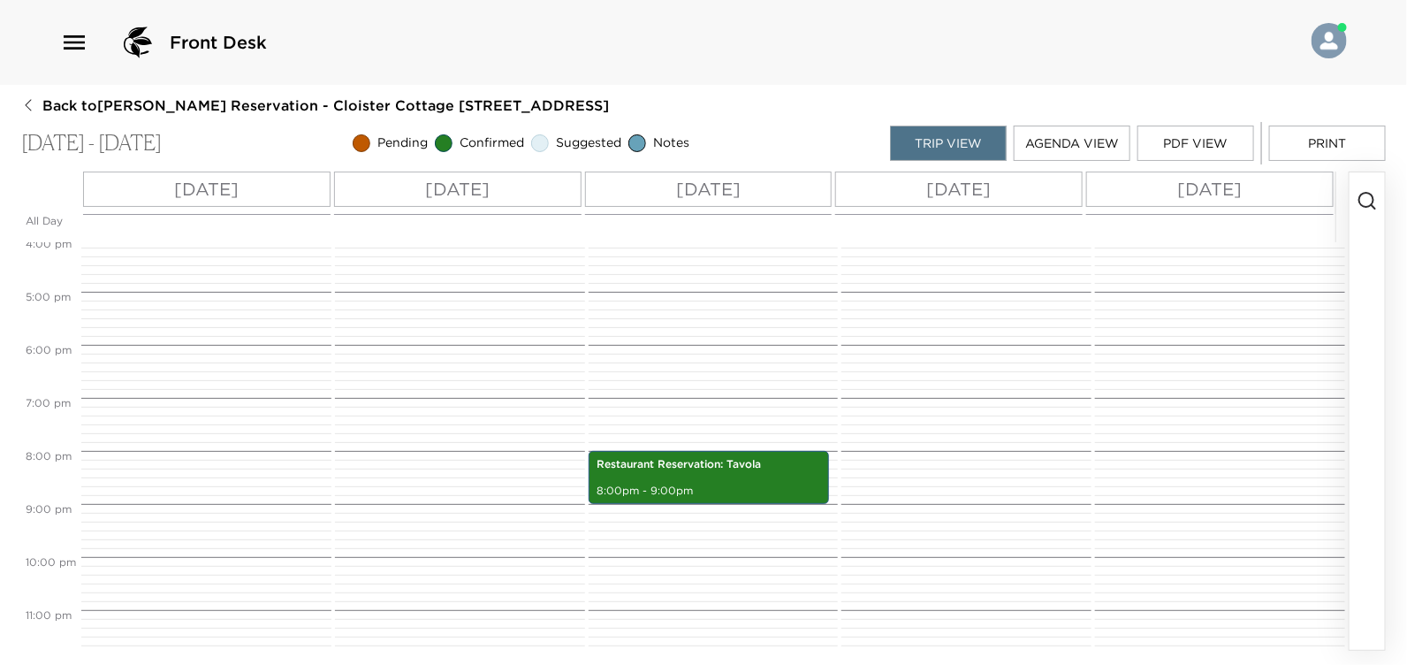
click at [121, 405] on div at bounding box center [203, 26] width 245 height 1273
click at [64, 403] on span "7:00 PM" at bounding box center [48, 402] width 54 height 13
click at [122, 397] on div at bounding box center [203, 26] width 245 height 1273
click at [133, 378] on div at bounding box center [203, 26] width 245 height 1273
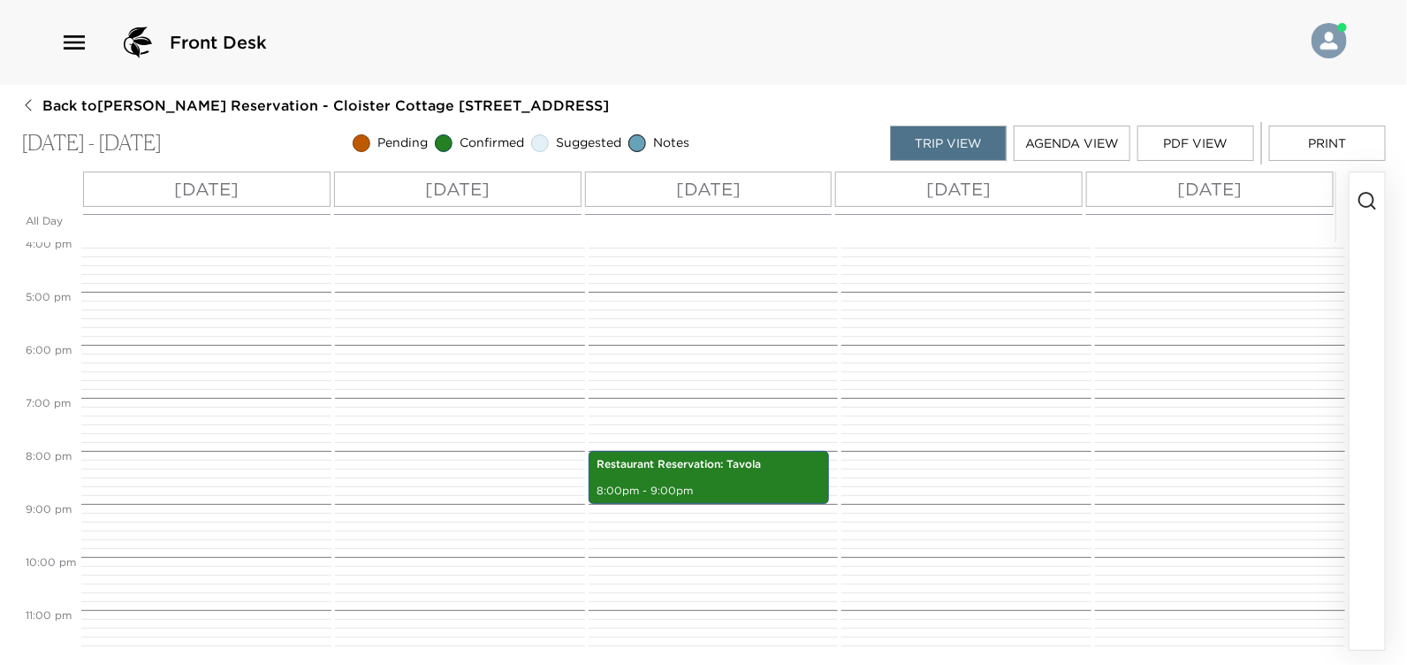
click at [126, 392] on div at bounding box center [203, 26] width 245 height 1273
click at [125, 403] on div at bounding box center [203, 26] width 245 height 1273
click at [1049, 139] on button "Agenda View" at bounding box center [1072, 143] width 117 height 35
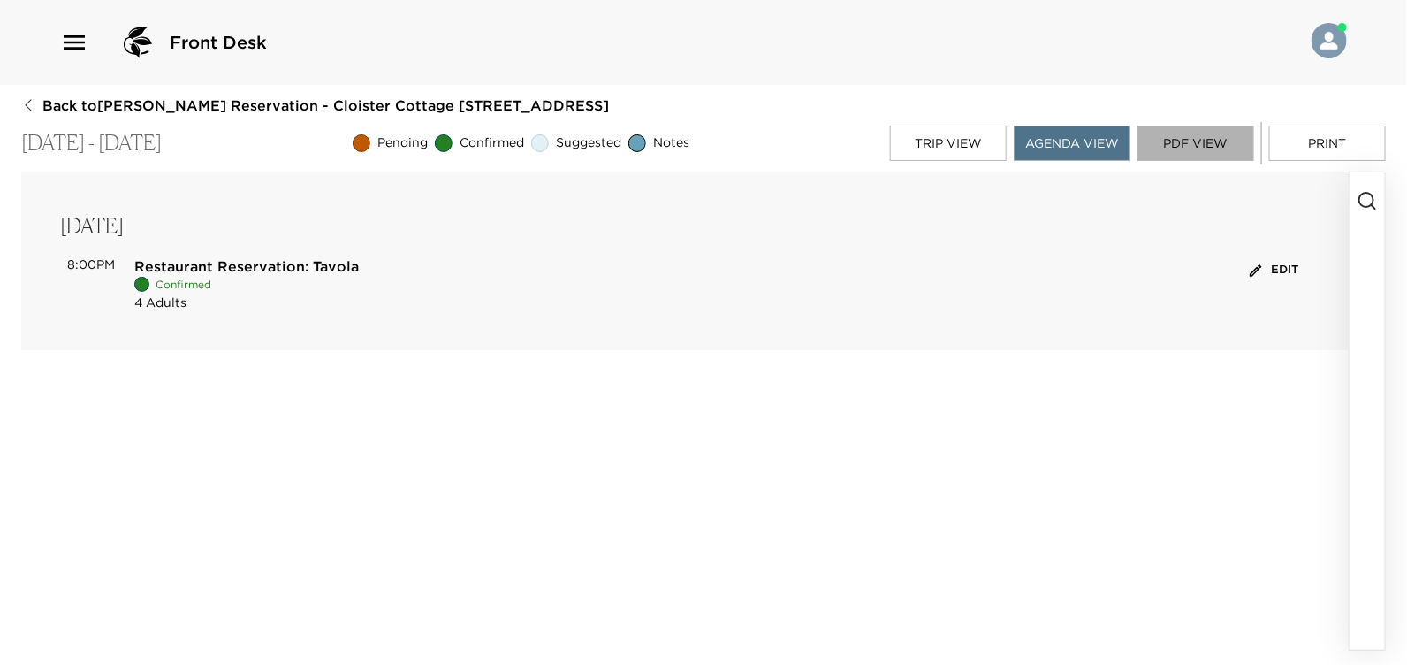
click at [1186, 141] on button "PDF View" at bounding box center [1196, 143] width 117 height 35
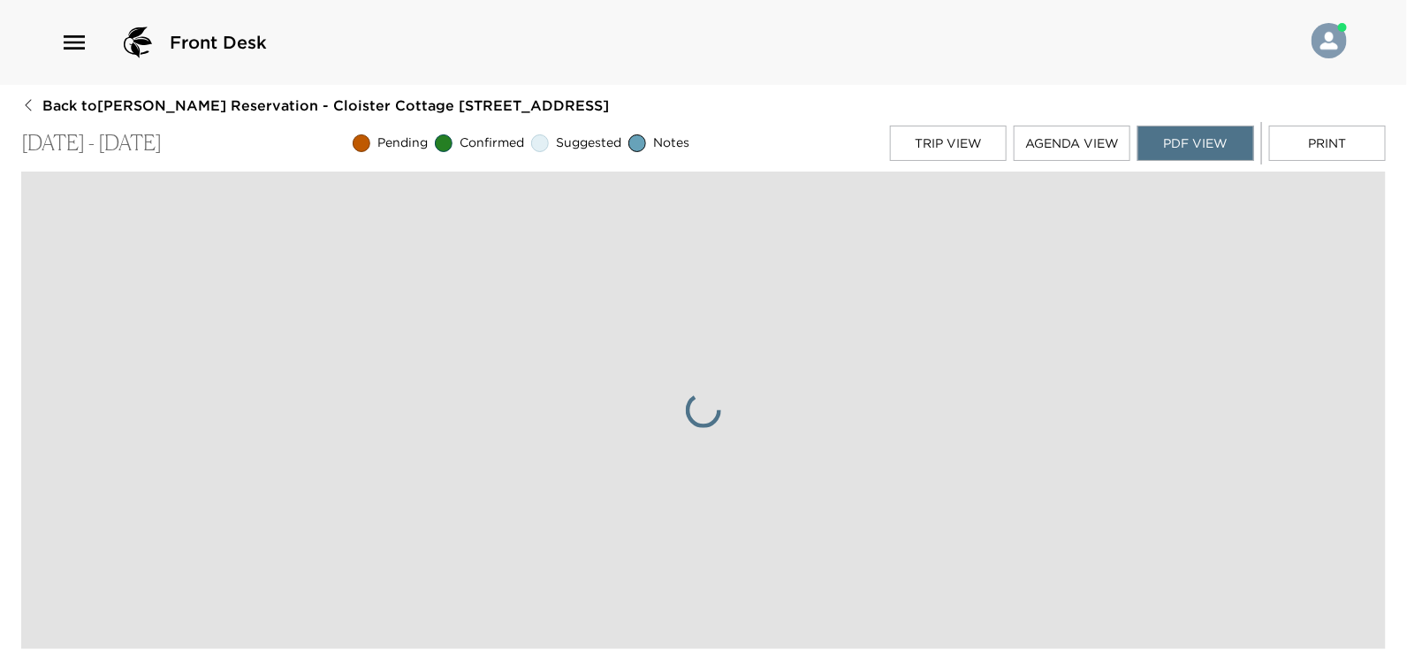
click at [1077, 146] on button "Agenda View" at bounding box center [1072, 143] width 117 height 35
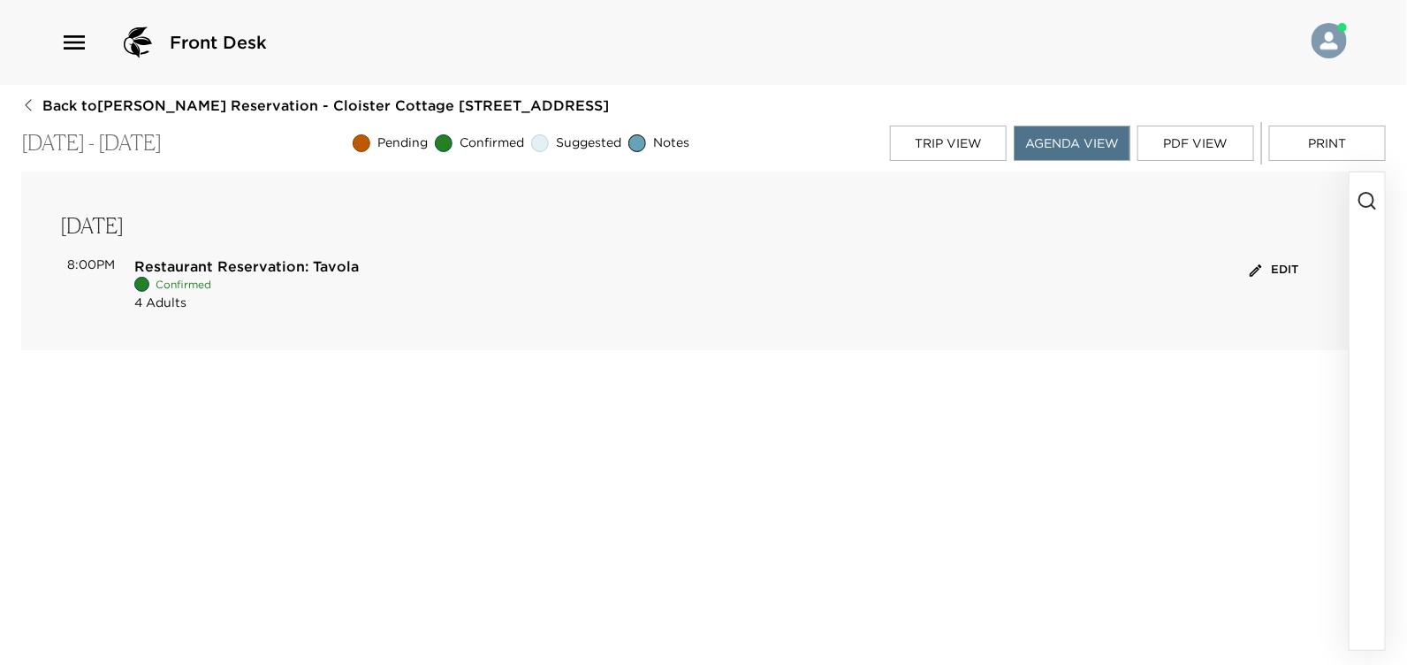
click at [104, 243] on div "Saturday, Oct 11 8:00PM Restaurant Reservation: Tavola Confirmed 4 Adults Edit" at bounding box center [685, 260] width 1250 height 101
click at [107, 144] on p "[DATE] - [DATE]" at bounding box center [91, 144] width 141 height 26
drag, startPoint x: 67, startPoint y: 148, endPoint x: 175, endPoint y: 137, distance: 108.4
click at [77, 146] on p "[DATE] - [DATE]" at bounding box center [91, 144] width 141 height 26
click at [477, 147] on div "Confirmed" at bounding box center [479, 143] width 89 height 18
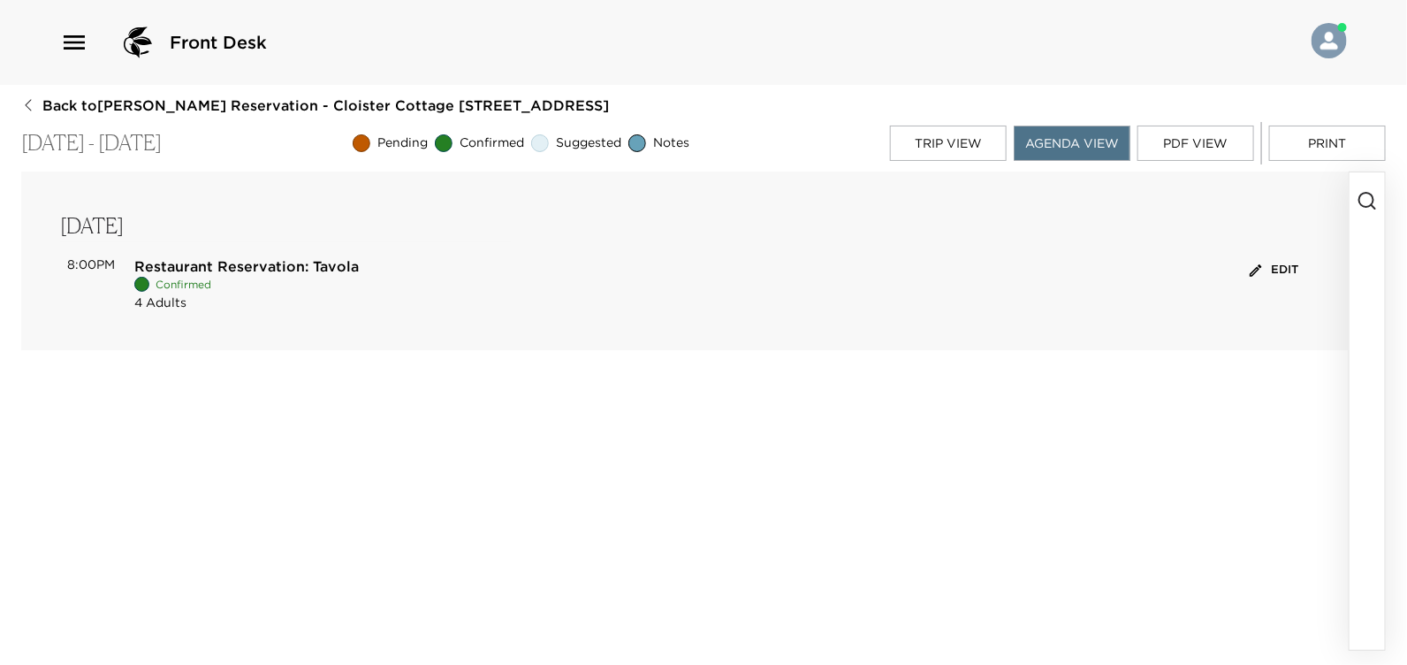
click at [492, 146] on span "Confirmed" at bounding box center [492, 143] width 65 height 18
click at [575, 142] on div "Suggested" at bounding box center [576, 143] width 90 height 18
click at [592, 143] on span "Suggested" at bounding box center [588, 143] width 65 height 18
click at [110, 145] on p "[DATE] - [DATE]" at bounding box center [91, 144] width 141 height 26
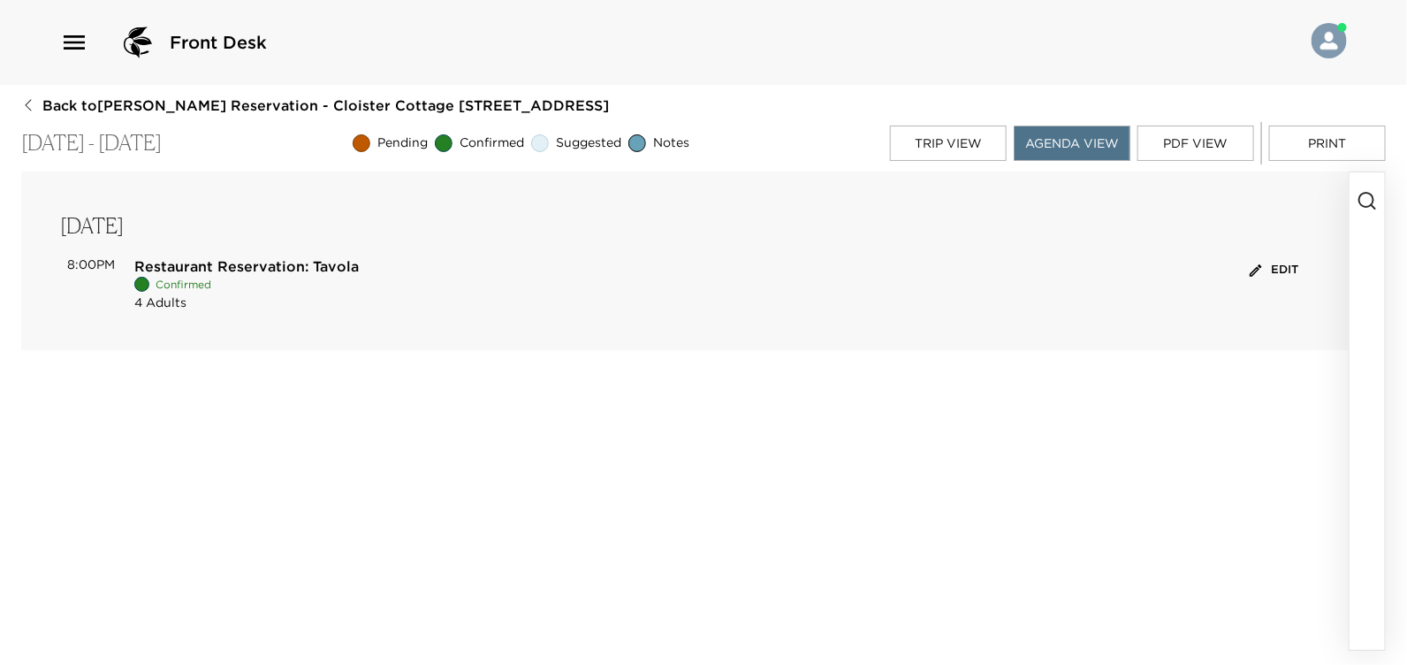
drag, startPoint x: 110, startPoint y: 145, endPoint x: 51, endPoint y: 145, distance: 58.3
click at [51, 145] on p "[DATE] - [DATE]" at bounding box center [91, 144] width 141 height 26
click at [62, 204] on div "Saturday, Oct 11 8:00PM Restaurant Reservation: Tavola Confirmed 4 Adults Edit" at bounding box center [685, 260] width 1328 height 179
click at [72, 225] on p "[DATE]" at bounding box center [685, 226] width 1250 height 32
click at [420, 202] on div "Saturday, Oct 11 8:00PM Restaurant Reservation: Tavola Confirmed 4 Adults Edit" at bounding box center [685, 260] width 1328 height 179
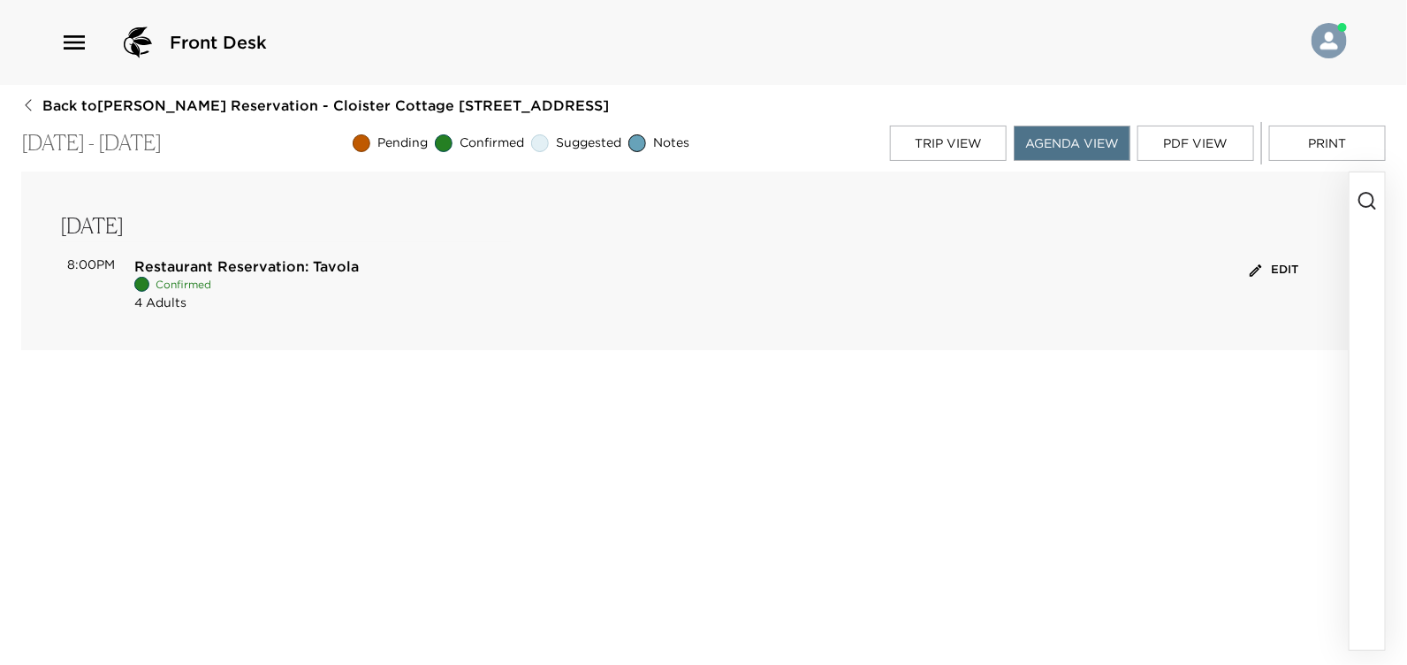
click at [960, 142] on button "Trip View" at bounding box center [948, 143] width 117 height 35
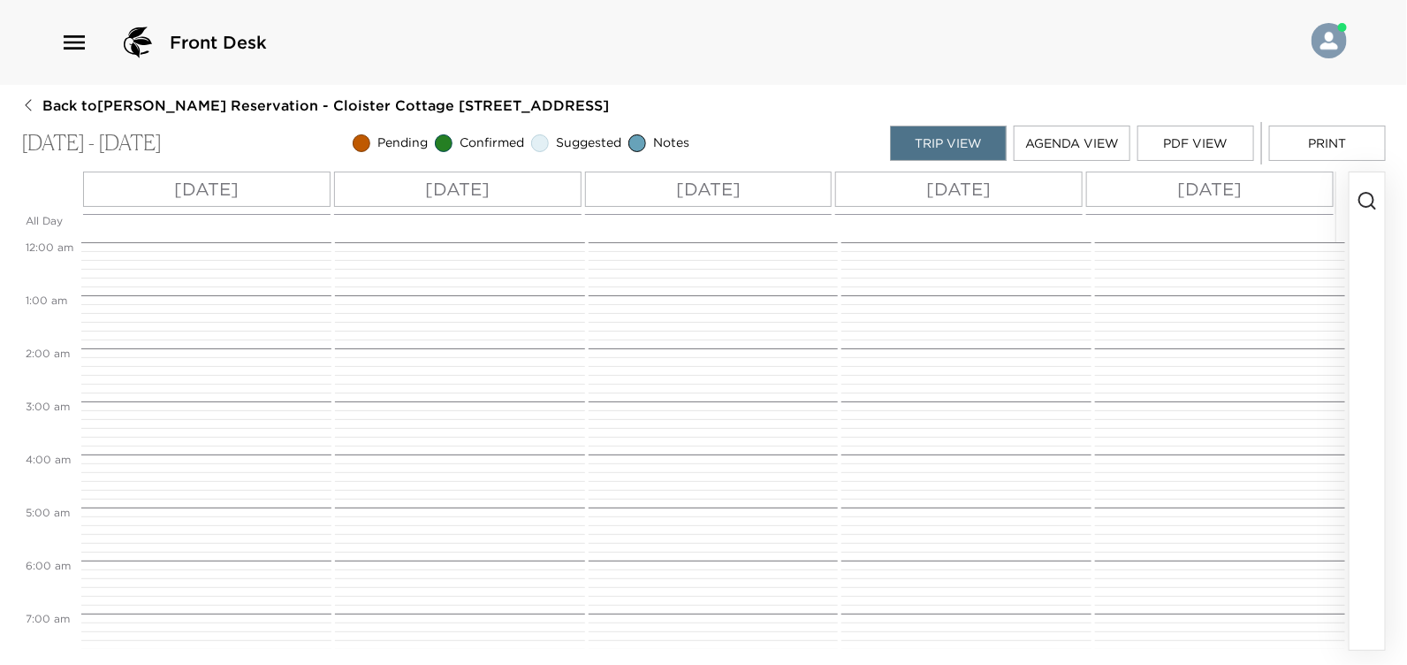
scroll to position [865, 0]
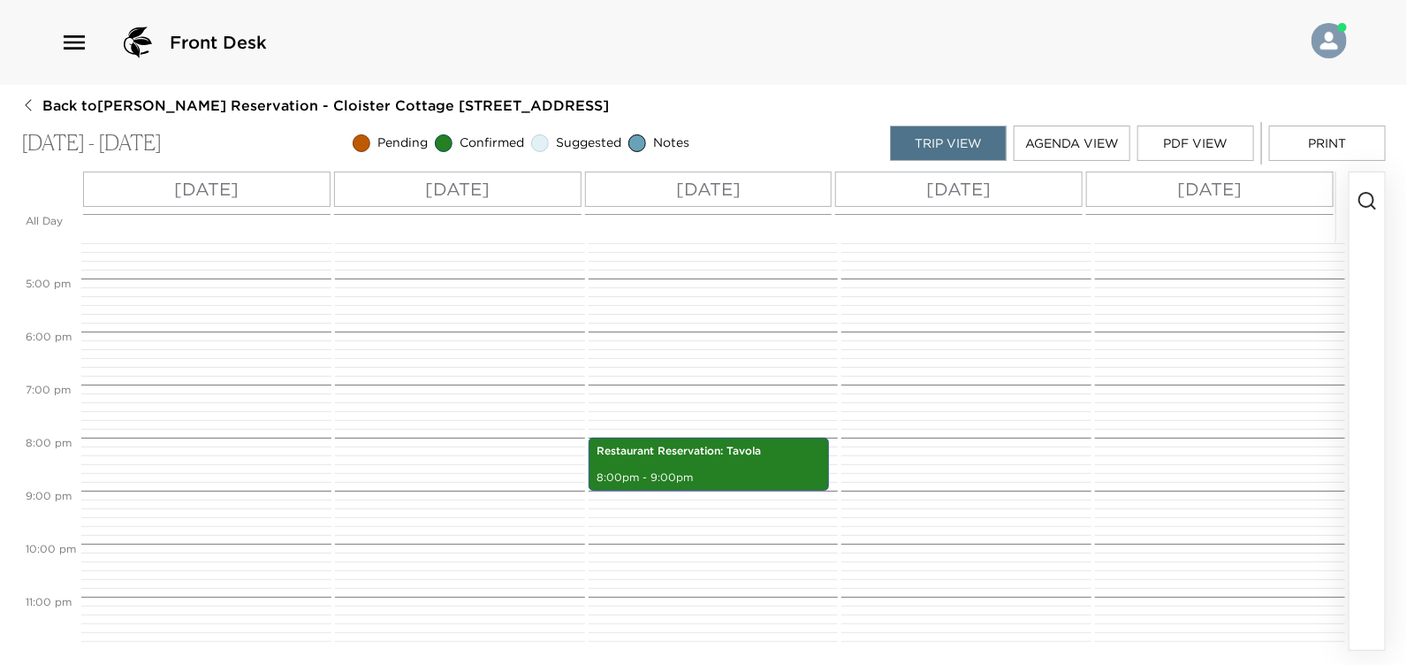
click at [174, 193] on p "[DATE]" at bounding box center [206, 189] width 65 height 27
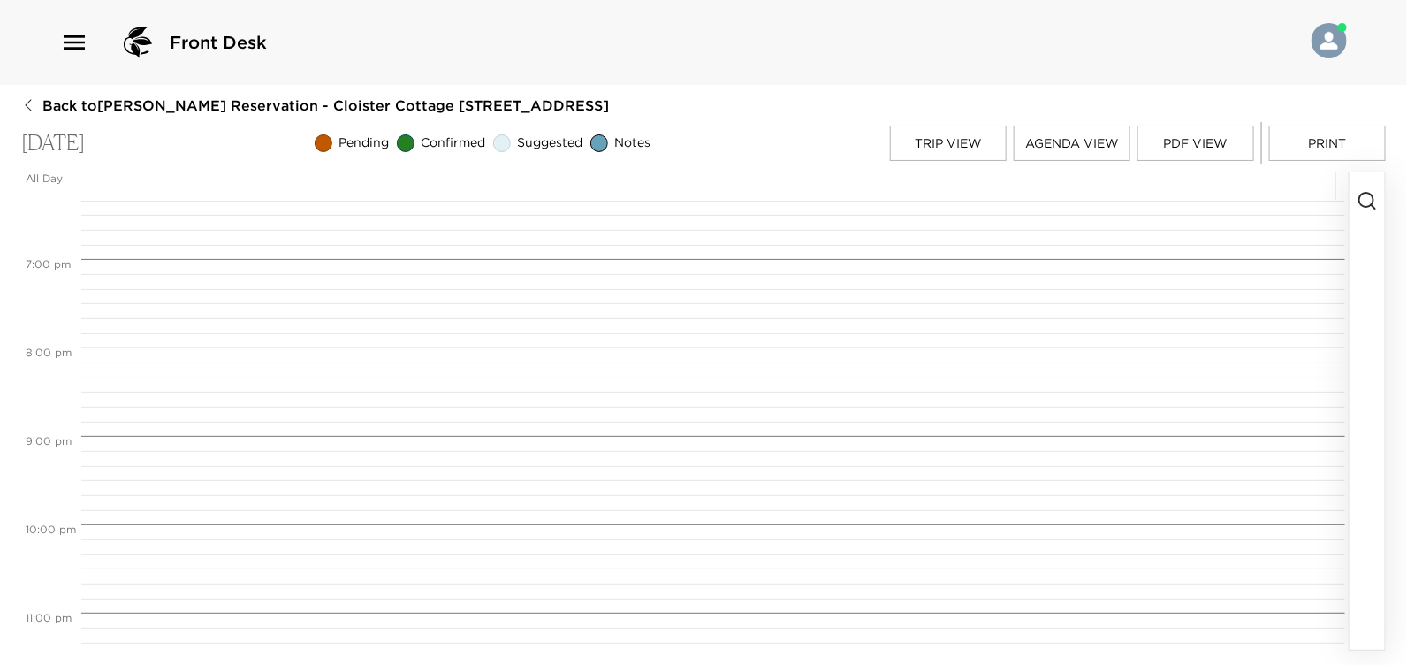
scroll to position [1583, 0]
click at [58, 302] on span "7:00 PM" at bounding box center [48, 300] width 54 height 13
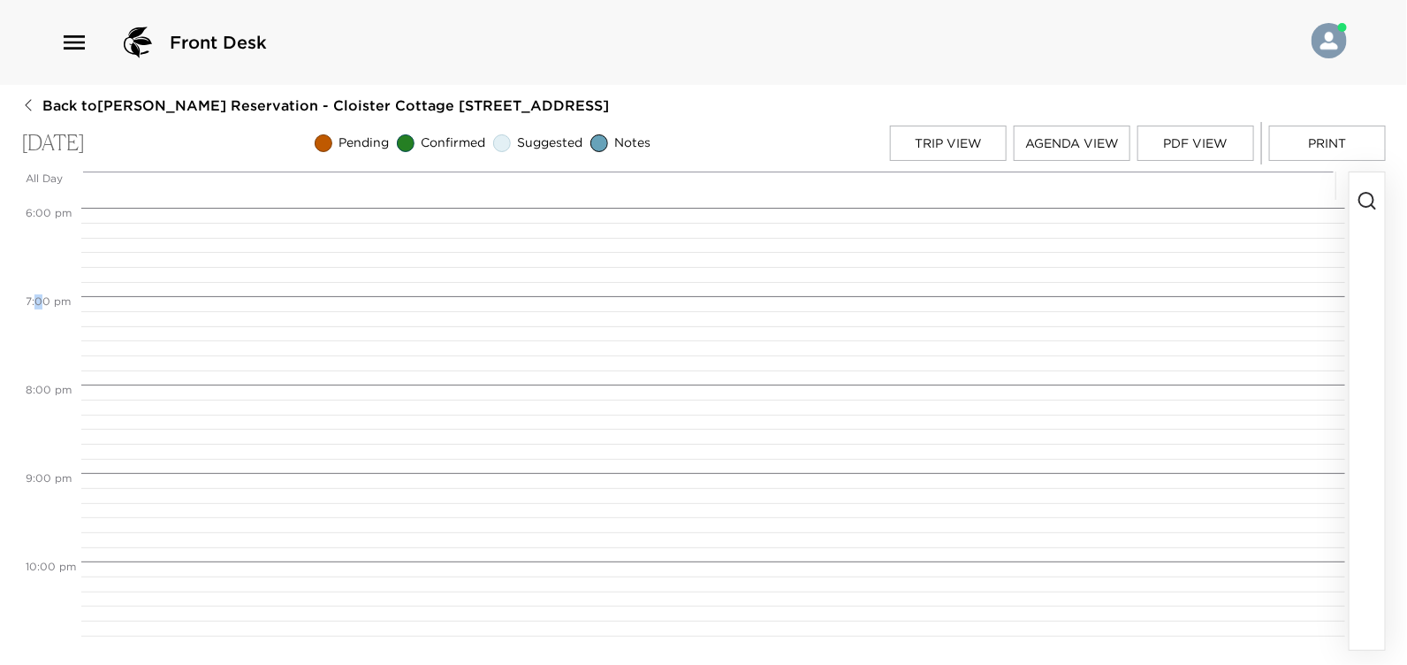
drag, startPoint x: 49, startPoint y: 301, endPoint x: 39, endPoint y: 301, distance: 10.6
click at [39, 301] on span "7:00 PM" at bounding box center [48, 300] width 54 height 13
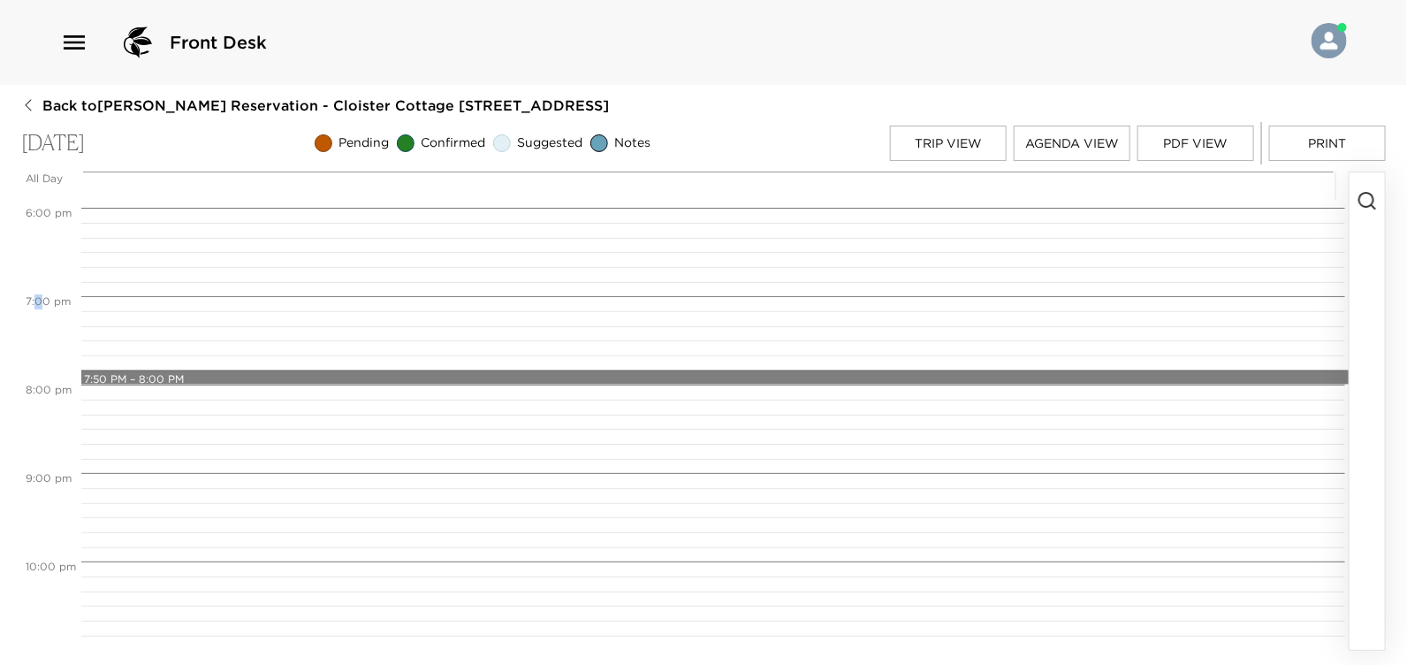
drag, startPoint x: 39, startPoint y: 301, endPoint x: 352, endPoint y: 381, distance: 322.9
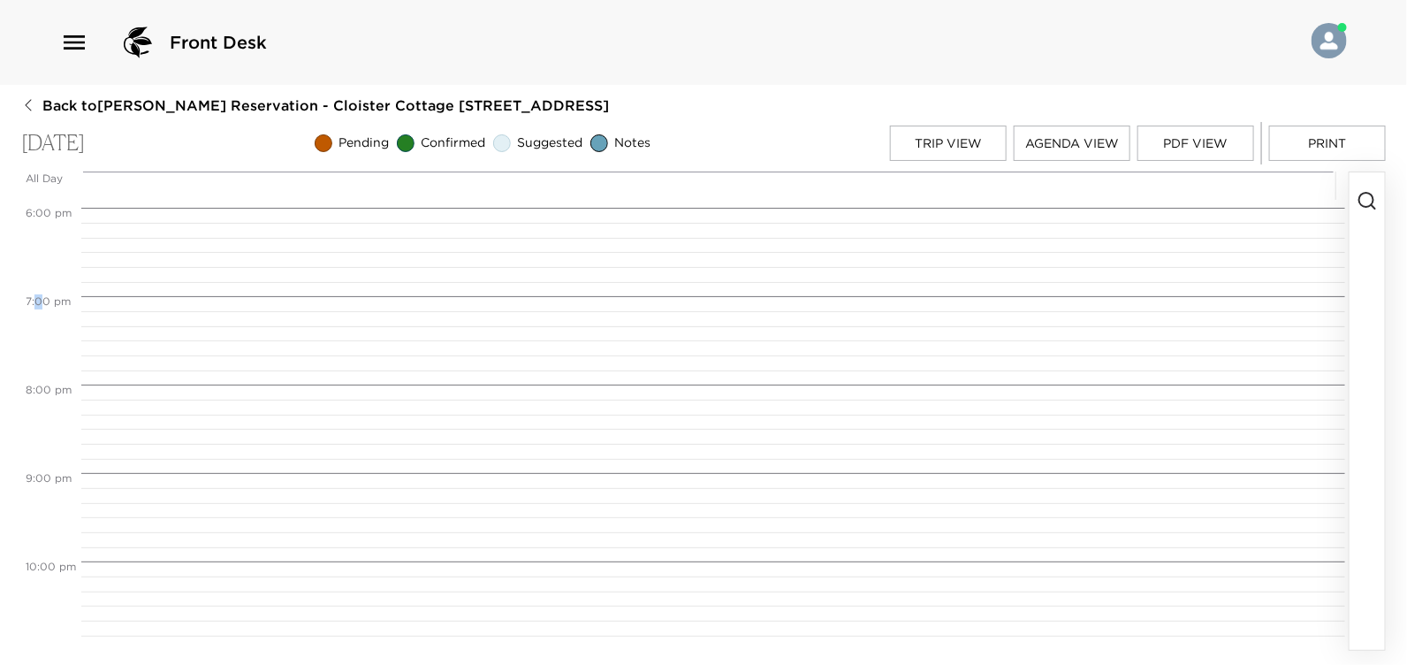
click at [1341, 27] on div at bounding box center [1329, 42] width 35 height 39
click at [1328, 42] on img at bounding box center [1329, 40] width 35 height 35
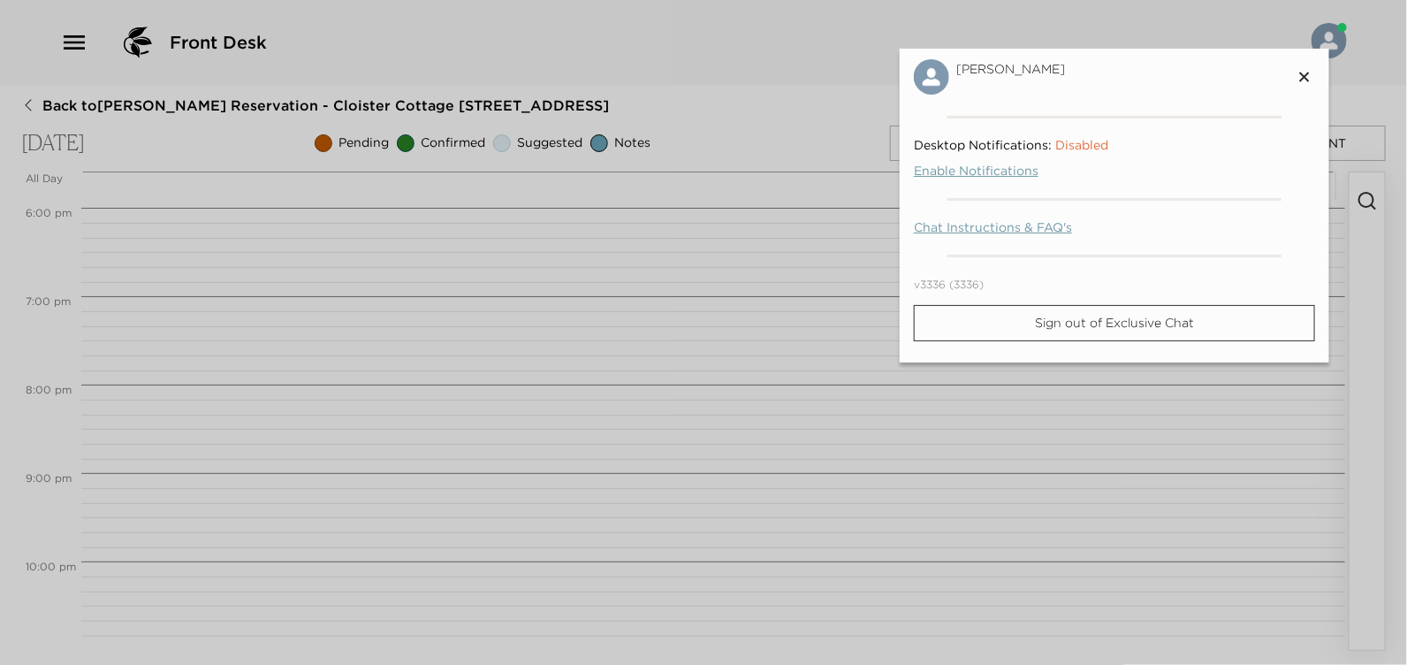
drag, startPoint x: 1328, startPoint y: 42, endPoint x: 1115, endPoint y: 37, distance: 213.1
click at [1115, 37] on div at bounding box center [703, 332] width 1407 height 665
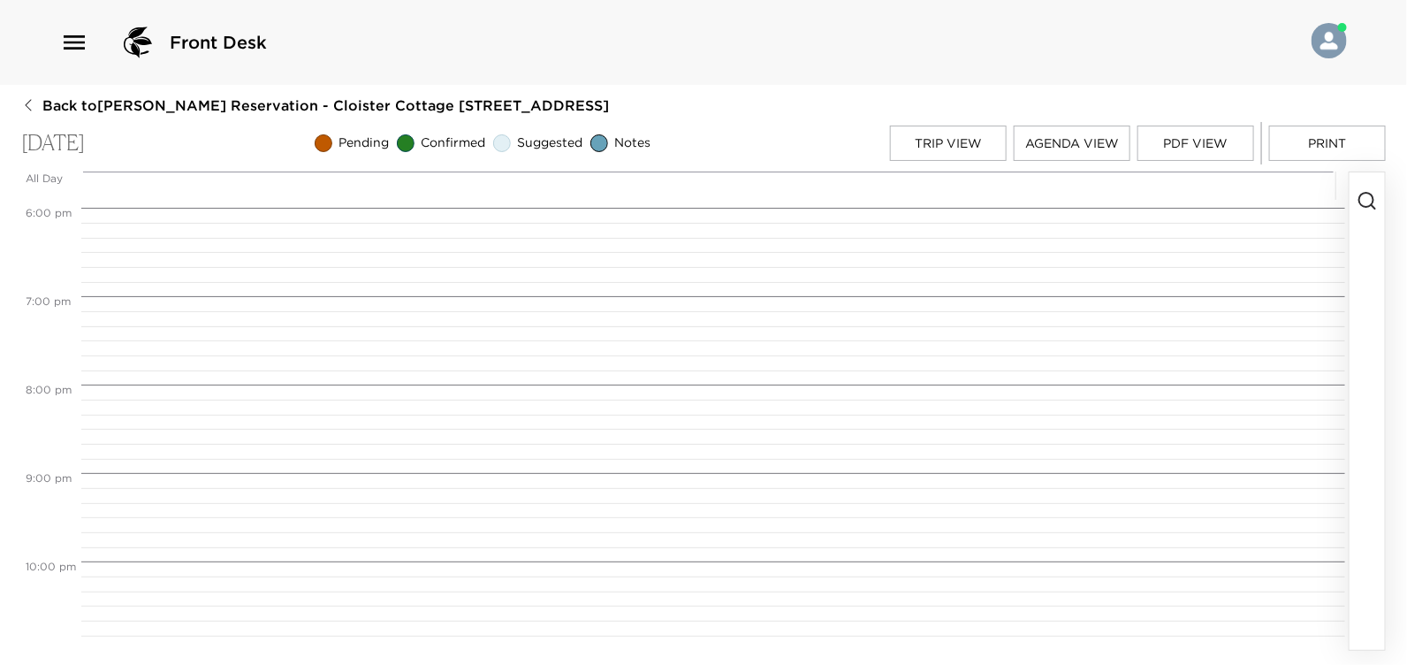
click at [1370, 200] on icon "button" at bounding box center [1367, 200] width 21 height 21
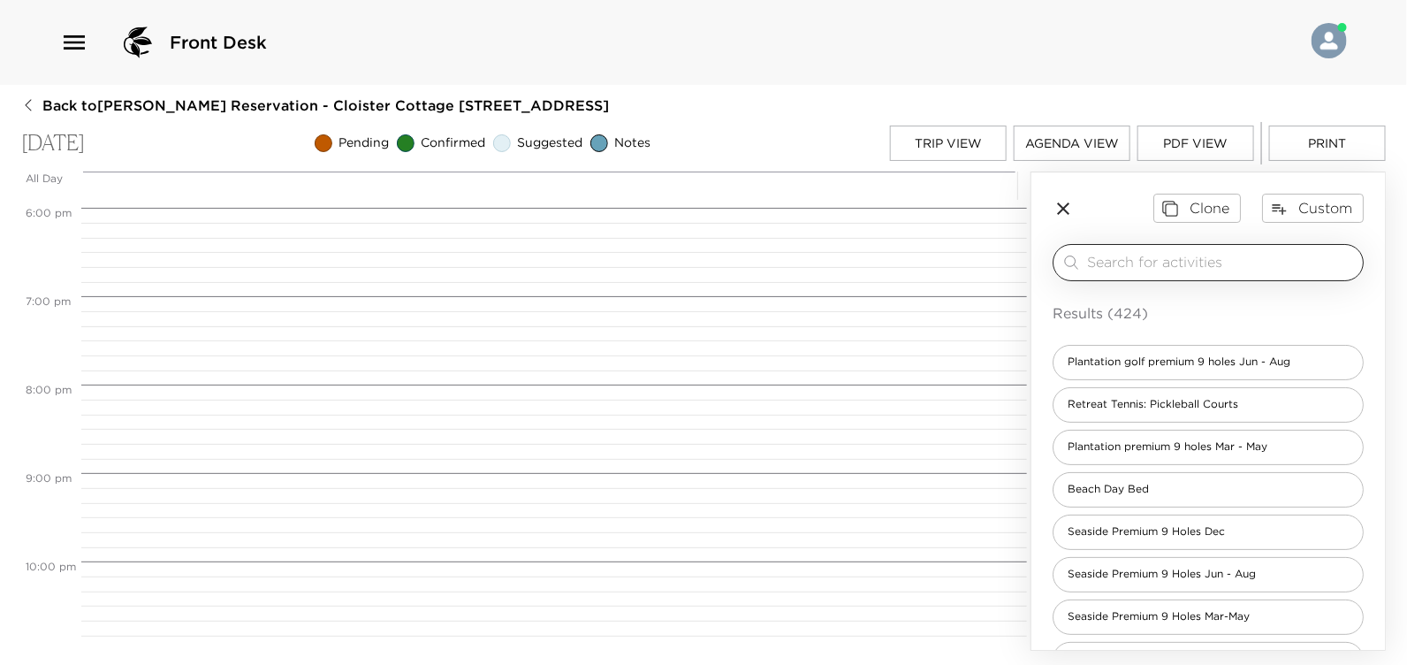
click at [1109, 262] on input "search" at bounding box center [1221, 262] width 269 height 20
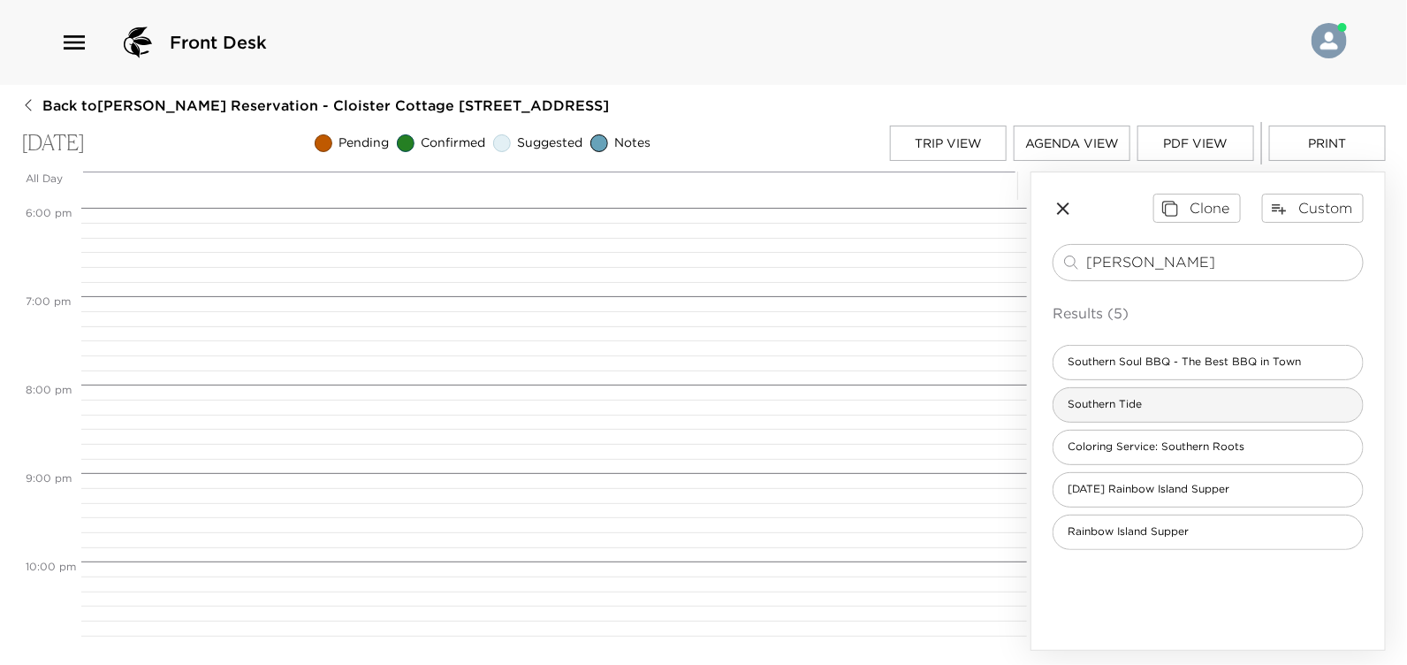
type input "souther"
click at [1094, 403] on span "Southern Tide" at bounding box center [1105, 404] width 103 height 15
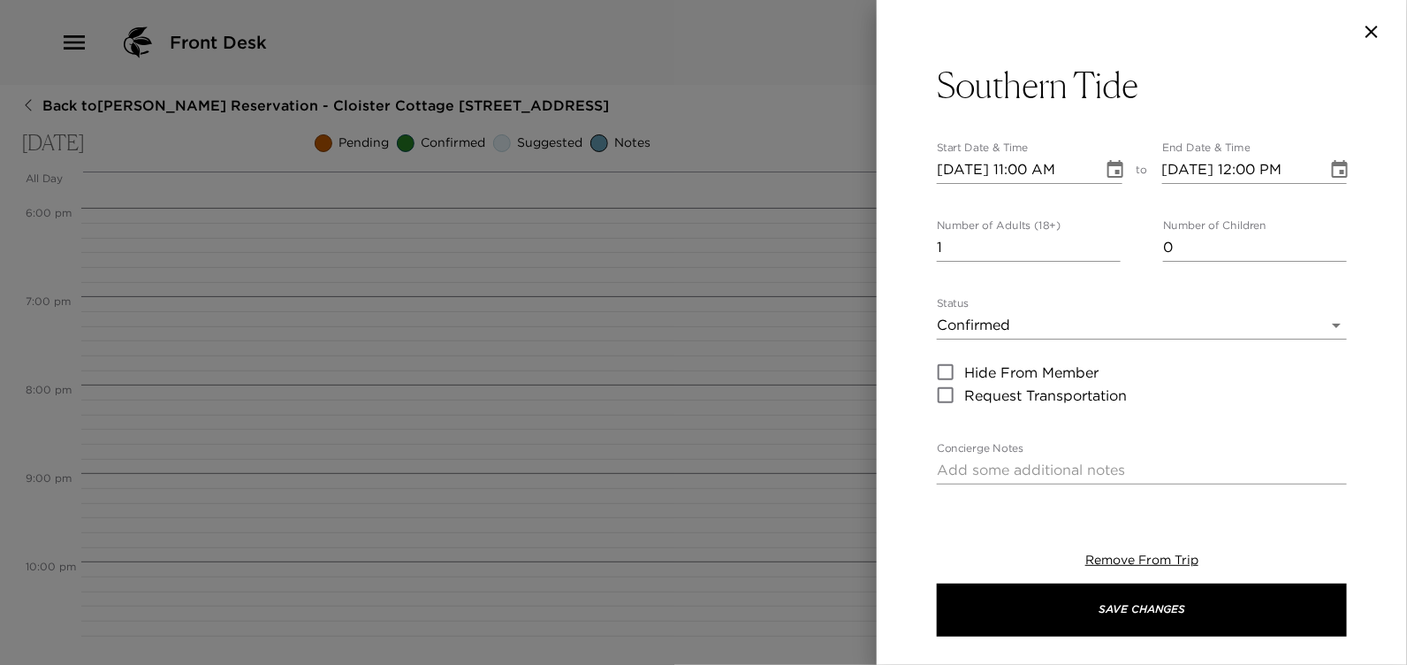
type textarea "You are confirmed for a dinner reservation at Southern Tide. Dress Code: Before…"
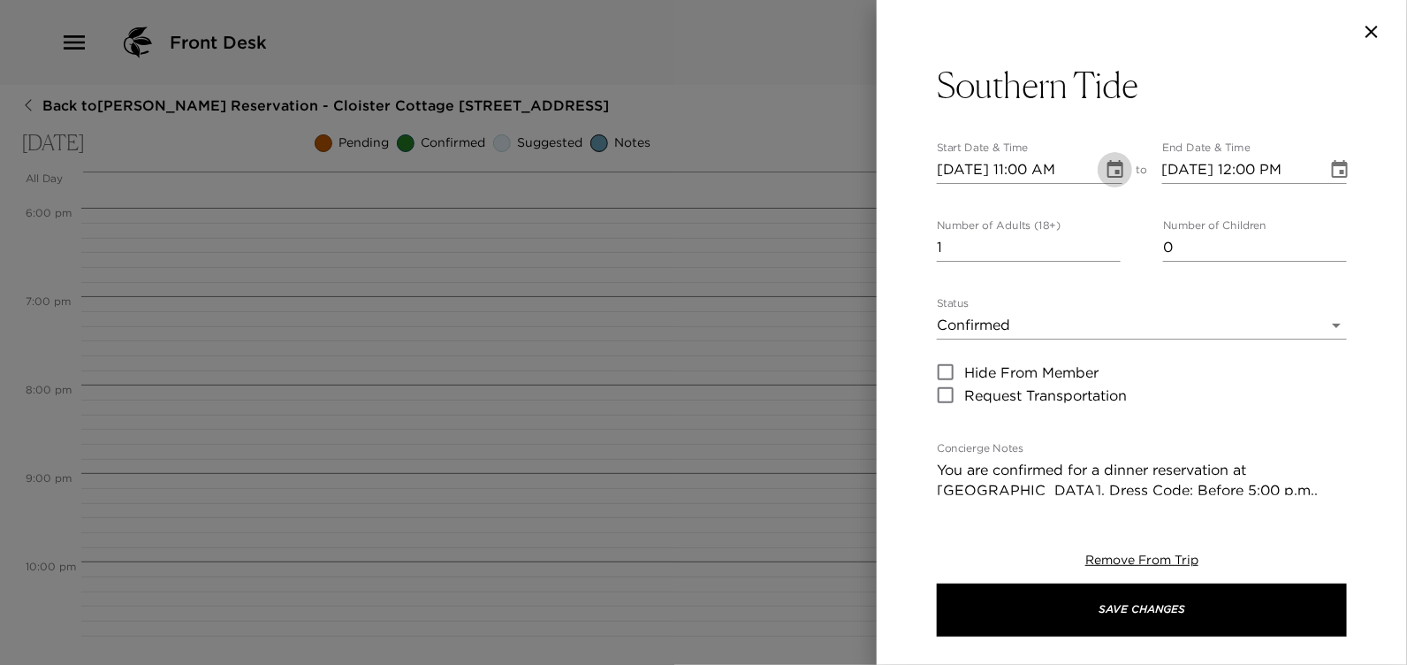
click at [1107, 169] on icon "Choose date, selected date is Oct 9, 2025" at bounding box center [1115, 169] width 21 height 21
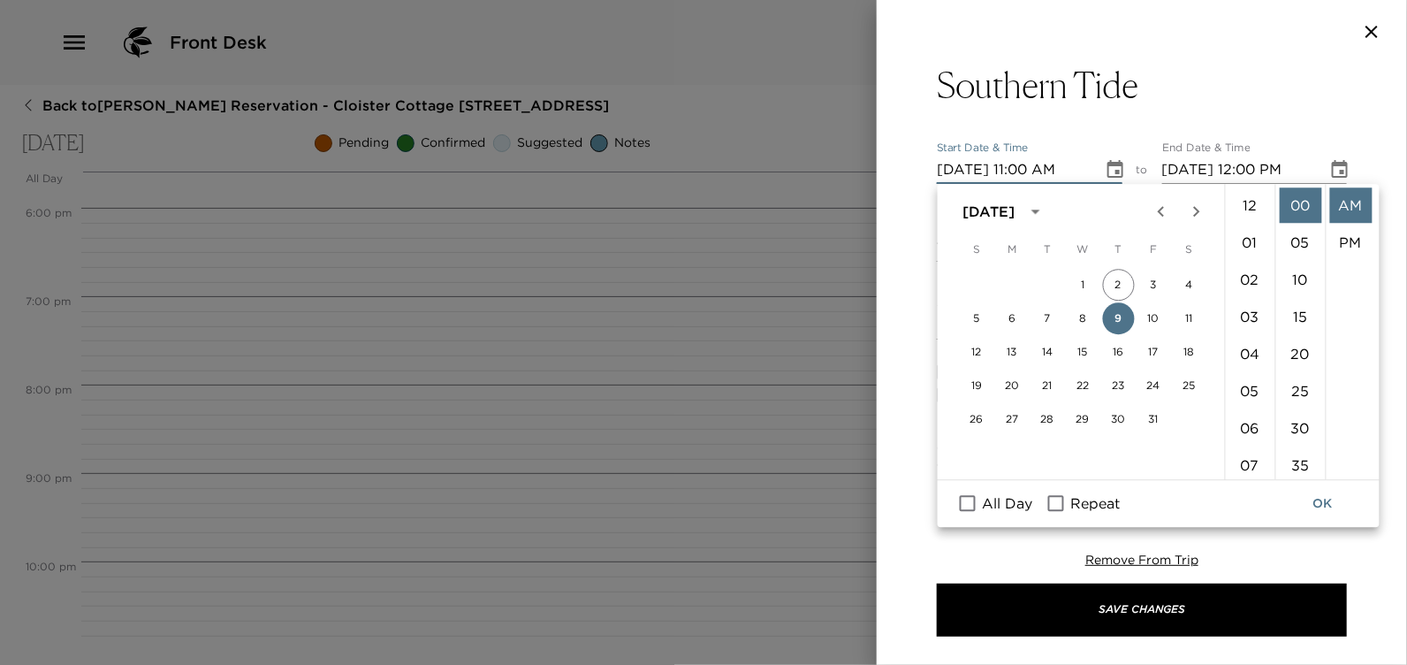
scroll to position [407, 0]
click at [1117, 318] on button "9" at bounding box center [1118, 318] width 32 height 32
click at [1247, 278] on li "07" at bounding box center [1250, 281] width 42 height 35
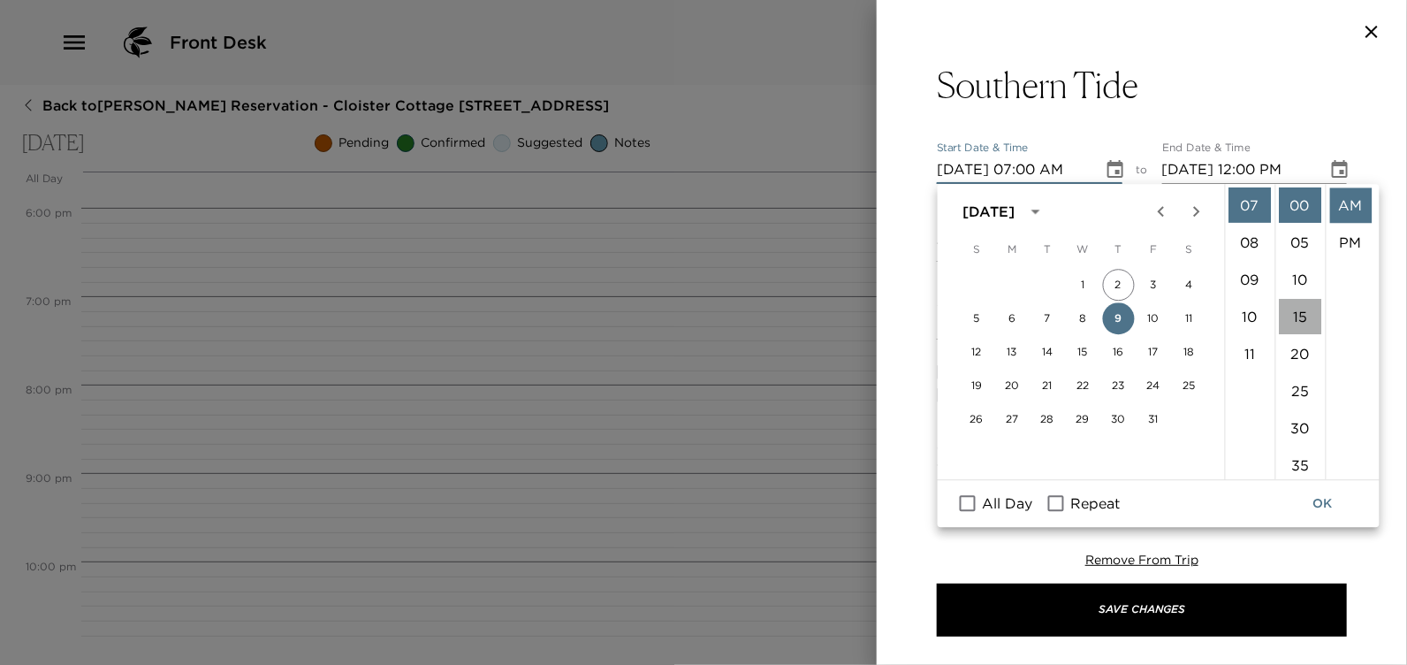
click at [1301, 317] on li "15" at bounding box center [1300, 316] width 42 height 35
click at [1359, 240] on li "PM" at bounding box center [1350, 242] width 42 height 35
type input "10/09/2025 07:15 PM"
type input "10/09/2025 08:15 PM"
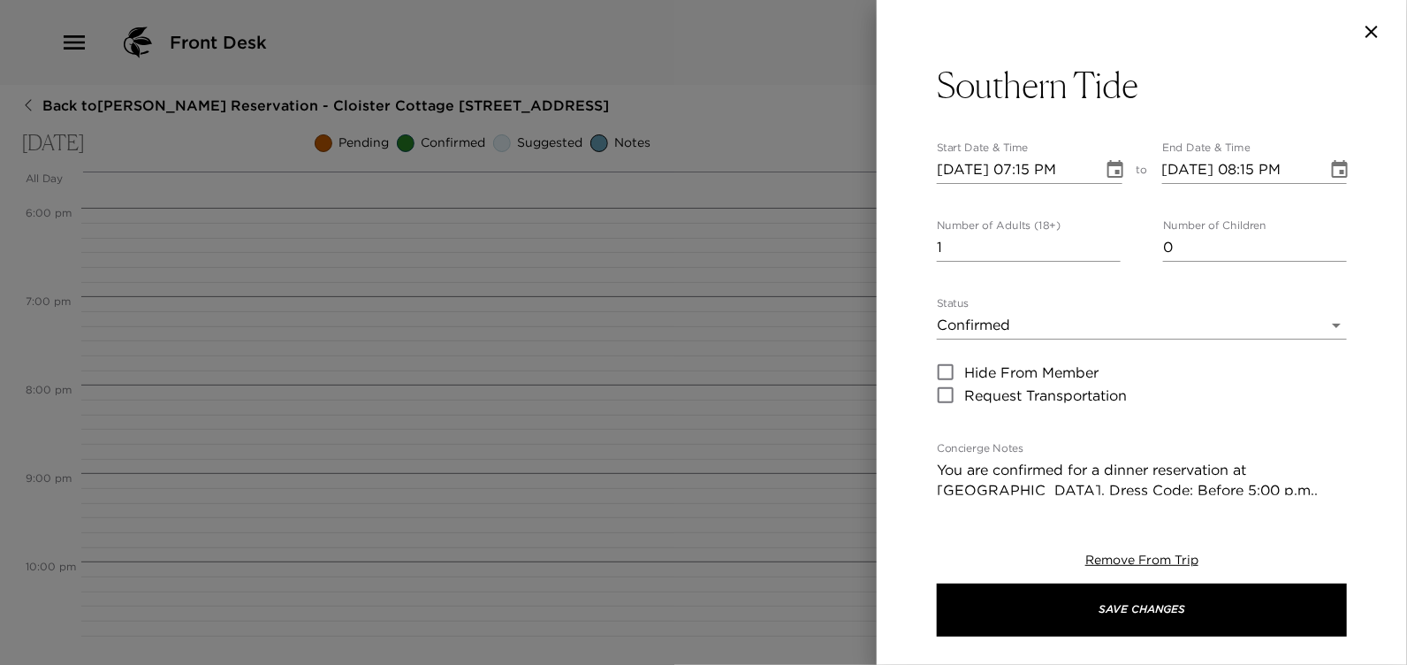
scroll to position [36, 0]
click at [946, 243] on input "1" at bounding box center [1029, 247] width 184 height 28
type input "8"
click at [1212, 171] on input "10/09/2025 08:15 PM" at bounding box center [1239, 170] width 154 height 28
click at [1293, 167] on input "10/09/2025 08:15 PM" at bounding box center [1239, 170] width 154 height 28
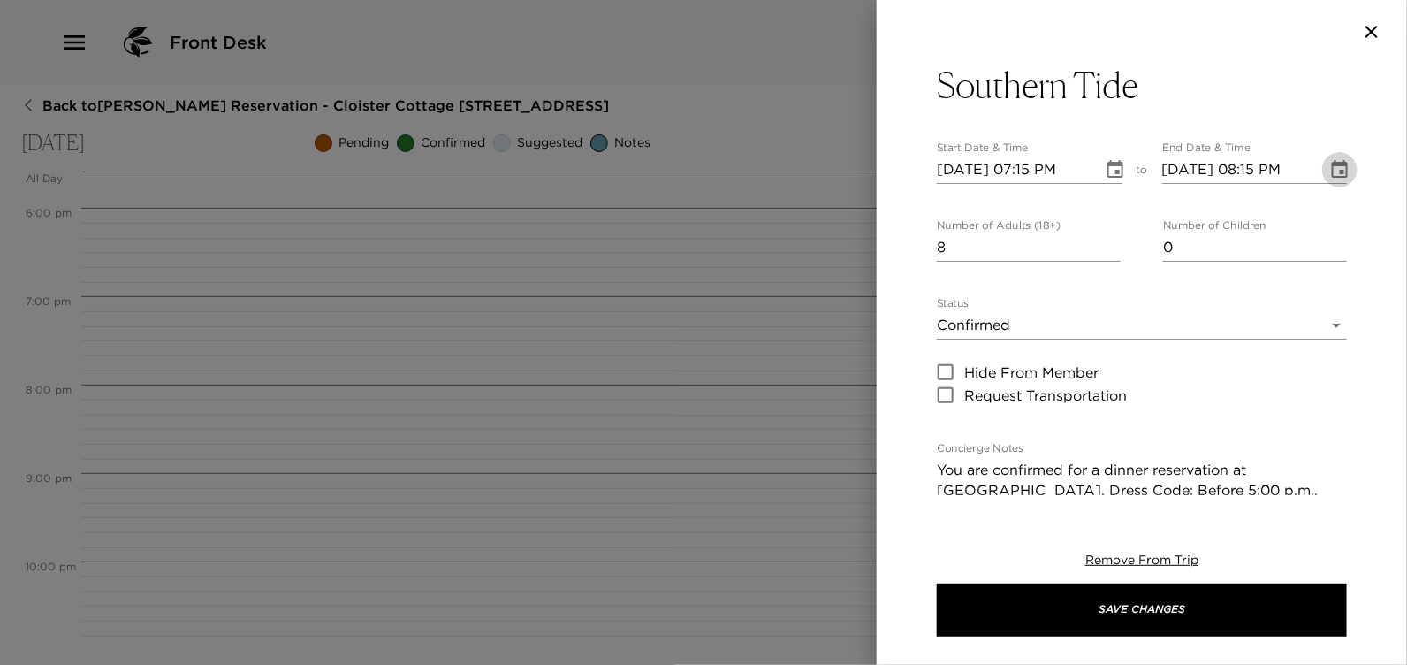
click at [1332, 171] on icon "Choose date, selected date is Oct 9, 2025" at bounding box center [1340, 169] width 16 height 18
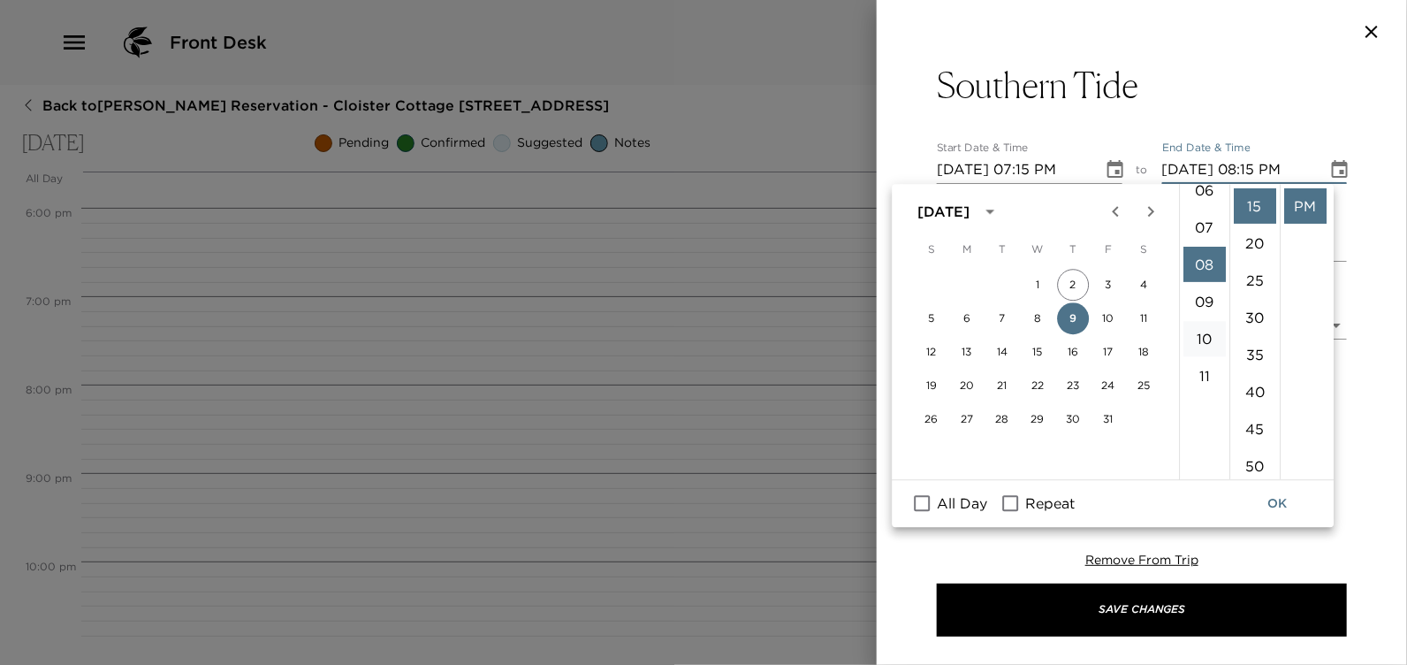
scroll to position [208, 0]
click at [1206, 256] on li "07" at bounding box center [1205, 257] width 42 height 35
click at [1281, 503] on button "OK" at bounding box center [1278, 503] width 57 height 33
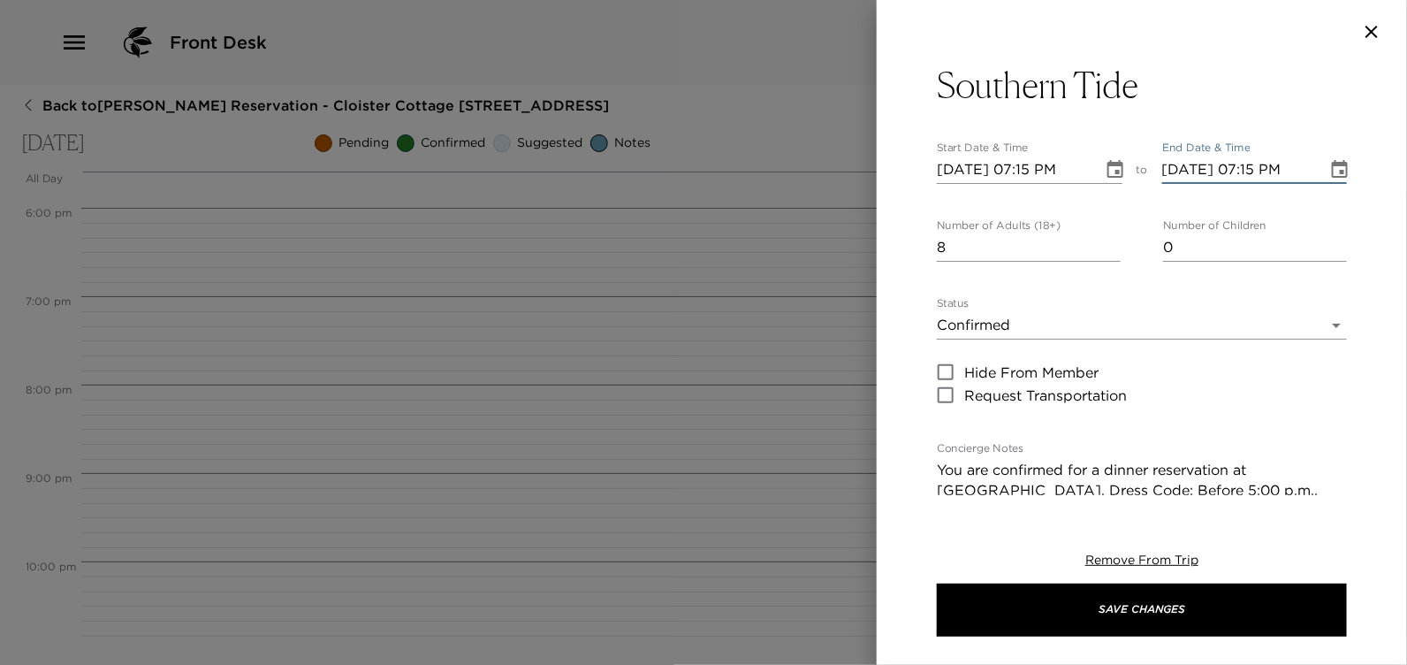
click at [1263, 166] on input "10/09/2025 07:15 PM" at bounding box center [1239, 170] width 154 height 28
click at [1329, 173] on icon "Choose date, selected date is Oct 9, 2025" at bounding box center [1339, 169] width 21 height 21
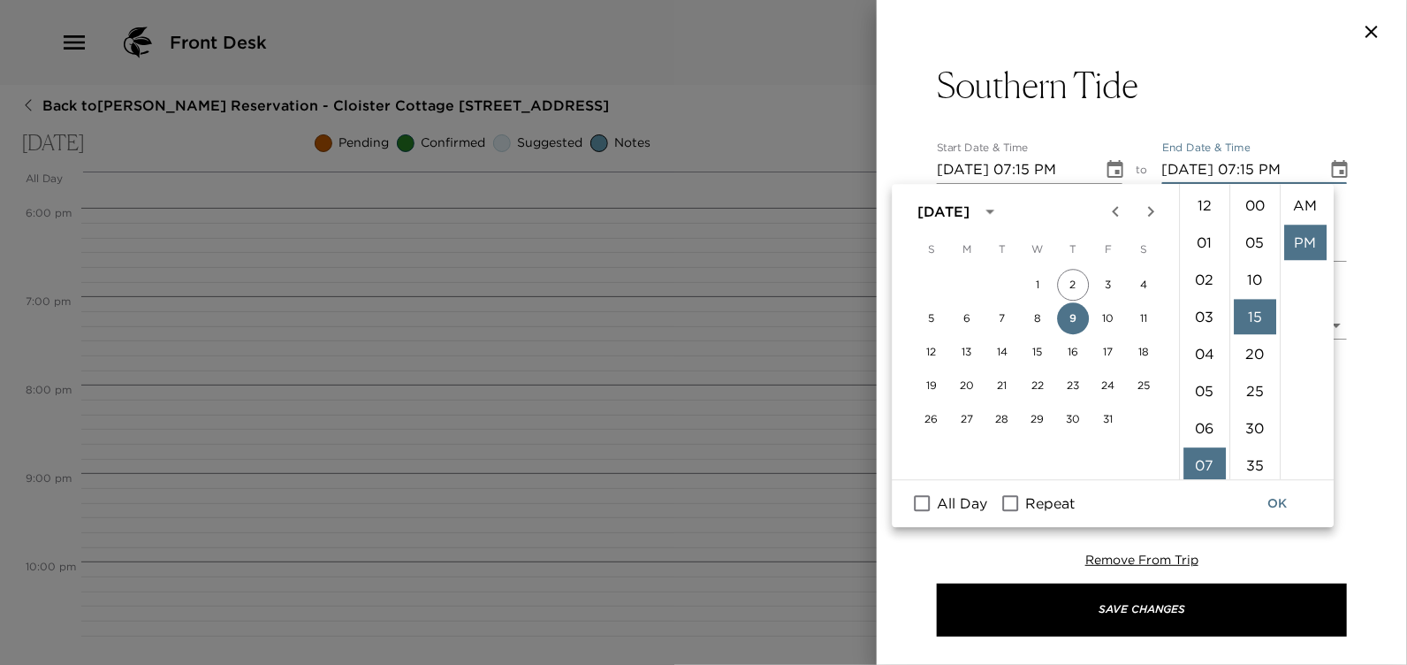
scroll to position [36, 0]
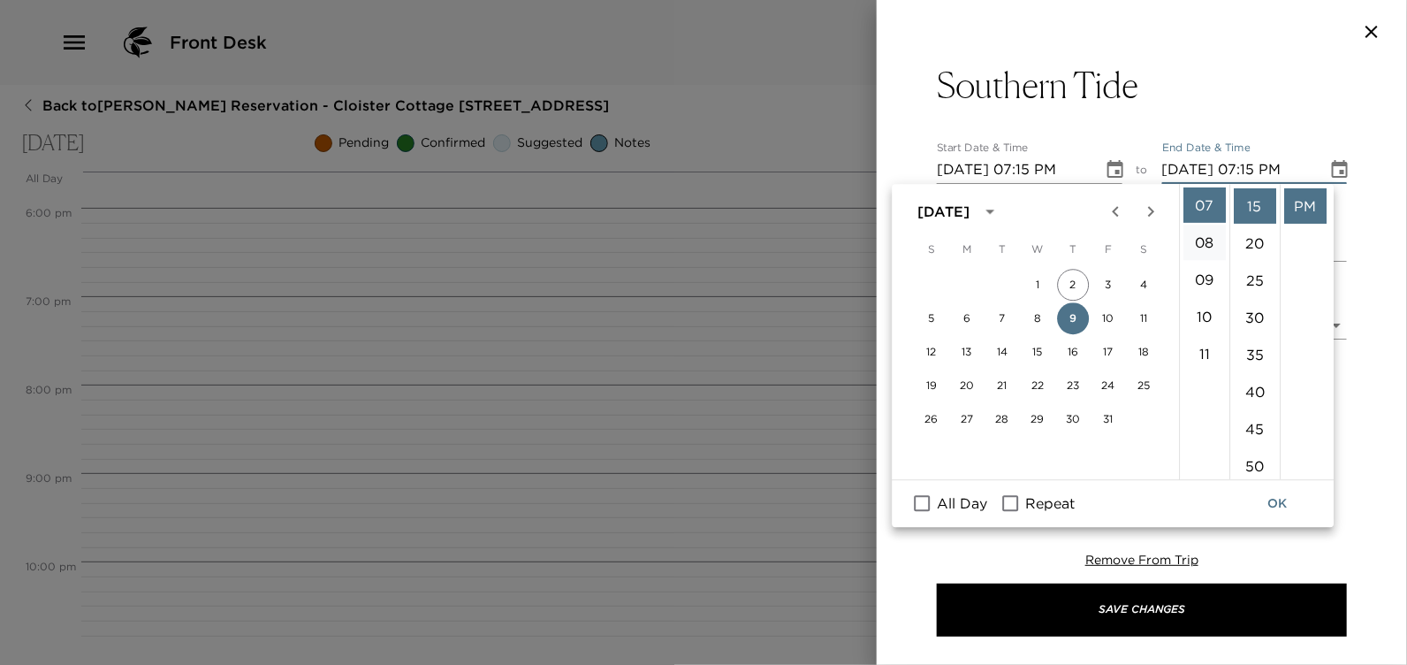
click at [1207, 240] on li "08" at bounding box center [1205, 242] width 42 height 35
click at [1255, 319] on li "30" at bounding box center [1255, 317] width 42 height 35
click at [1332, 168] on icon "Choose date, selected date is Oct 9, 2025" at bounding box center [1340, 169] width 16 height 18
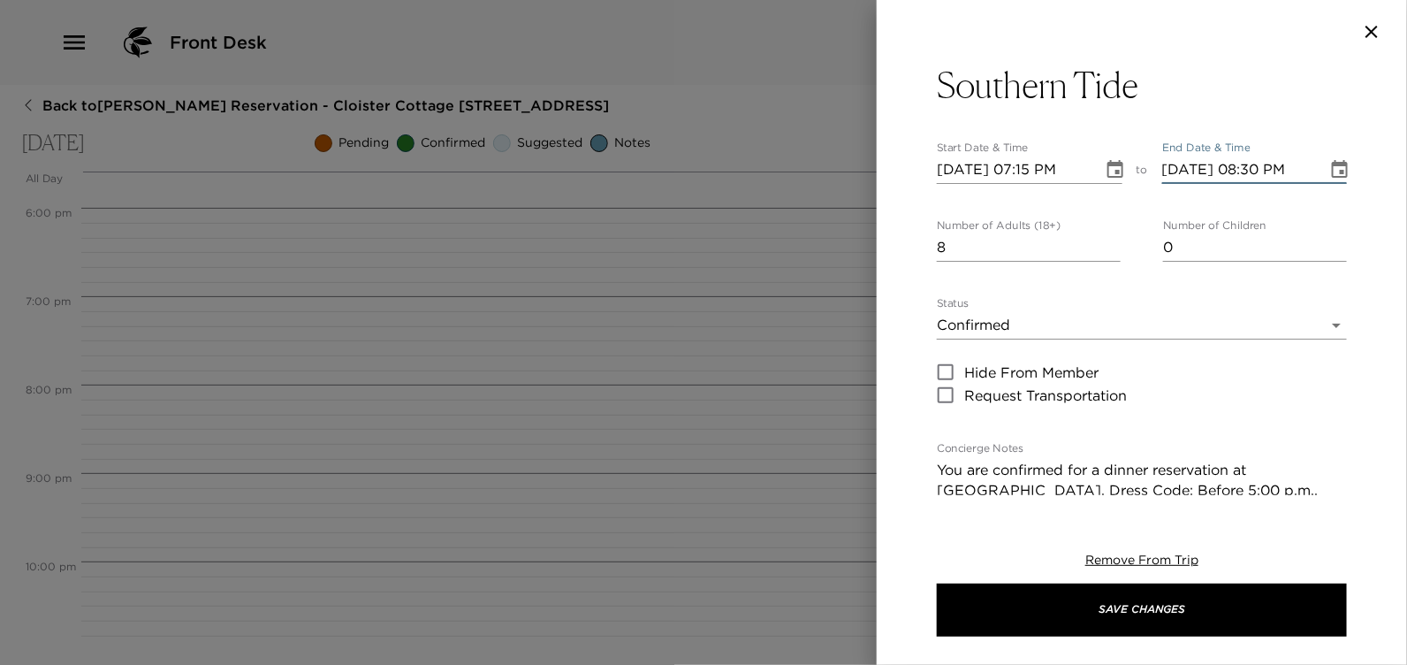
click at [1269, 173] on input "10/09/2025 08:30 PM" at bounding box center [1239, 170] width 154 height 28
click at [1332, 170] on icon "Choose date, selected date is Oct 9, 2025" at bounding box center [1340, 169] width 16 height 18
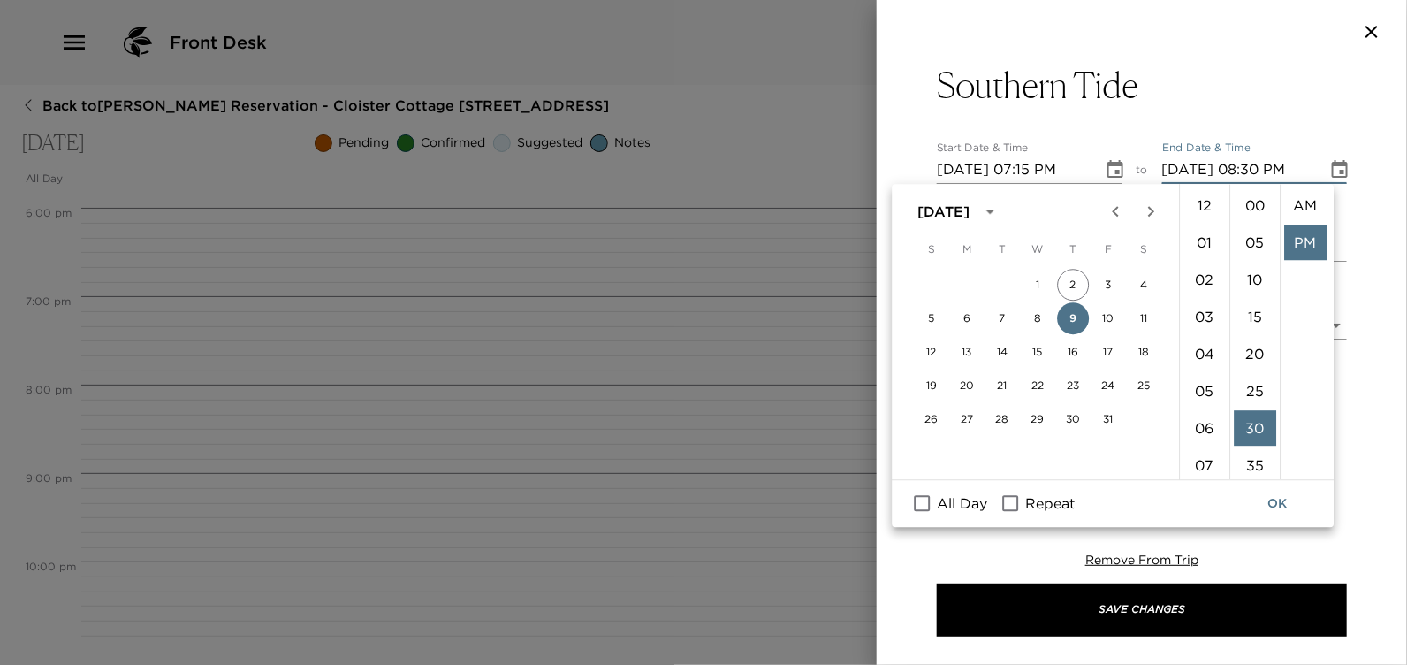
scroll to position [36, 0]
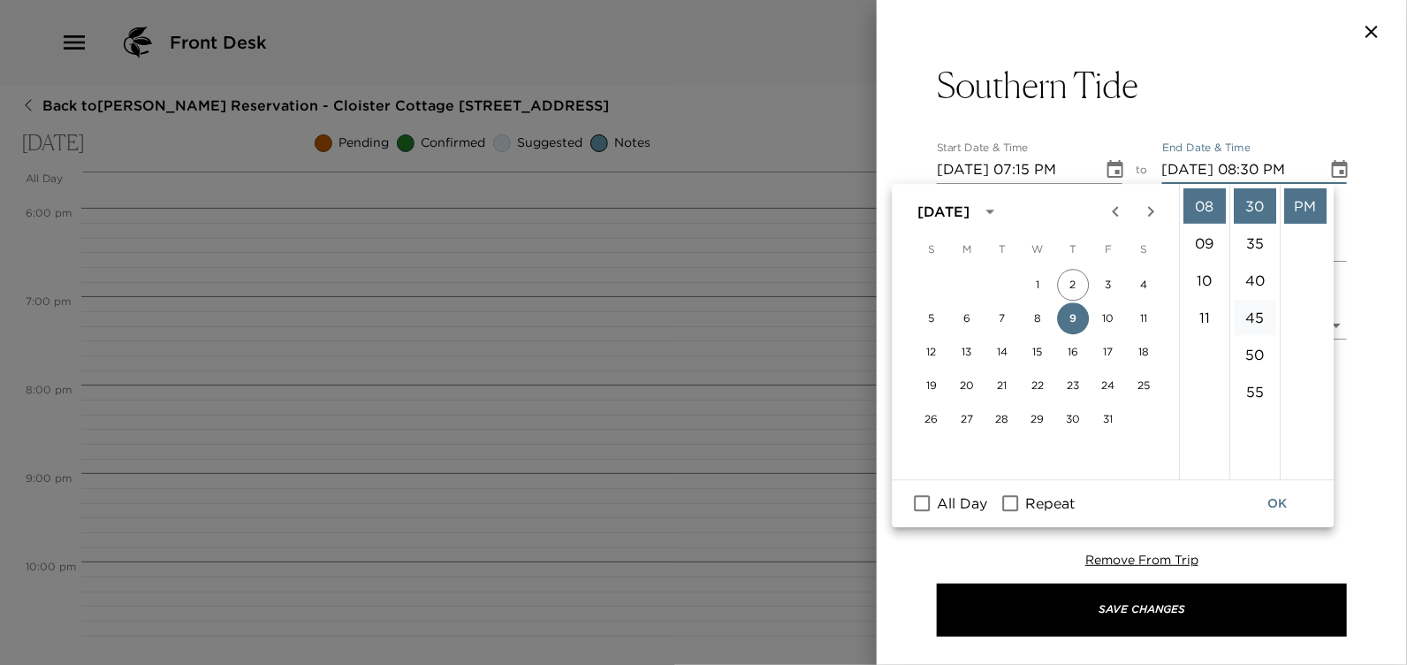
click at [1254, 315] on li "45" at bounding box center [1255, 317] width 42 height 35
type input "10/09/2025 08:45 PM"
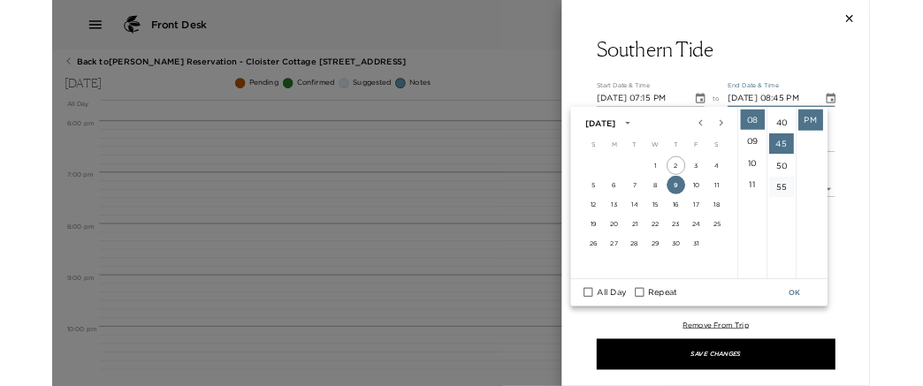
scroll to position [334, 0]
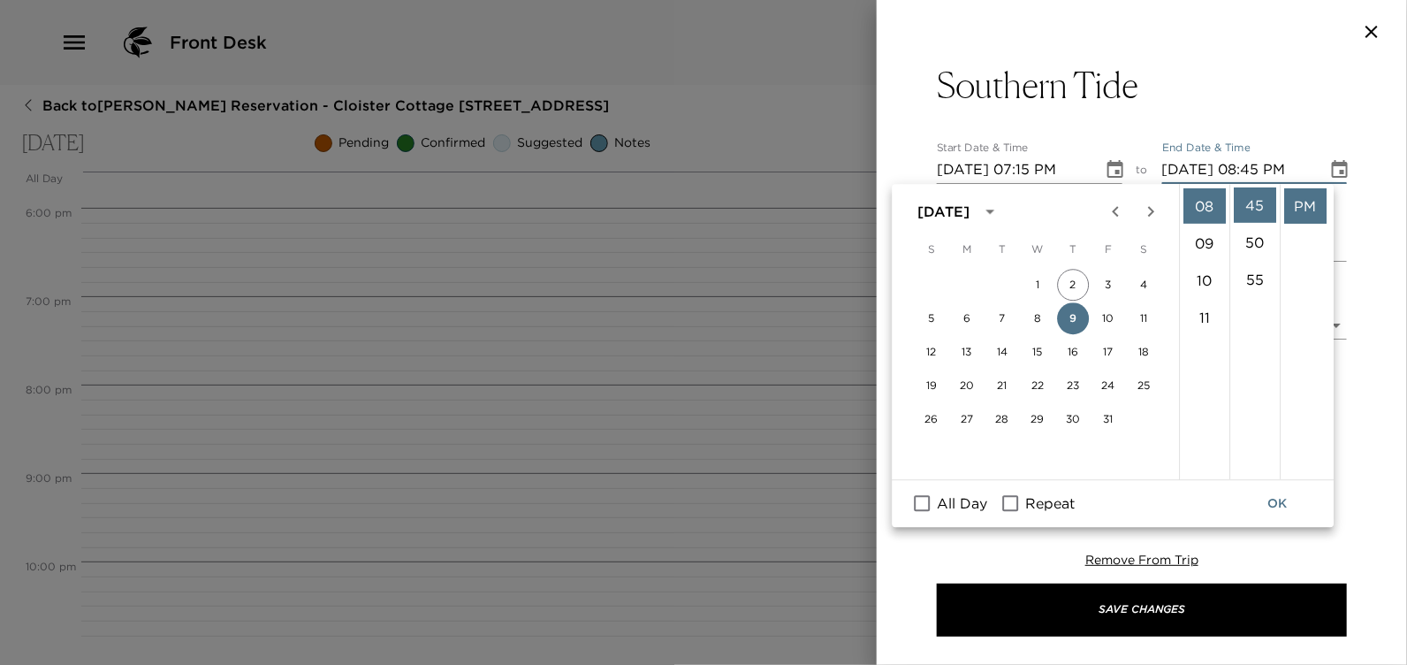
click at [1277, 496] on button "OK" at bounding box center [1278, 503] width 57 height 33
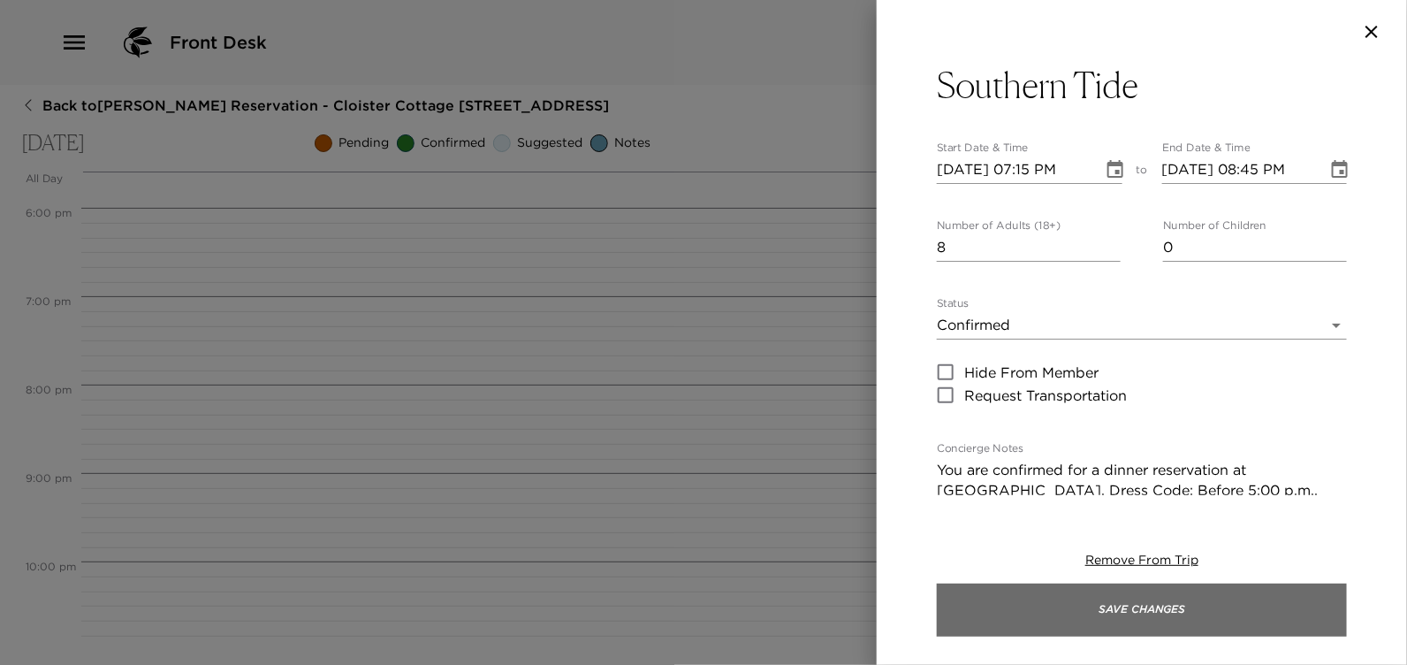
click at [1143, 606] on button "Save Changes" at bounding box center [1142, 609] width 410 height 53
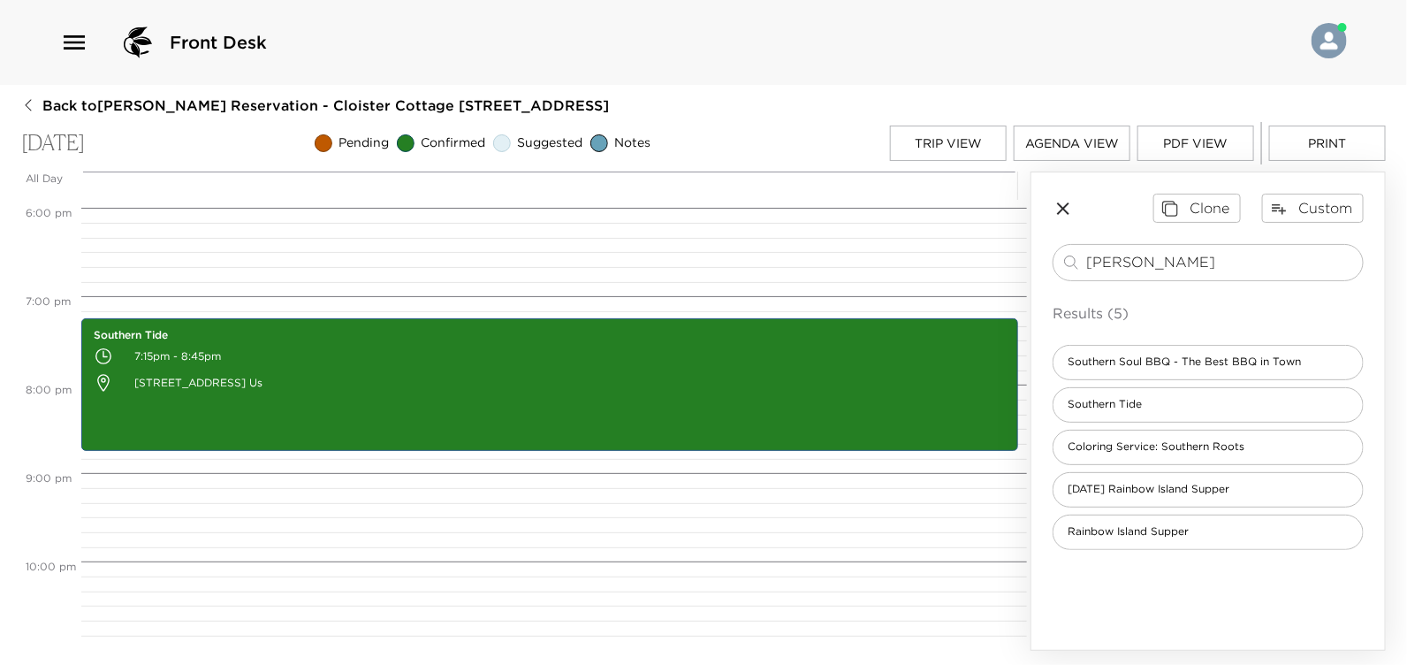
click at [1035, 144] on button "Agenda View" at bounding box center [1072, 143] width 117 height 35
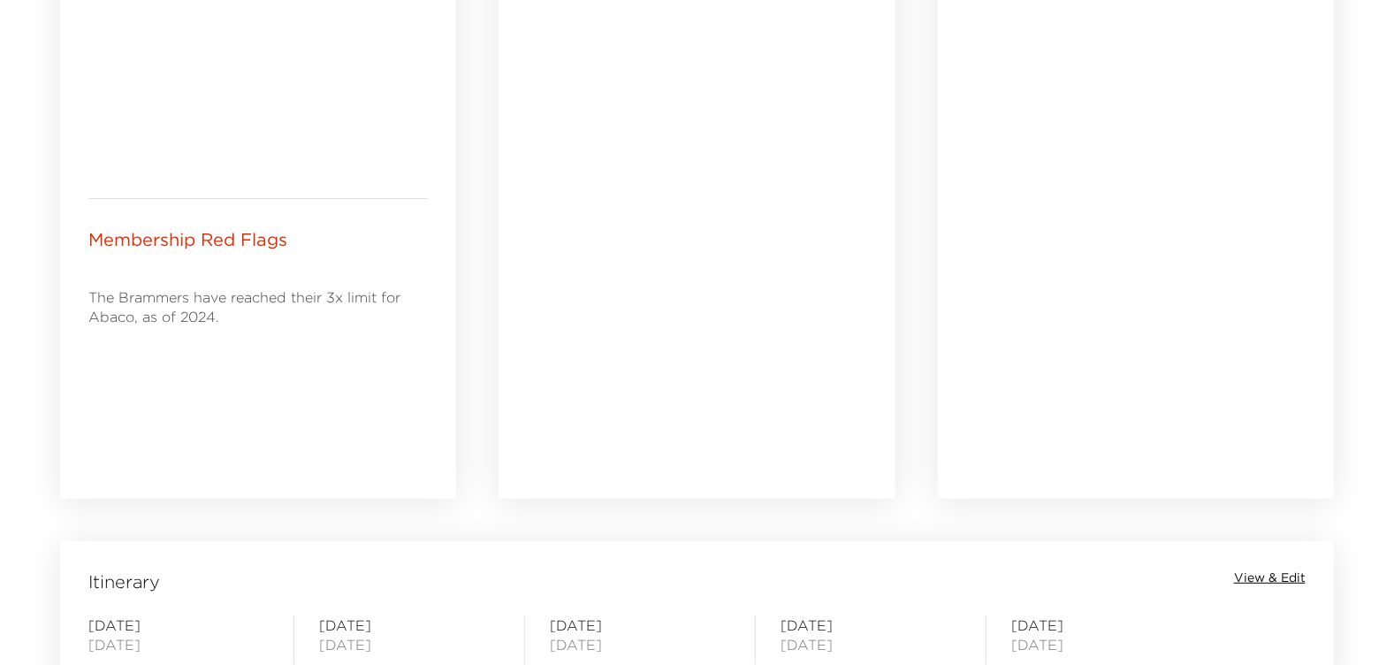
scroll to position [706, 0]
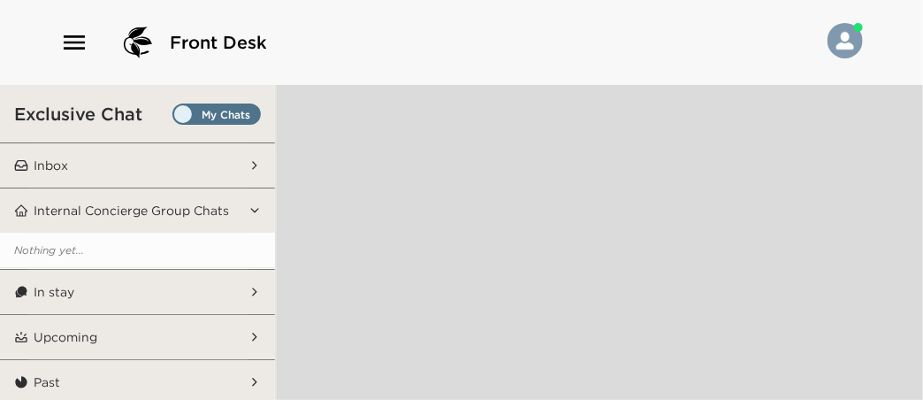
click at [70, 40] on icon "button" at bounding box center [74, 42] width 28 height 28
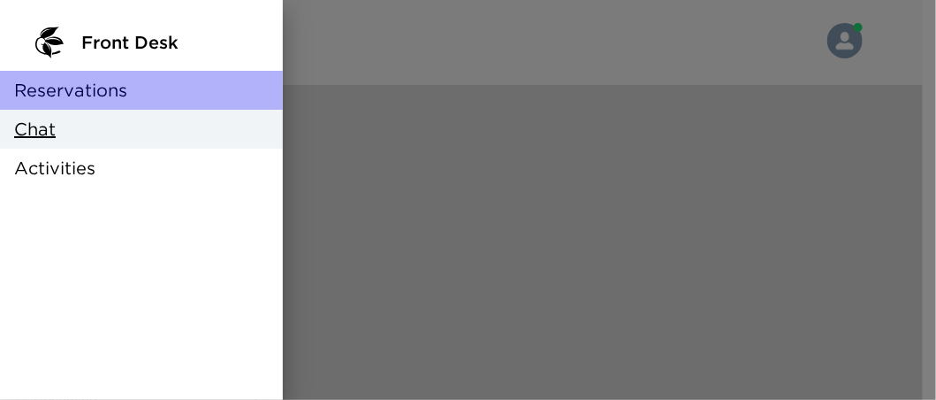
click at [61, 86] on span "Reservations" at bounding box center [70, 90] width 113 height 25
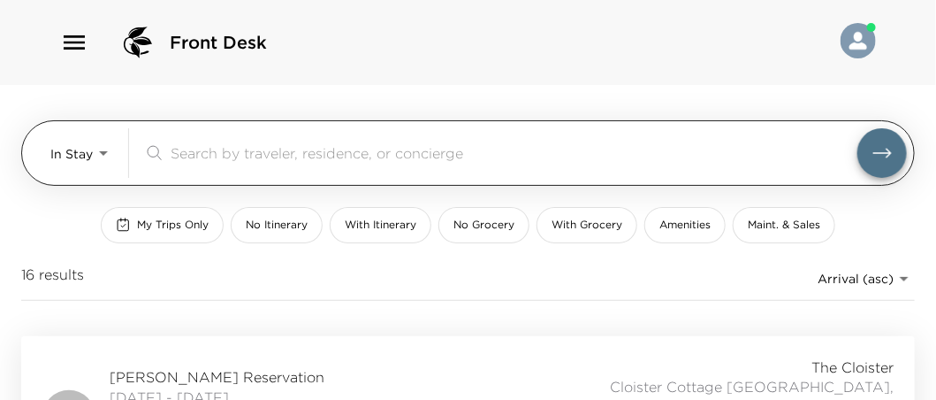
click at [98, 156] on body "Front Desk In Stay In-Stay ​ My Trips Only No Itinerary With Itinerary No Groce…" at bounding box center [468, 200] width 936 height 400
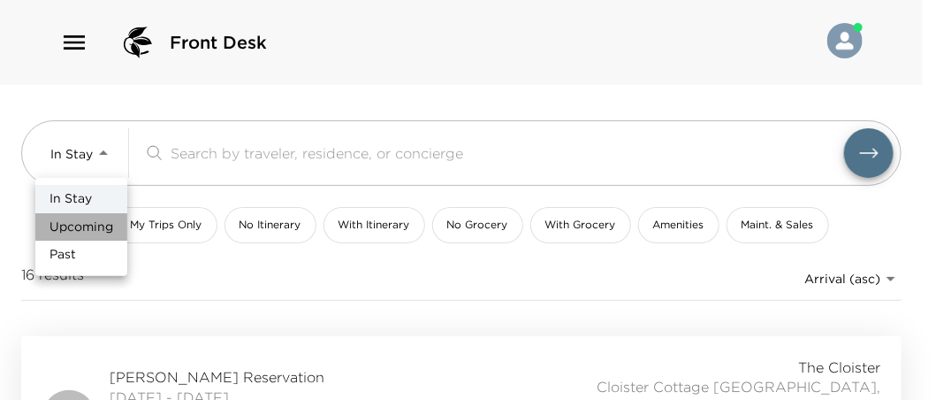
click at [86, 223] on span "Upcoming" at bounding box center [81, 227] width 64 height 18
type input "Upcoming"
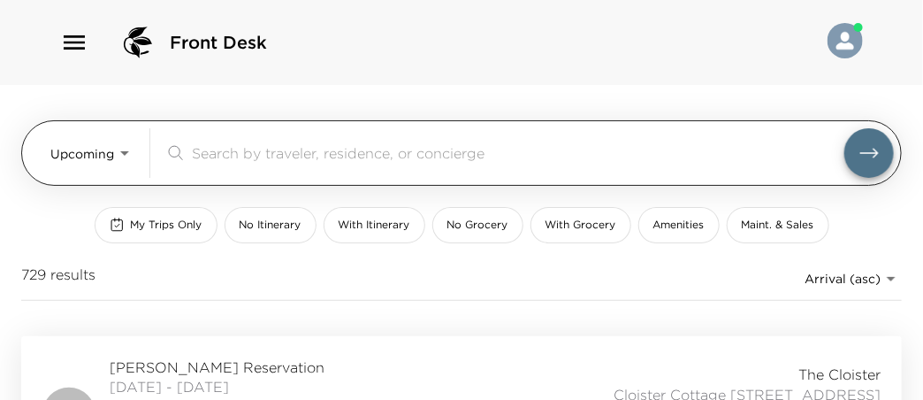
click at [201, 150] on input "search" at bounding box center [518, 152] width 652 height 20
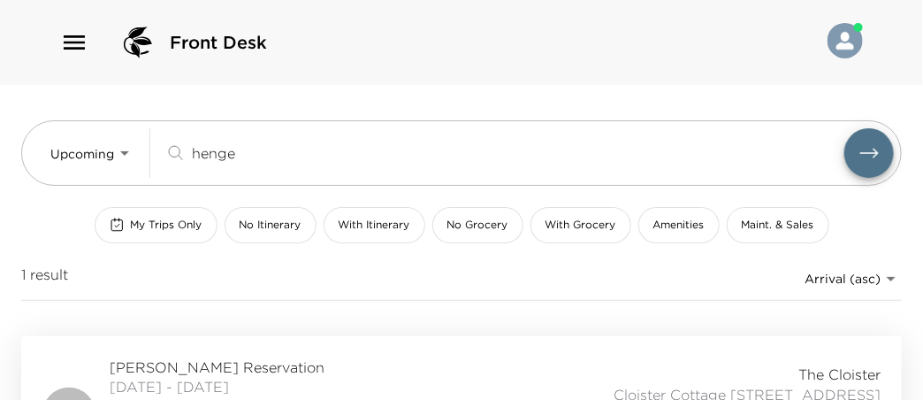
type input "henge"
click at [210, 368] on span "Jordan Hengemuhle Reservation" at bounding box center [256, 366] width 293 height 19
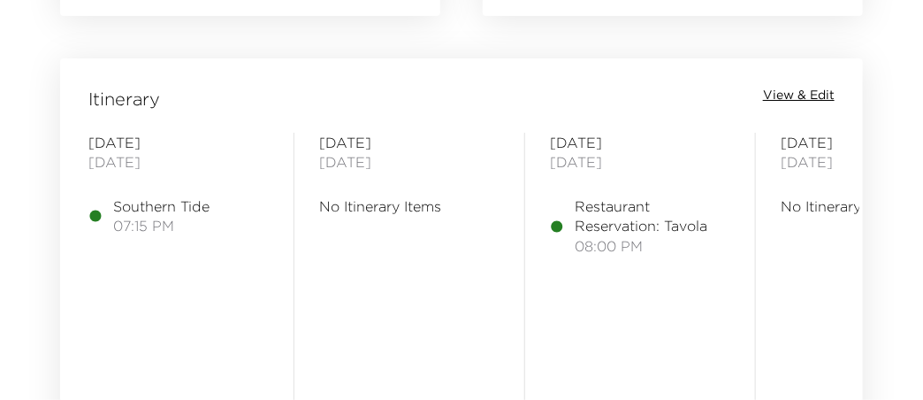
scroll to position [2121, 0]
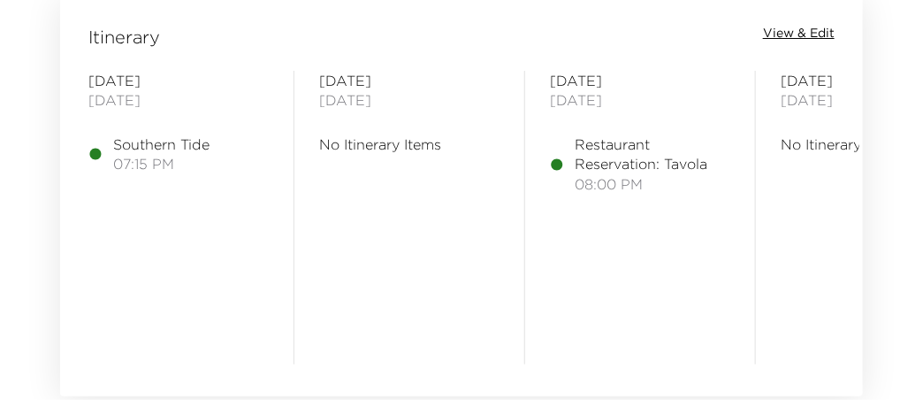
drag, startPoint x: 559, startPoint y: 165, endPoint x: 575, endPoint y: 165, distance: 16.8
click at [575, 165] on div "Restaurant Reservation: Tavola 08:00 PM" at bounding box center [640, 163] width 180 height 59
drag, startPoint x: 575, startPoint y: 165, endPoint x: 775, endPoint y: 32, distance: 240.2
click at [775, 32] on span "View & Edit" at bounding box center [799, 34] width 72 height 18
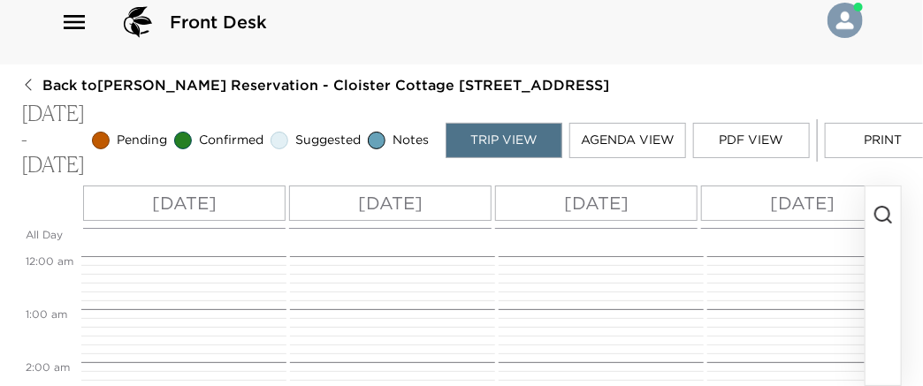
scroll to position [1021, 0]
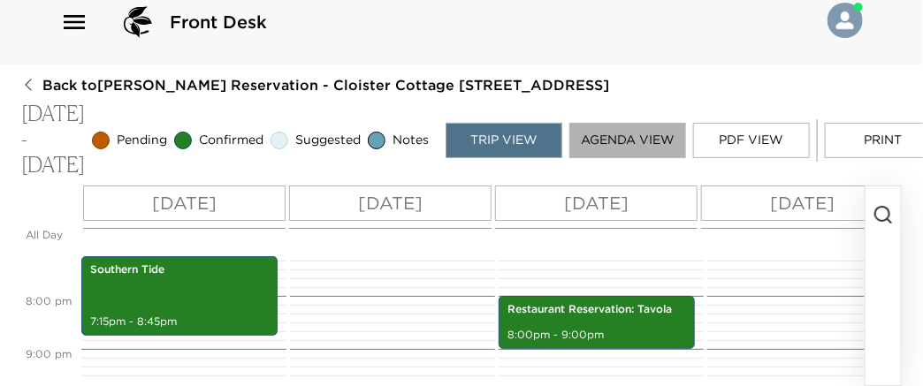
click at [595, 123] on button "Agenda View" at bounding box center [627, 140] width 117 height 35
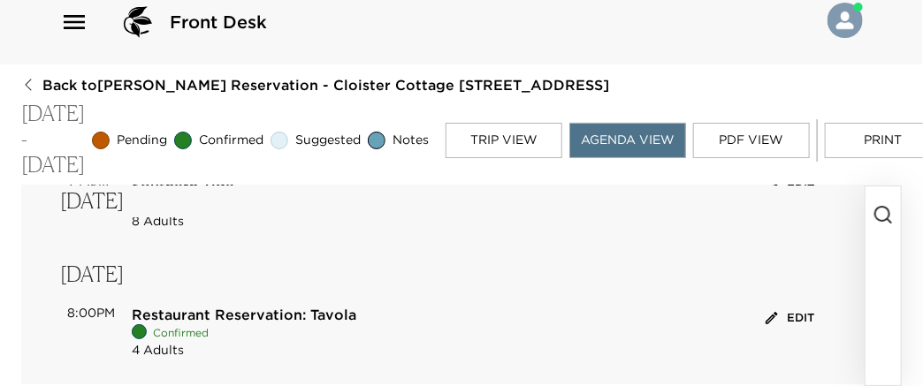
scroll to position [95, 0]
